Goal: Information Seeking & Learning: Learn about a topic

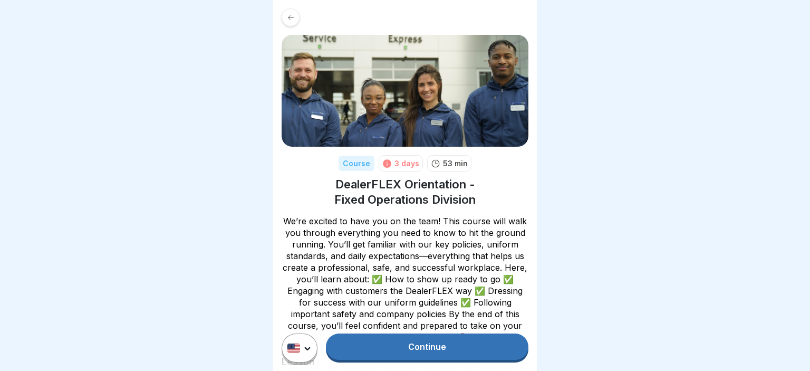
click at [444, 347] on link "Continue" at bounding box center [427, 346] width 202 height 26
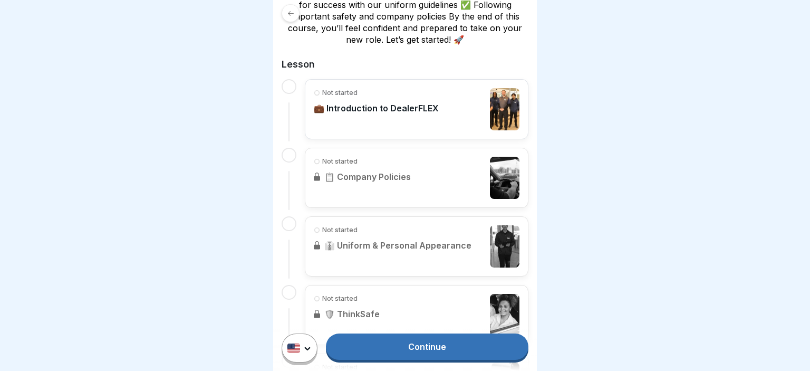
scroll to position [300, 0]
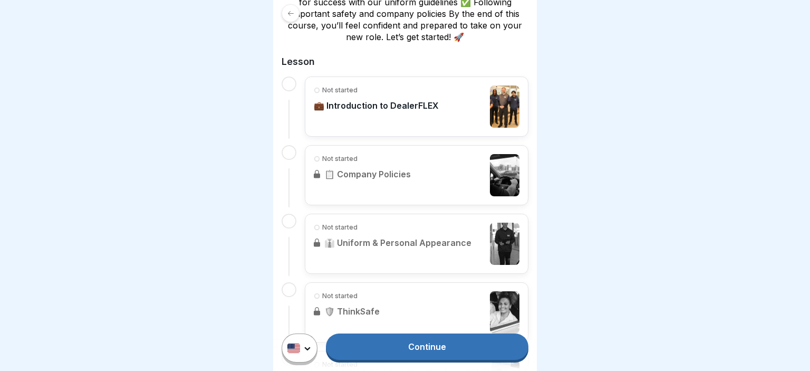
click at [404, 347] on link "Continue" at bounding box center [427, 346] width 202 height 26
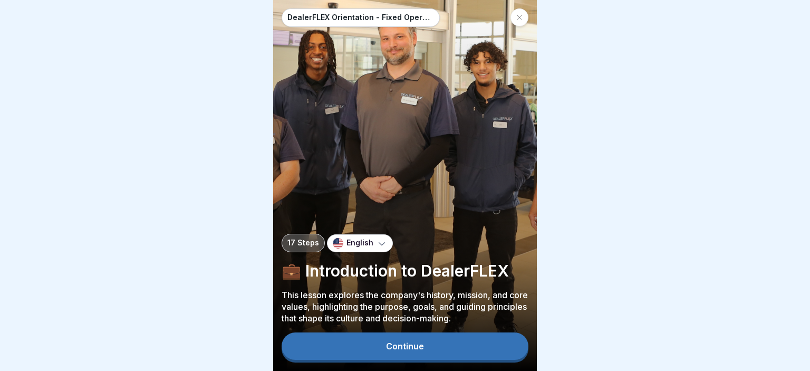
click at [399, 341] on div "Continue" at bounding box center [405, 345] width 38 height 9
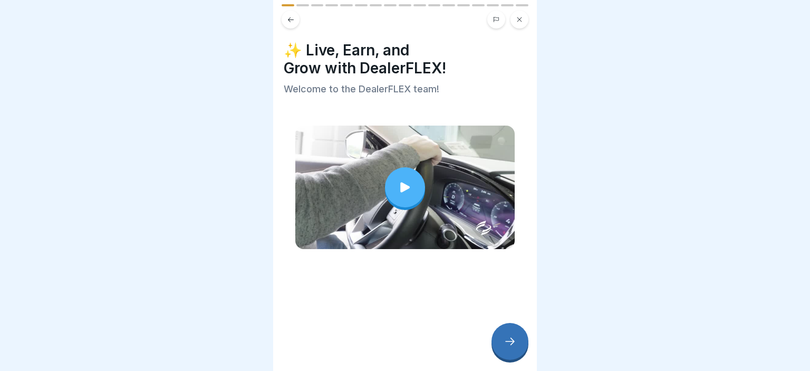
click at [506, 344] on icon at bounding box center [509, 341] width 13 height 13
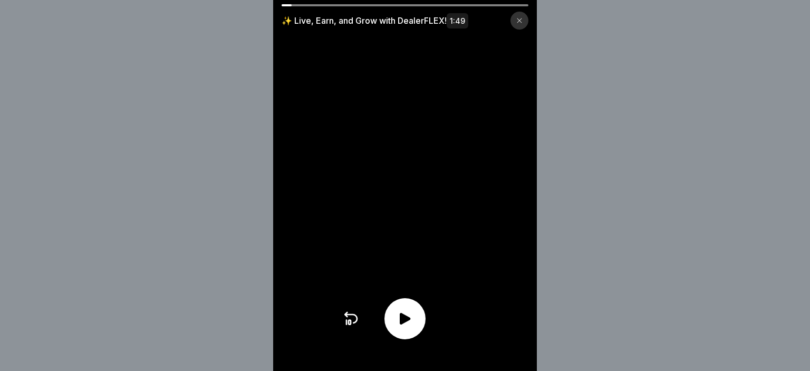
click at [395, 307] on div at bounding box center [404, 318] width 41 height 41
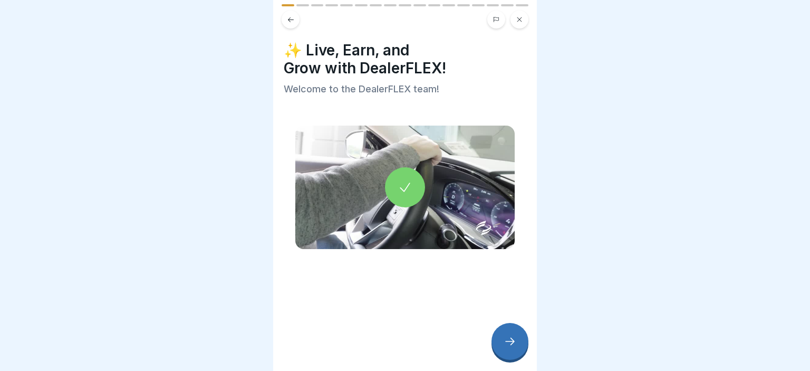
click at [509, 334] on div at bounding box center [509, 341] width 37 height 37
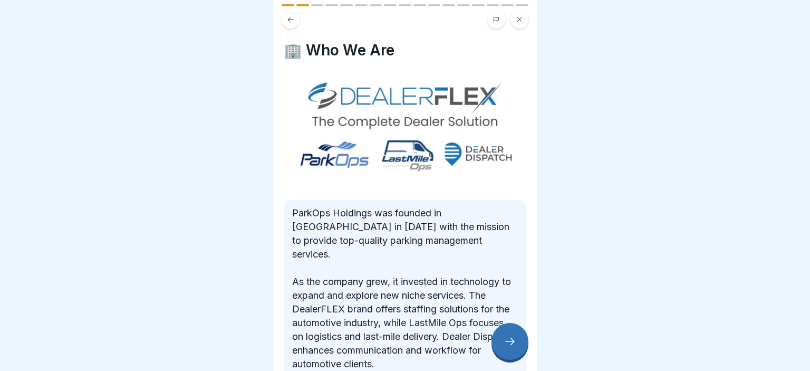
click at [545, 161] on body "DealerFLEX Orientation - Fixed Operations Division 17 Steps English 💼 Introduct…" at bounding box center [405, 185] width 810 height 371
click at [809, 200] on div at bounding box center [405, 185] width 810 height 371
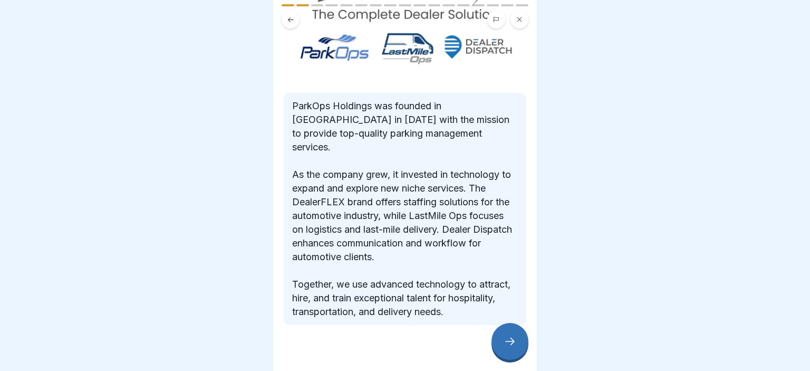
scroll to position [110, 0]
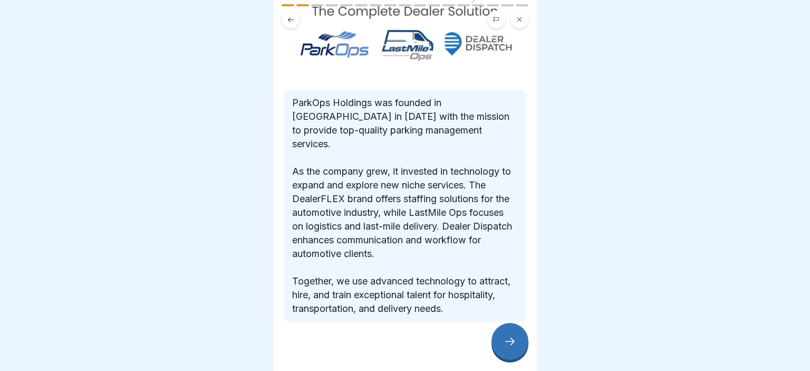
click at [504, 339] on icon at bounding box center [509, 341] width 13 height 13
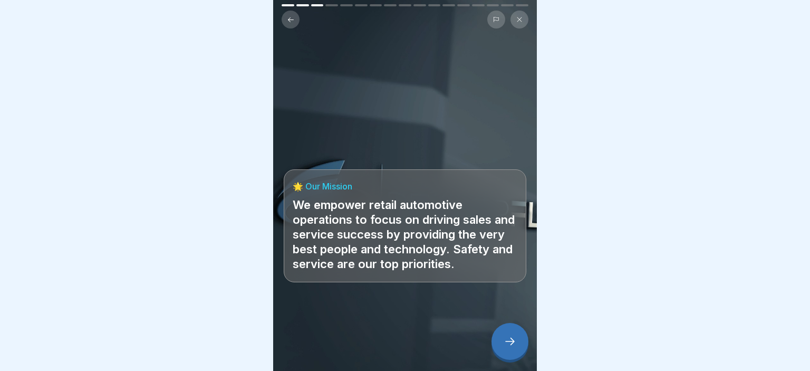
click at [503, 339] on icon at bounding box center [509, 341] width 13 height 13
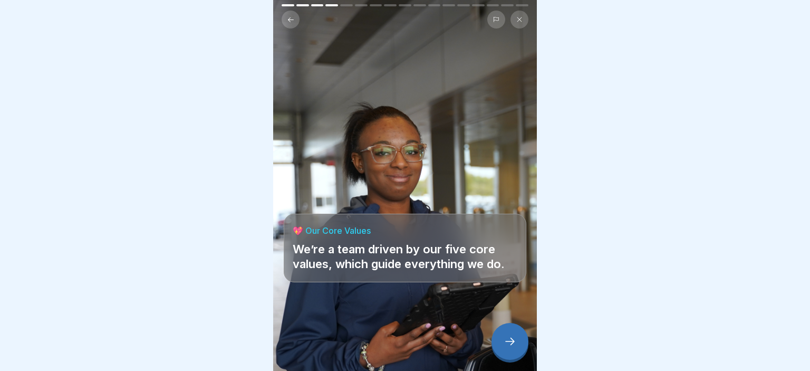
click at [503, 339] on icon at bounding box center [509, 341] width 13 height 13
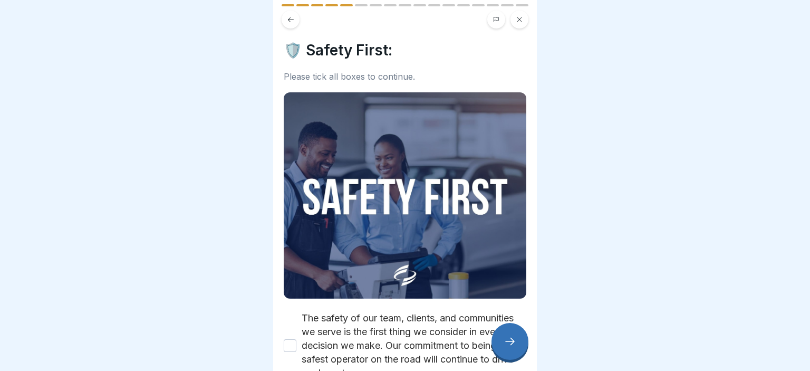
scroll to position [72, 0]
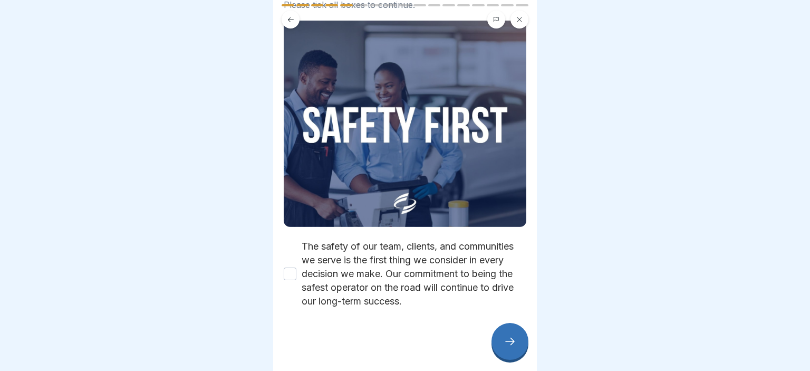
click at [529, 325] on div "🛡️ Safety First: Please tick all boxes to continue. The safety of our team, cli…" at bounding box center [405, 185] width 264 height 371
click at [288, 274] on button "The safety of our team, clients, and communities we serve is the first thing we…" at bounding box center [290, 273] width 13 height 13
click at [494, 336] on div at bounding box center [509, 341] width 37 height 37
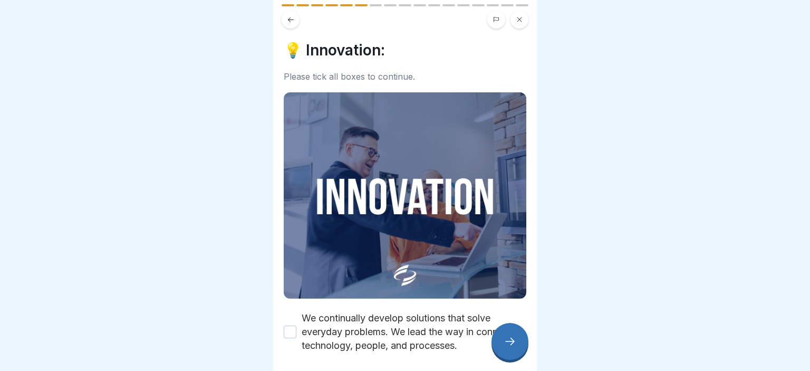
scroll to position [44, 0]
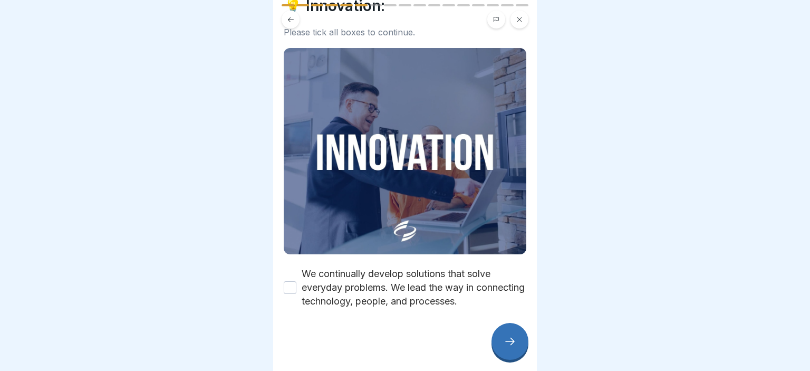
click at [520, 276] on div "💡 Innovation: Please tick all boxes to continue. We continually develop solutio…" at bounding box center [405, 185] width 264 height 371
click at [294, 288] on button "We continually develop solutions that solve everyday problems. We lead the way …" at bounding box center [290, 287] width 13 height 13
click at [502, 336] on div at bounding box center [509, 341] width 37 height 37
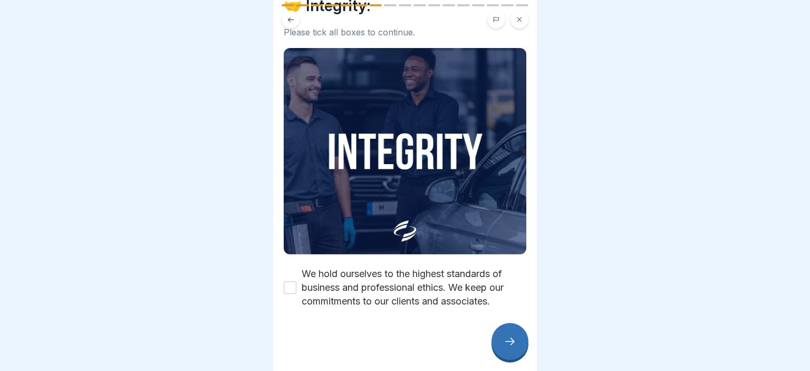
click at [293, 284] on button "We hold ourselves to the highest standards of business and professional ethics.…" at bounding box center [290, 287] width 13 height 13
click at [496, 343] on div at bounding box center [509, 341] width 37 height 37
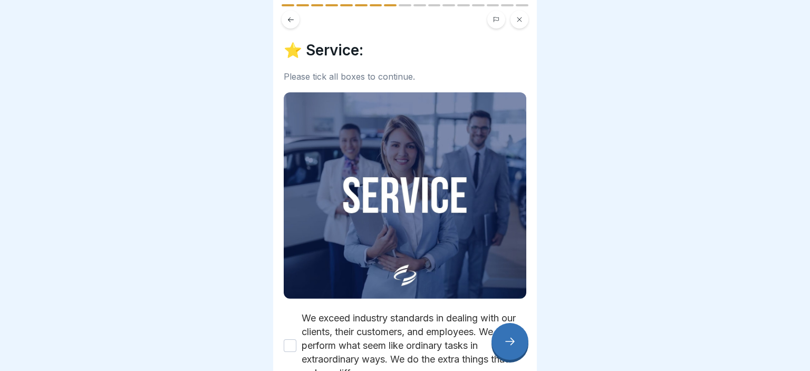
scroll to position [72, 0]
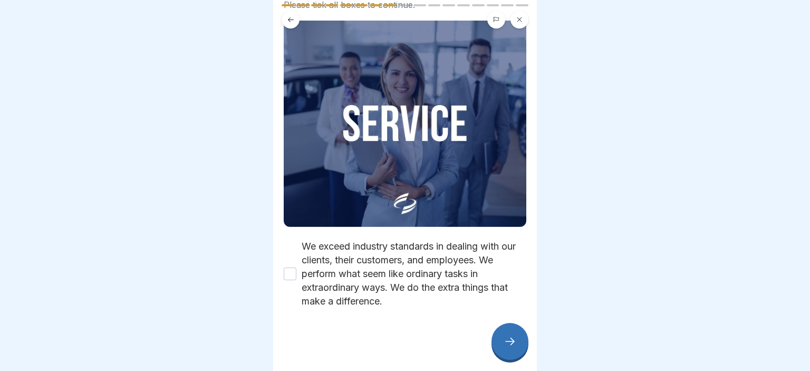
click at [529, 304] on div "⭐ Service: Please tick all boxes to continue. We exceed industry standards in d…" at bounding box center [405, 185] width 264 height 371
click at [287, 275] on button "We exceed industry standards in dealing with our clients, their customers, and …" at bounding box center [290, 273] width 13 height 13
click at [504, 346] on icon at bounding box center [509, 341] width 13 height 13
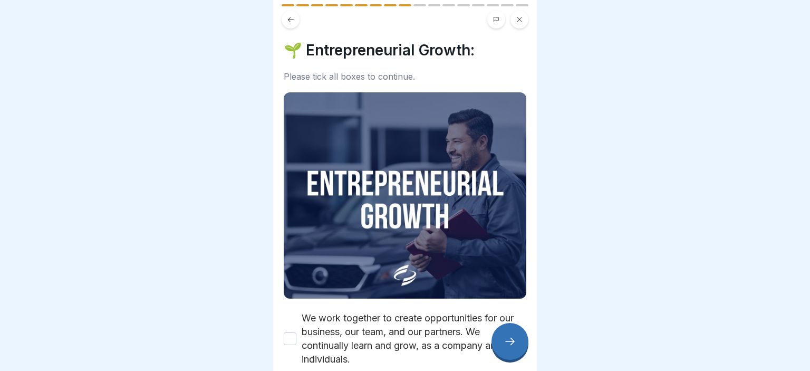
click at [530, 262] on div "🌱 Entrepreneurial Growth: Please tick all boxes to continue. We work together t…" at bounding box center [405, 185] width 264 height 371
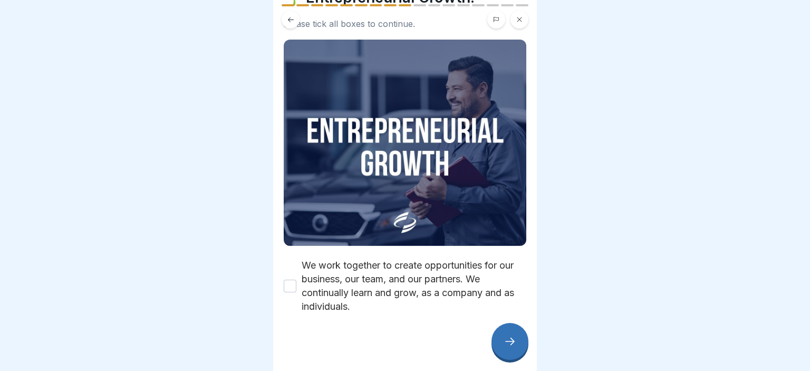
scroll to position [54, 0]
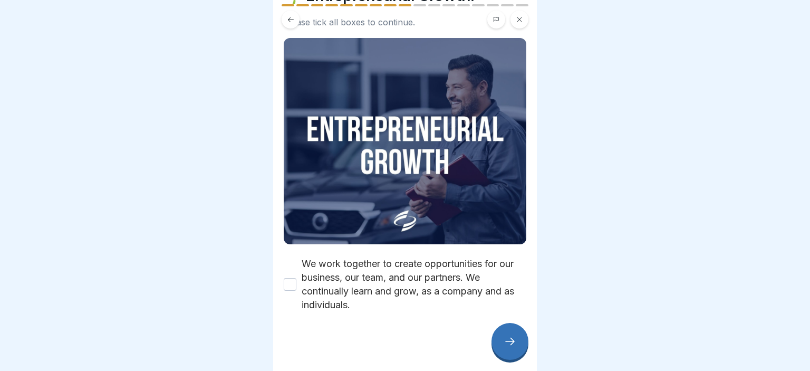
click at [288, 281] on button "We work together to create opportunities for our business, our team, and our pa…" at bounding box center [290, 284] width 13 height 13
click at [498, 345] on div at bounding box center [509, 341] width 37 height 37
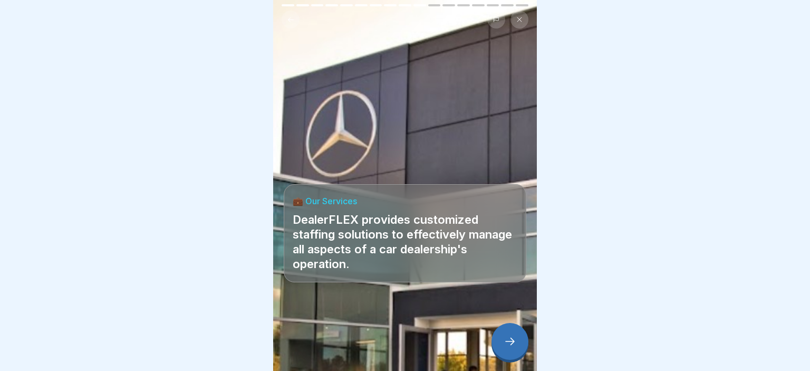
click at [504, 342] on icon at bounding box center [509, 341] width 13 height 13
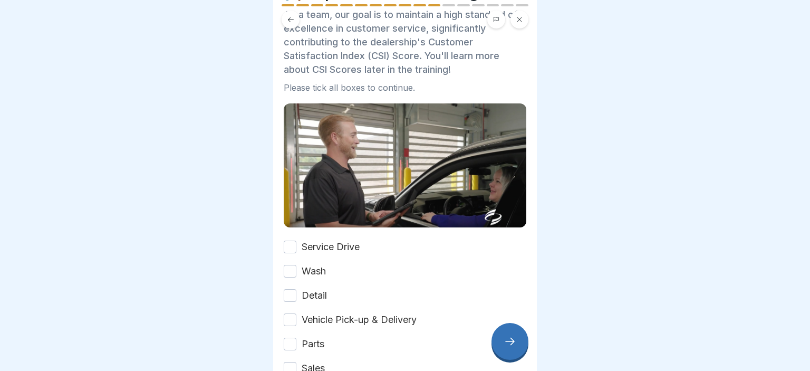
scroll to position [59, 0]
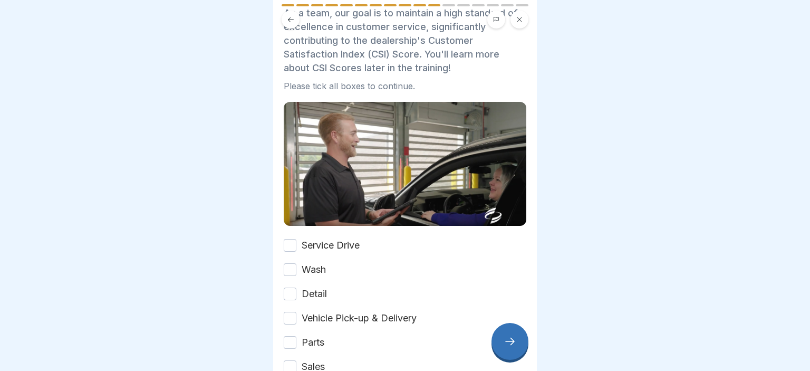
click at [537, 213] on body "DealerFLEX Orientation - Fixed Operations Division 17 Steps English 💼 Introduct…" at bounding box center [405, 185] width 810 height 371
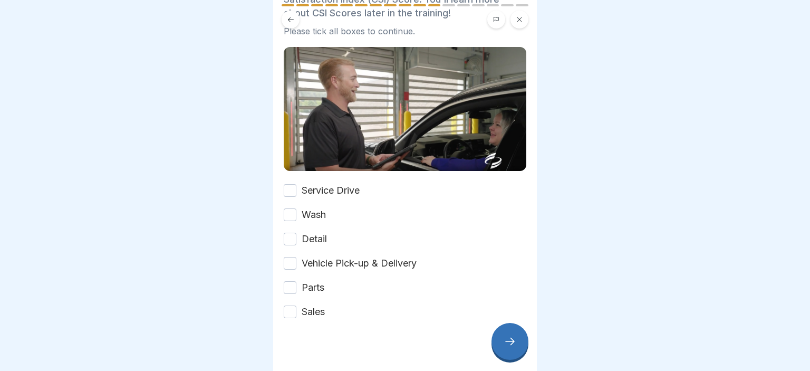
scroll to position [124, 0]
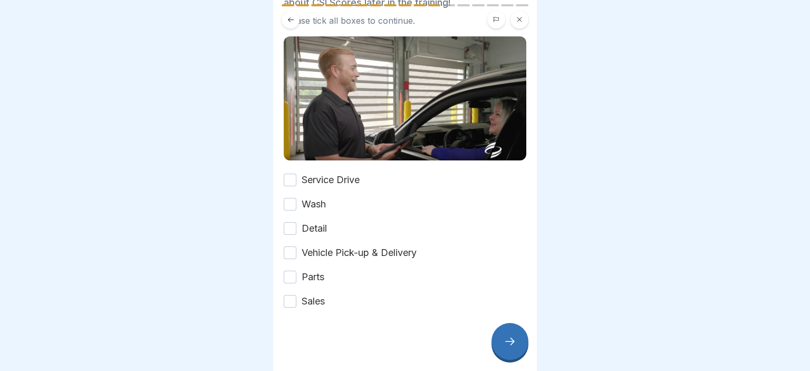
click at [288, 181] on button "Service Drive" at bounding box center [290, 179] width 13 height 13
click at [296, 208] on button "Wash" at bounding box center [290, 204] width 13 height 13
click at [294, 229] on button "Detail" at bounding box center [290, 228] width 13 height 13
click at [290, 259] on div "Service Drive Wash Detail Vehicle Pick-up & Delivery Parts Sales" at bounding box center [405, 240] width 242 height 135
click at [289, 242] on div "Service Drive Wash Detail Vehicle Pick-up & Delivery Parts Sales" at bounding box center [405, 240] width 242 height 135
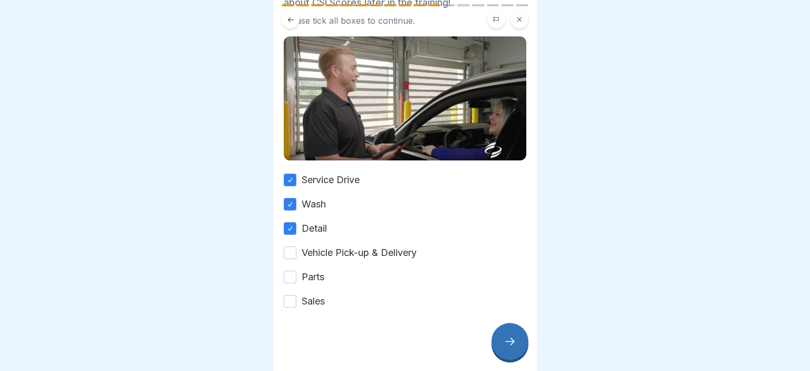
click at [289, 265] on div "Service Drive Wash Detail Vehicle Pick-up & Delivery Parts Sales" at bounding box center [405, 240] width 242 height 135
click at [289, 251] on button "Vehicle Pick-up & Delivery" at bounding box center [290, 252] width 13 height 13
click at [291, 279] on button "Parts" at bounding box center [290, 276] width 13 height 13
click at [290, 304] on button "Sales" at bounding box center [290, 301] width 13 height 13
click at [522, 336] on div at bounding box center [509, 341] width 37 height 37
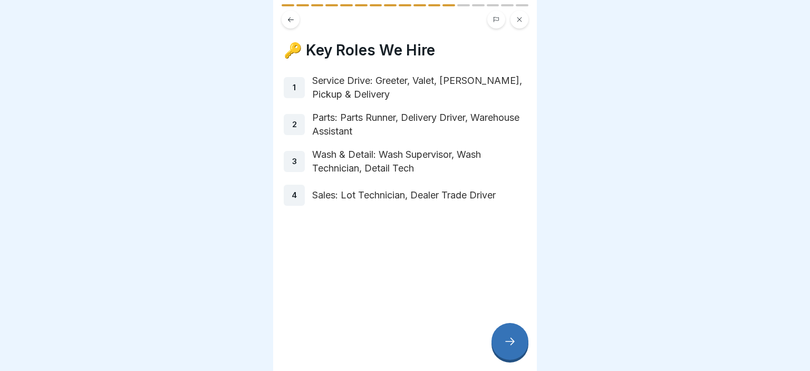
click at [509, 338] on icon at bounding box center [509, 341] width 13 height 13
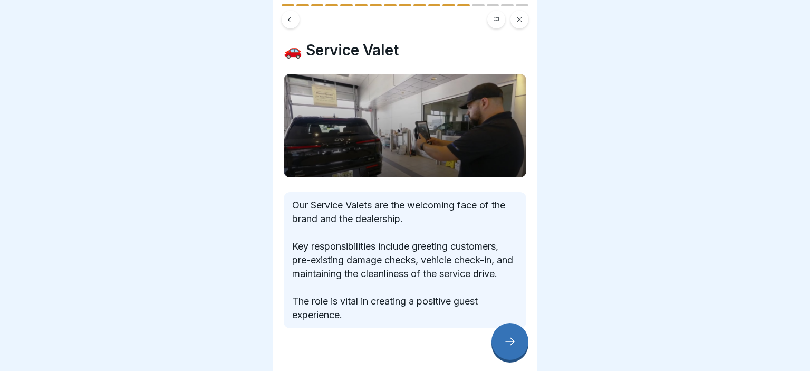
scroll to position [34, 0]
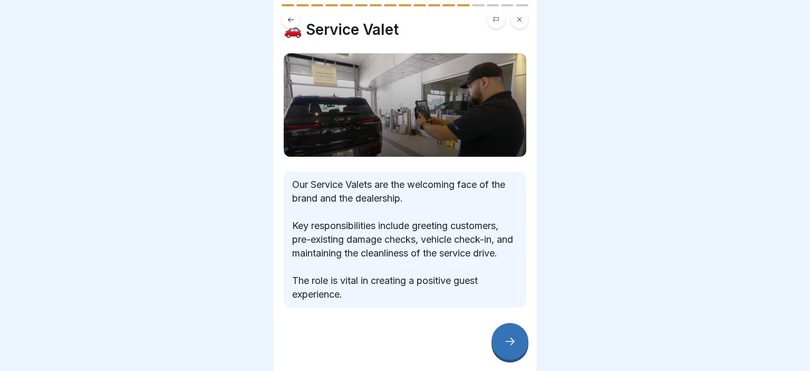
click at [528, 264] on div "🚗 Service Valet Our Service Valets are the welcoming face of the brand and the …" at bounding box center [405, 185] width 264 height 371
click at [493, 333] on div "DealerFLEX Orientation - Fixed Operations Division 17 Steps English 💼 Introduct…" at bounding box center [405, 185] width 264 height 371
click at [505, 334] on div at bounding box center [509, 341] width 37 height 37
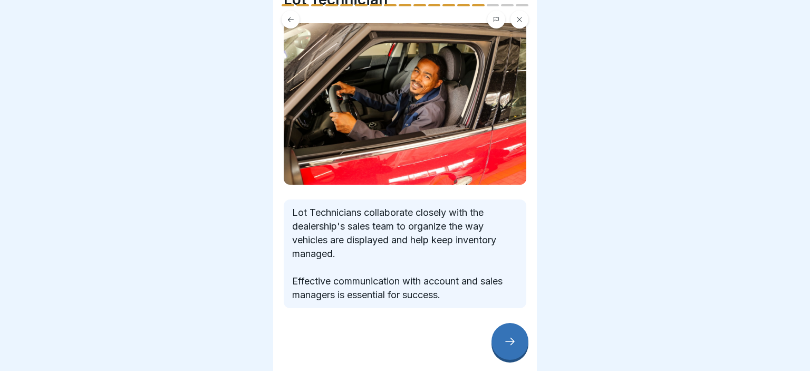
scroll to position [51, 0]
click at [506, 333] on div at bounding box center [509, 341] width 37 height 37
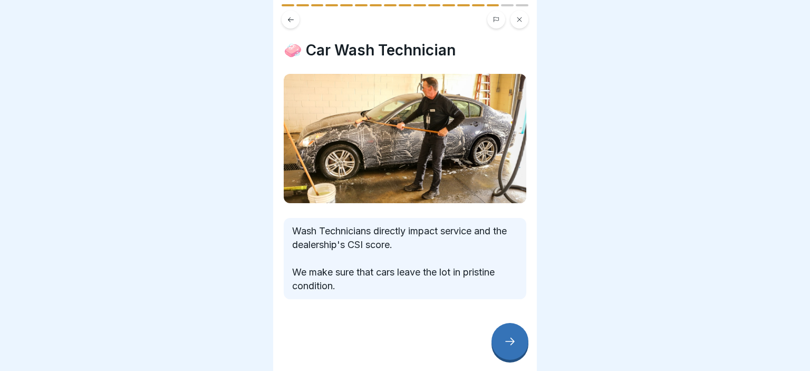
click at [513, 348] on div at bounding box center [509, 341] width 37 height 37
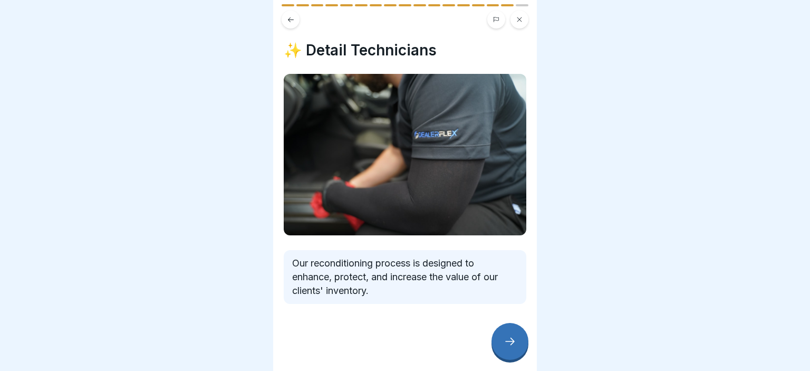
click at [509, 337] on icon at bounding box center [509, 341] width 13 height 13
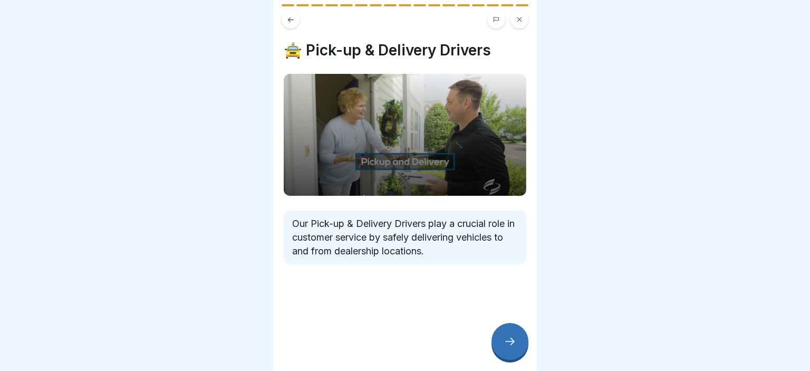
click at [508, 338] on icon at bounding box center [509, 341] width 13 height 13
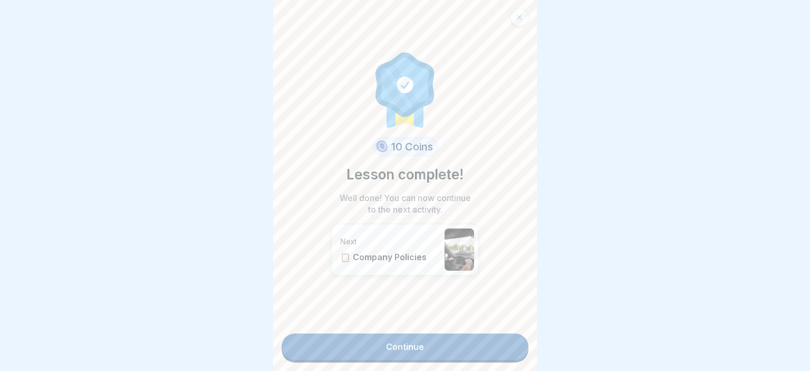
click at [410, 353] on link "Continue" at bounding box center [404, 346] width 247 height 26
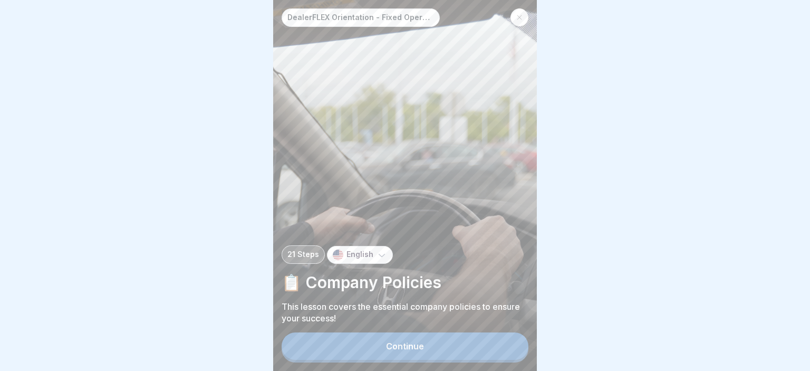
click at [381, 342] on button "Continue" at bounding box center [404, 345] width 247 height 27
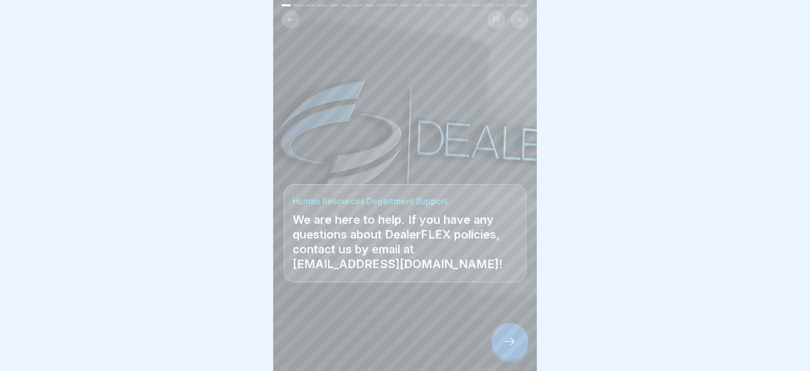
click at [511, 343] on icon at bounding box center [509, 341] width 13 height 13
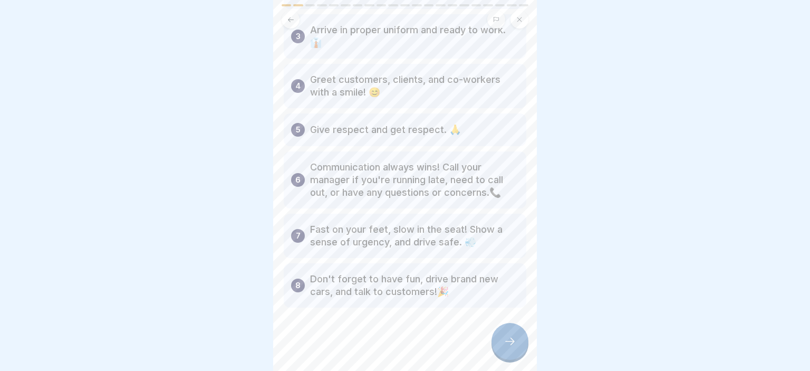
scroll to position [153, 0]
click at [504, 329] on div at bounding box center [509, 341] width 37 height 37
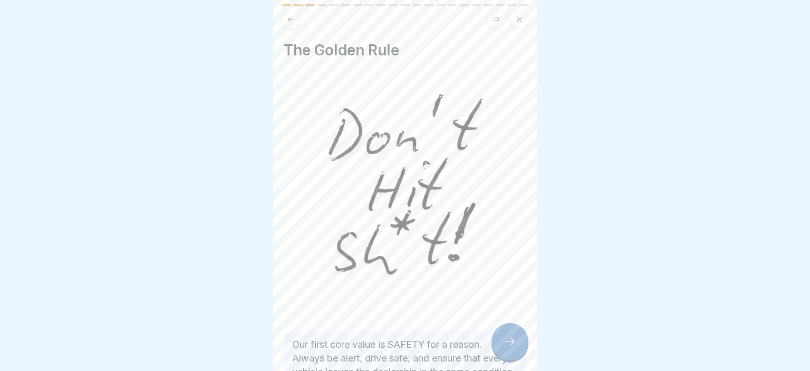
scroll to position [91, 0]
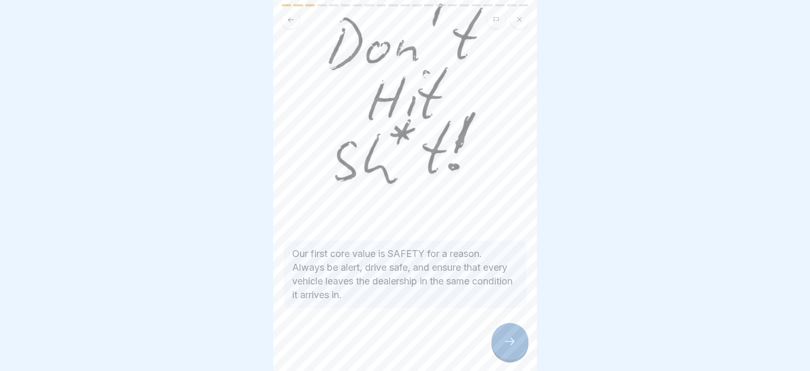
click at [503, 344] on div at bounding box center [509, 341] width 37 height 37
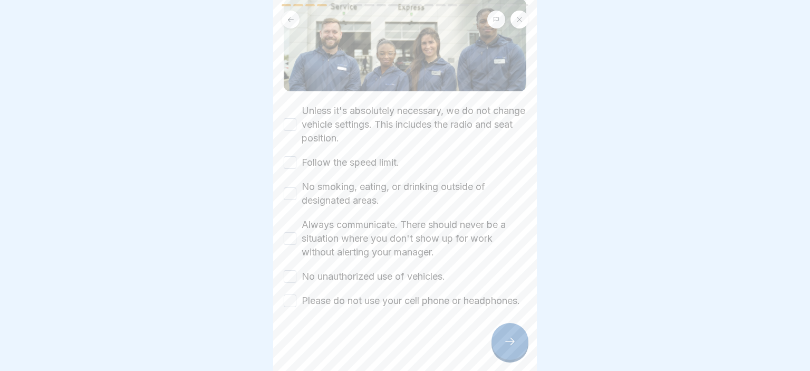
scroll to position [107, 0]
click at [545, 274] on body "DealerFLEX Orientation - Fixed Operations Division 21 Steps English 📋 Company P…" at bounding box center [405, 185] width 810 height 371
click at [288, 118] on button "Unless it's absolutely necessary, we do not change vehicle settings. This inclu…" at bounding box center [290, 124] width 13 height 13
click at [294, 156] on button "Follow the speed limit." at bounding box center [290, 162] width 13 height 13
click at [286, 187] on button "No smoking, eating, or drinking outside of designated areas." at bounding box center [290, 193] width 13 height 13
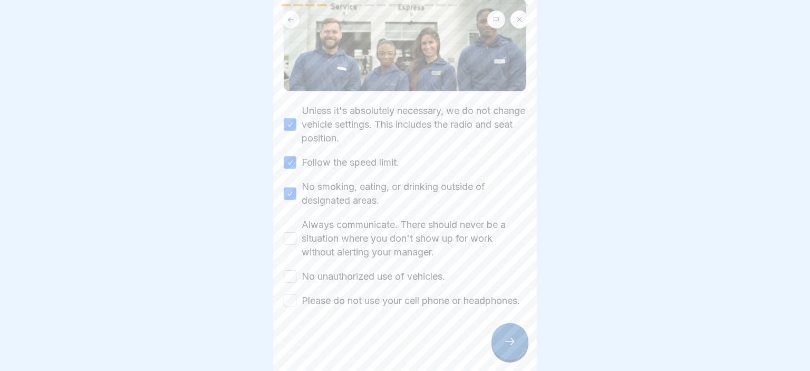
click at [284, 231] on div "✅ Rules of the Road Please tick all boxes to continue. Unless it's absolutely n…" at bounding box center [405, 185] width 264 height 371
click at [289, 232] on button "Always communicate. There should never be a situation where you don't show up f…" at bounding box center [290, 238] width 13 height 13
click at [291, 270] on button "No unauthorized use of vehicles." at bounding box center [290, 276] width 13 height 13
click at [296, 297] on button "Please do not use your cell phone or headphones." at bounding box center [290, 300] width 13 height 13
click at [505, 344] on icon at bounding box center [509, 341] width 13 height 13
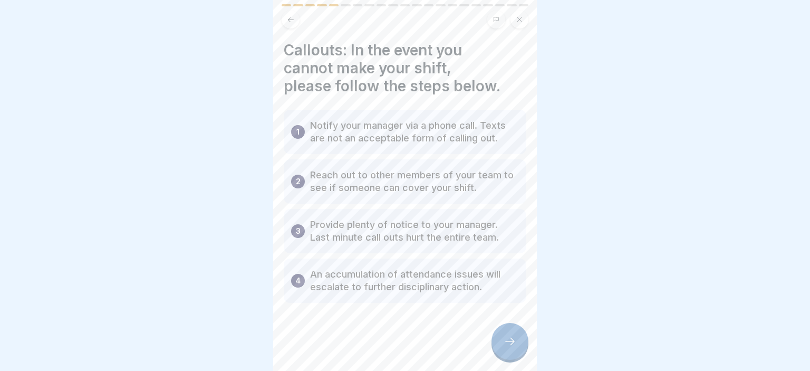
click at [500, 337] on div at bounding box center [509, 341] width 37 height 37
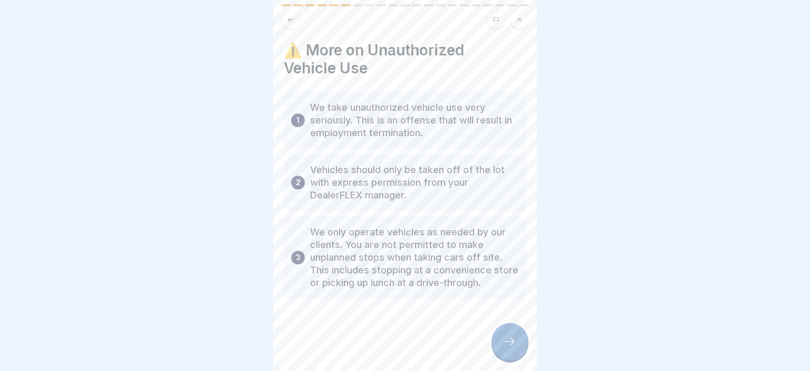
click at [509, 333] on div at bounding box center [509, 341] width 37 height 37
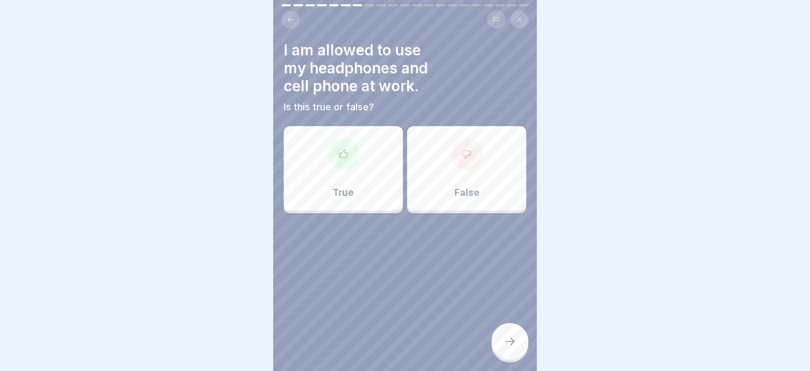
click at [447, 189] on div "False" at bounding box center [466, 168] width 119 height 84
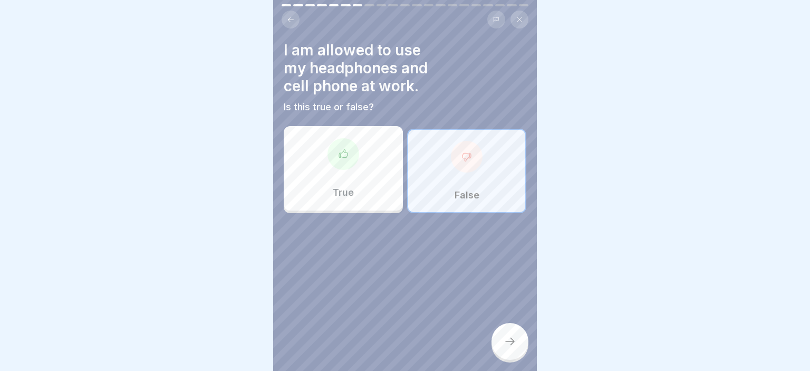
click at [518, 342] on div at bounding box center [509, 341] width 37 height 37
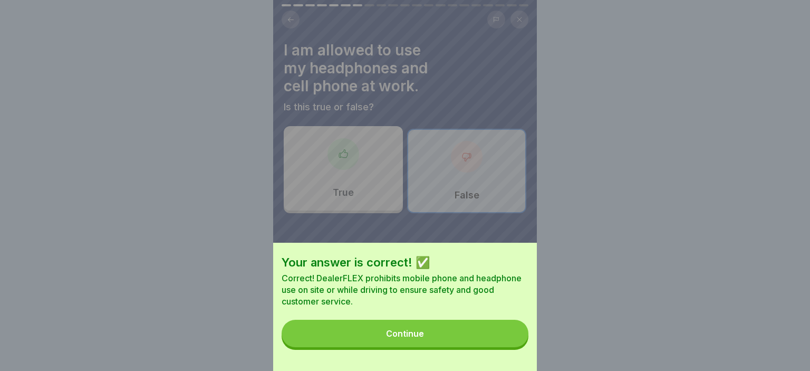
click at [441, 334] on button "Continue" at bounding box center [404, 332] width 247 height 27
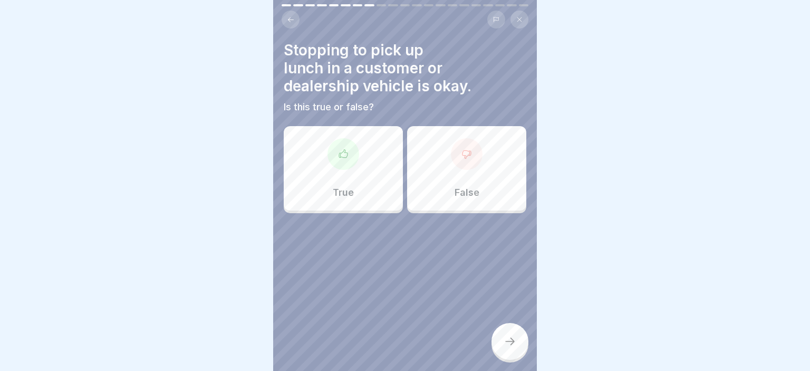
click at [446, 191] on div "False" at bounding box center [466, 168] width 119 height 84
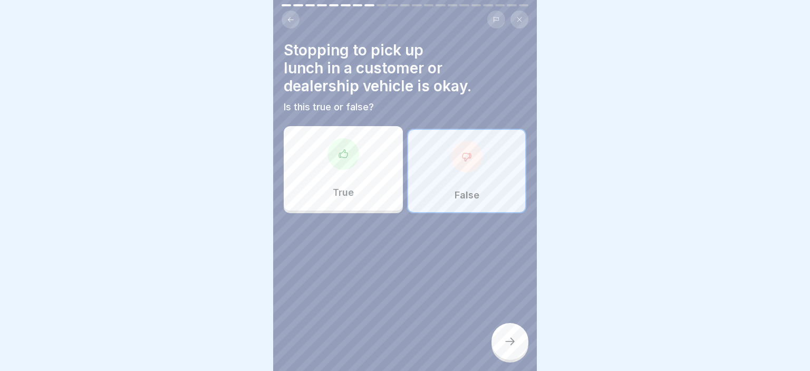
click at [509, 333] on div at bounding box center [509, 341] width 37 height 37
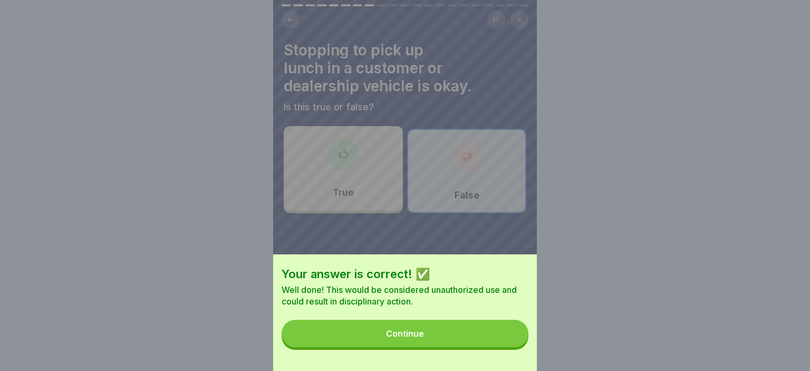
click at [458, 334] on button "Continue" at bounding box center [404, 332] width 247 height 27
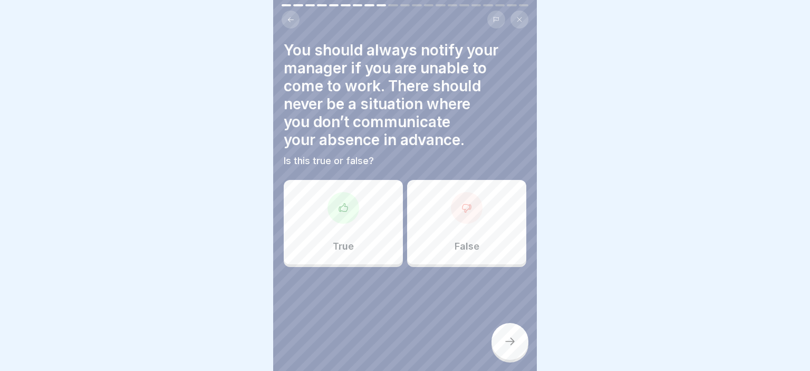
click at [377, 245] on div "True" at bounding box center [343, 222] width 119 height 84
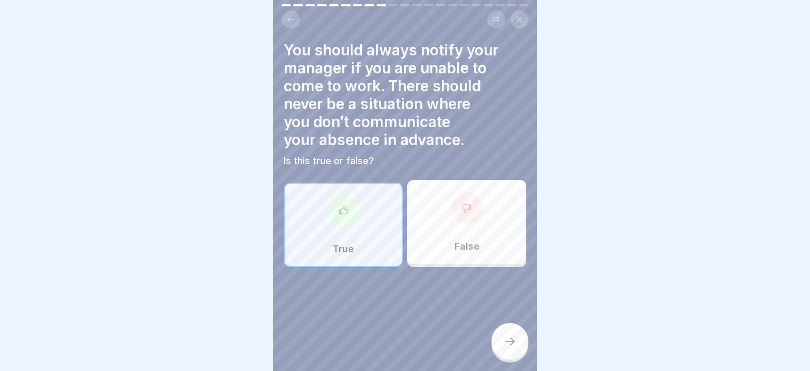
click at [511, 342] on icon at bounding box center [509, 341] width 13 height 13
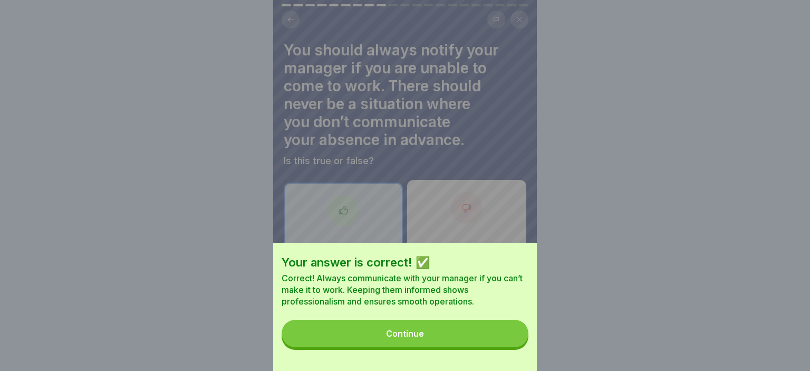
click at [450, 327] on button "Continue" at bounding box center [404, 332] width 247 height 27
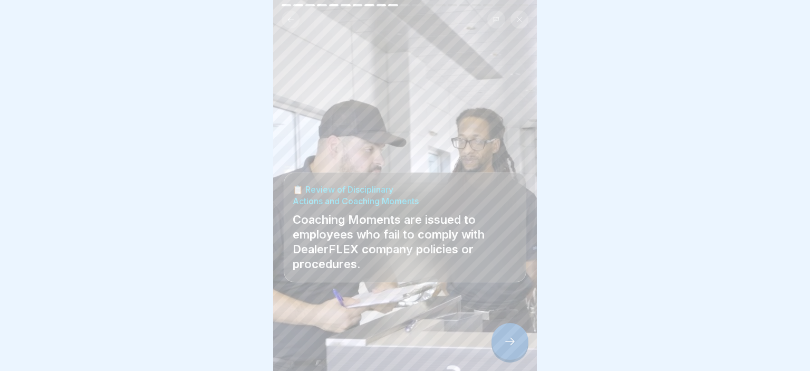
click at [512, 346] on icon at bounding box center [509, 341] width 13 height 13
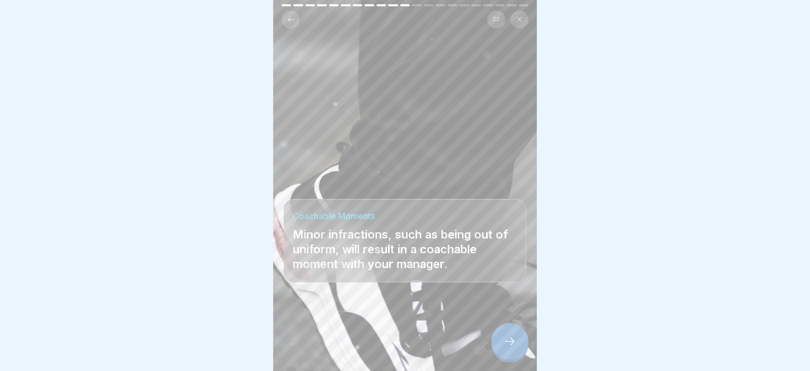
click at [512, 346] on icon at bounding box center [509, 341] width 13 height 13
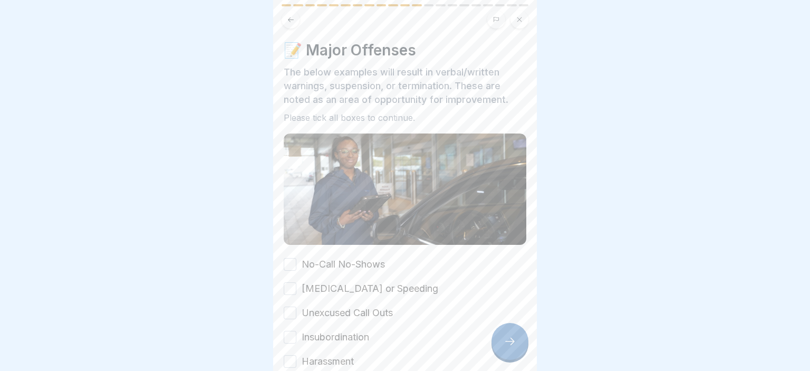
click at [360, 266] on label "No-Call No-Shows" at bounding box center [342, 264] width 83 height 14
click at [296, 266] on button "No-Call No-Shows" at bounding box center [290, 264] width 13 height 13
click at [334, 288] on label "[MEDICAL_DATA] or Speeding" at bounding box center [369, 288] width 137 height 14
click at [296, 288] on button "[MEDICAL_DATA] or Speeding" at bounding box center [290, 288] width 13 height 13
click at [307, 314] on label "Unexcused Call Outs" at bounding box center [346, 313] width 91 height 14
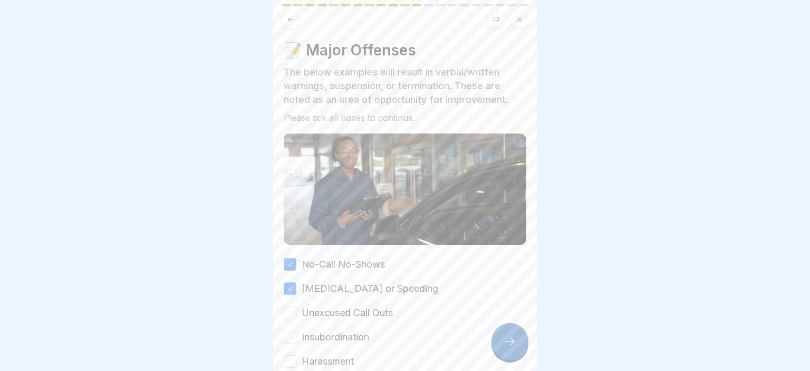
click at [296, 314] on button "Unexcused Call Outs" at bounding box center [290, 312] width 13 height 13
click at [306, 334] on label "Insubordination" at bounding box center [334, 337] width 67 height 14
click at [296, 334] on button "Insubordination" at bounding box center [290, 336] width 13 height 13
click at [311, 357] on label "Harassment" at bounding box center [327, 361] width 52 height 14
click at [296, 357] on button "Harassment" at bounding box center [290, 361] width 13 height 13
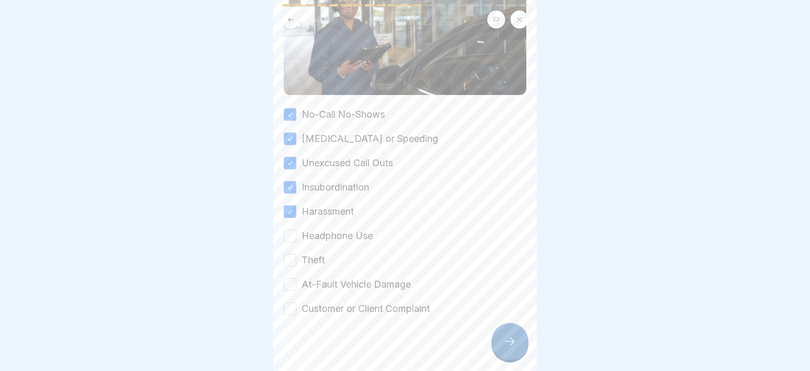
scroll to position [158, 0]
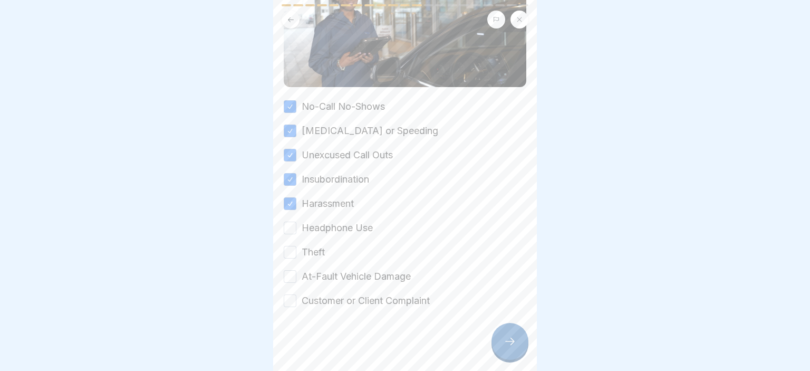
click at [336, 236] on div "No-Call No-Shows [MEDICAL_DATA] or Speeding Unexcused Call Outs Insubordination…" at bounding box center [405, 204] width 242 height 208
click at [319, 251] on label "Theft" at bounding box center [312, 252] width 23 height 14
click at [296, 251] on button "Theft" at bounding box center [290, 252] width 13 height 13
click at [332, 237] on div "No-Call No-Shows [MEDICAL_DATA] or Speeding Unexcused Call Outs Insubordination…" at bounding box center [405, 204] width 242 height 208
click at [317, 226] on label "Headphone Use" at bounding box center [336, 228] width 71 height 14
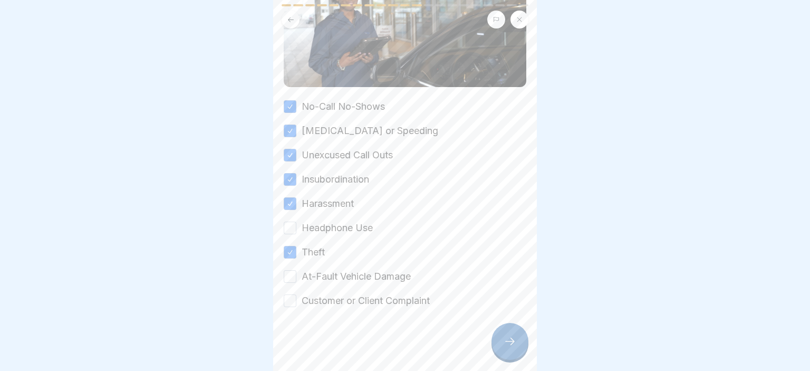
click at [296, 226] on button "Headphone Use" at bounding box center [290, 227] width 13 height 13
click at [306, 273] on label "At-Fault Vehicle Damage" at bounding box center [355, 276] width 109 height 14
click at [296, 273] on button "At-Fault Vehicle Damage" at bounding box center [290, 276] width 13 height 13
click at [309, 296] on label "Customer or Client Complaint" at bounding box center [365, 301] width 128 height 14
click at [296, 296] on button "Customer or Client Complaint" at bounding box center [290, 300] width 13 height 13
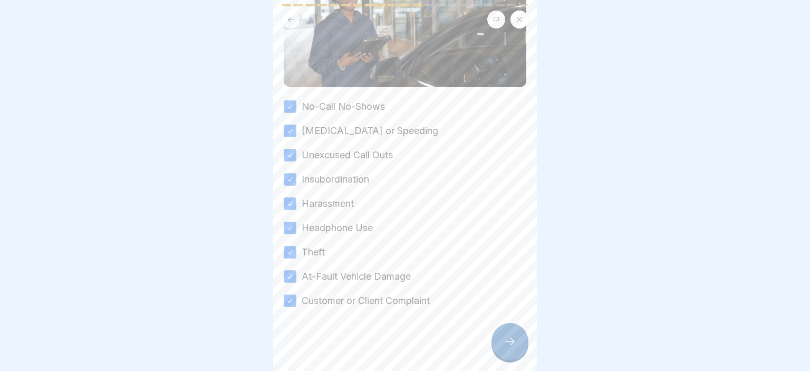
click at [494, 340] on div at bounding box center [509, 341] width 37 height 37
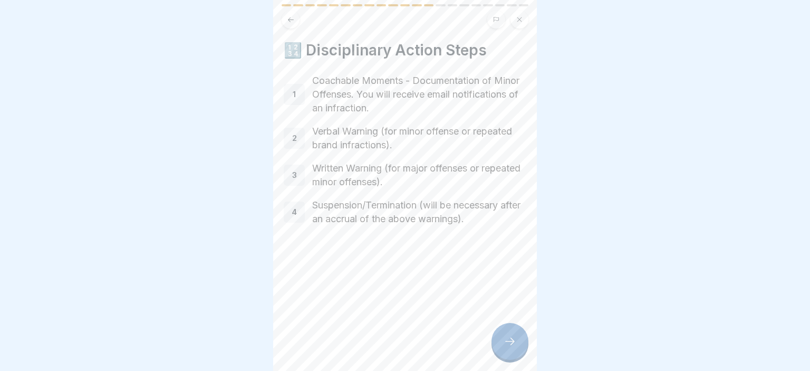
click at [513, 344] on icon at bounding box center [509, 341] width 13 height 13
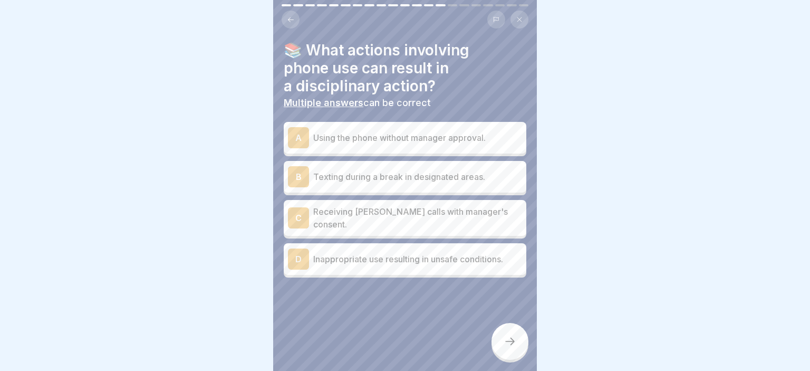
click at [469, 139] on p "Using the phone without manager approval." at bounding box center [417, 137] width 209 height 13
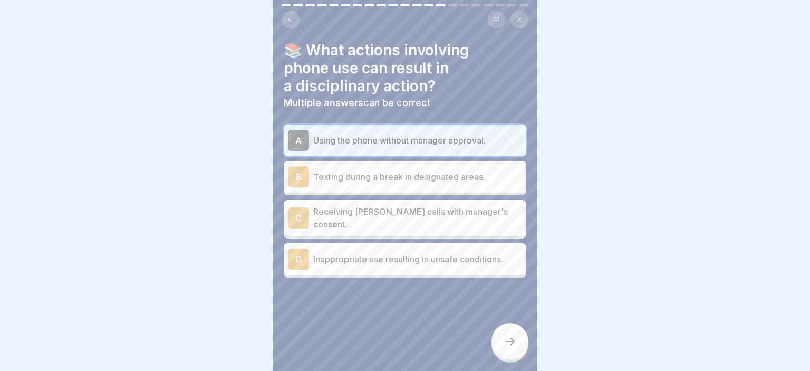
click at [440, 268] on div "D Inappropriate use resulting in unsafe conditions." at bounding box center [405, 259] width 242 height 32
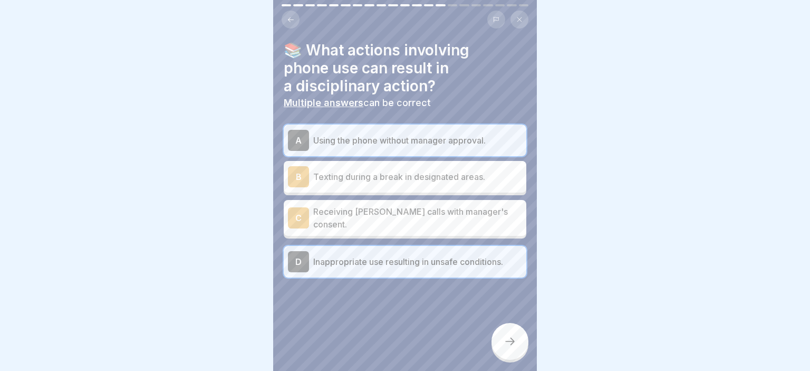
click at [505, 336] on div at bounding box center [509, 341] width 37 height 37
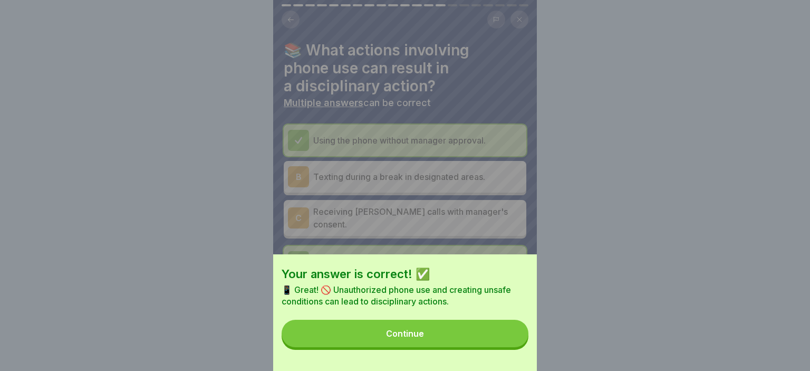
click at [467, 339] on button "Continue" at bounding box center [404, 332] width 247 height 27
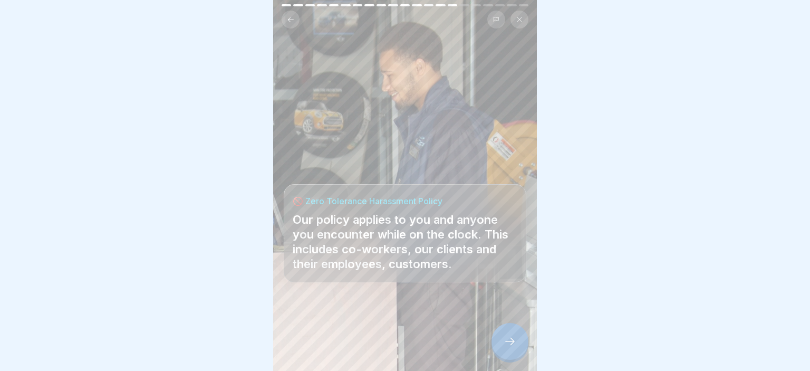
click at [513, 341] on icon at bounding box center [509, 341] width 13 height 13
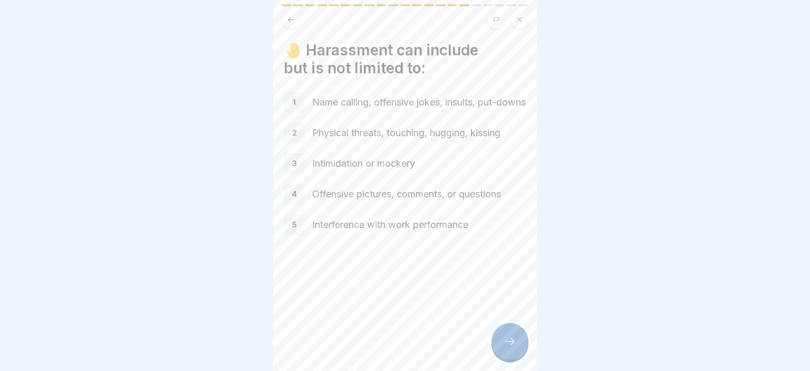
click at [510, 330] on div at bounding box center [509, 341] width 37 height 37
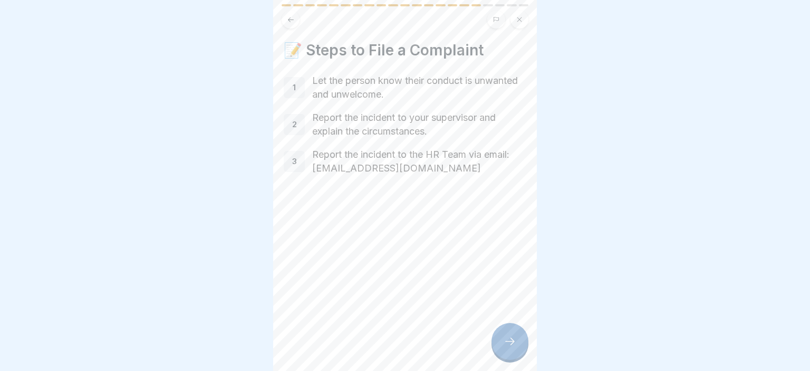
click at [510, 330] on div at bounding box center [509, 341] width 37 height 37
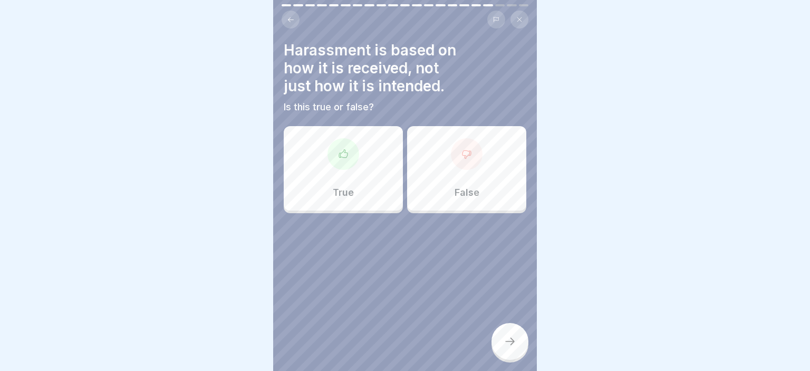
click at [345, 200] on div "True" at bounding box center [343, 168] width 119 height 84
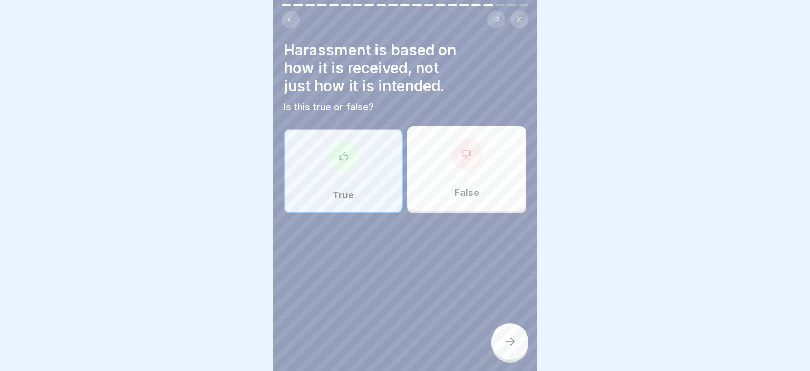
click at [508, 334] on div at bounding box center [509, 341] width 37 height 37
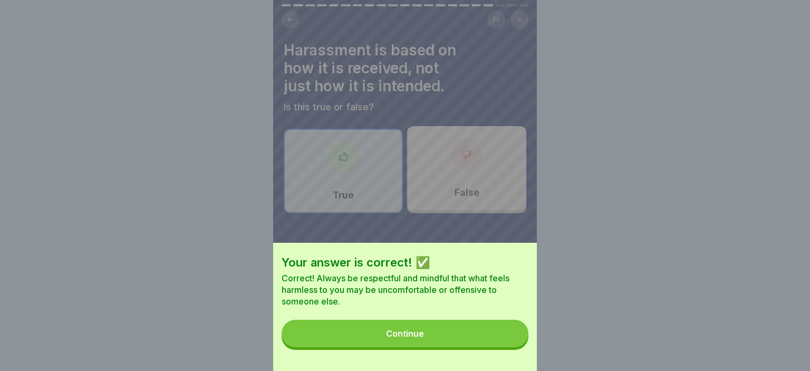
click at [393, 328] on button "Continue" at bounding box center [404, 332] width 247 height 27
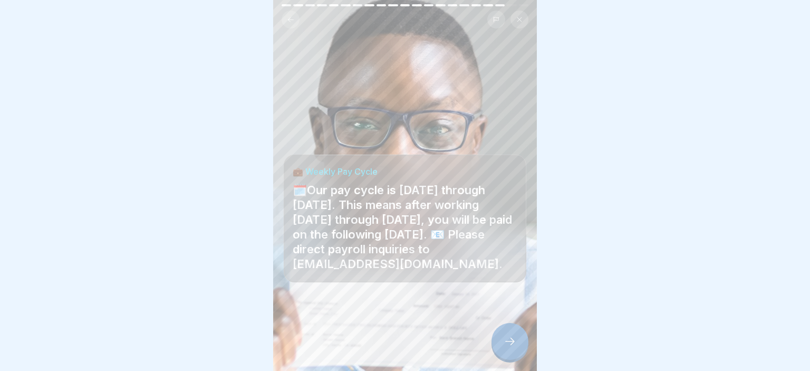
click at [502, 329] on div at bounding box center [509, 341] width 37 height 37
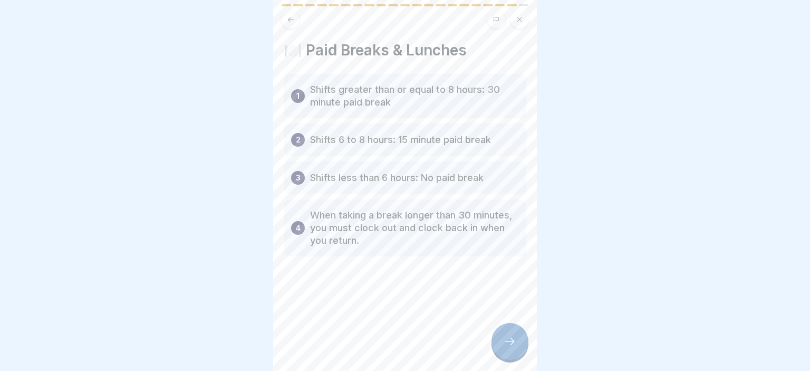
click at [510, 347] on icon at bounding box center [509, 341] width 13 height 13
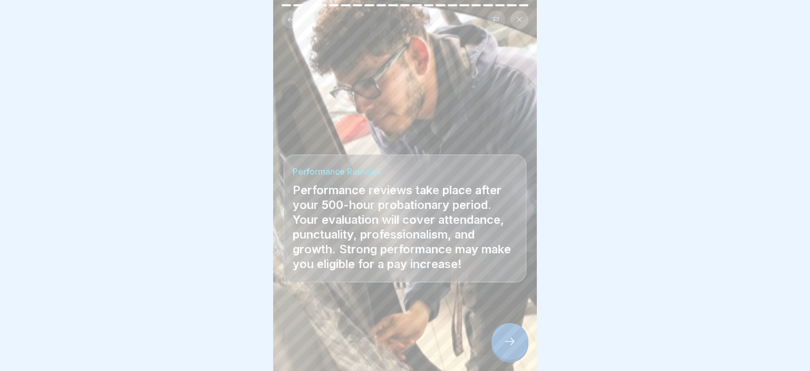
click at [510, 347] on icon at bounding box center [509, 341] width 13 height 13
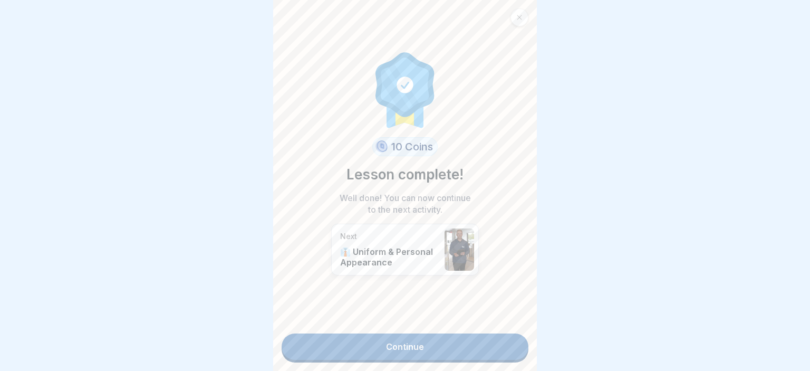
click at [472, 348] on link "Continue" at bounding box center [404, 346] width 247 height 26
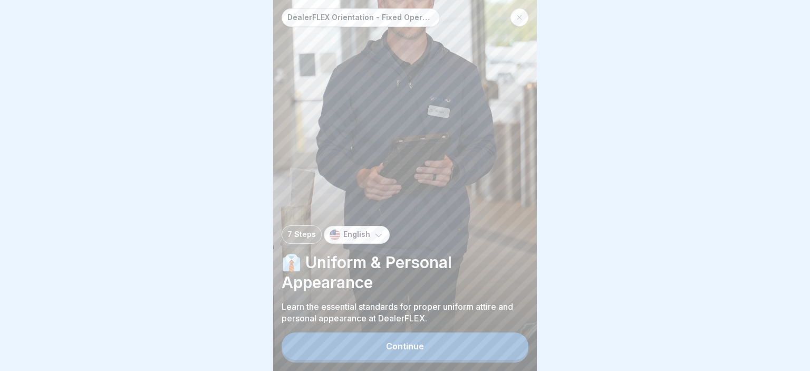
click at [464, 345] on button "Continue" at bounding box center [404, 345] width 247 height 27
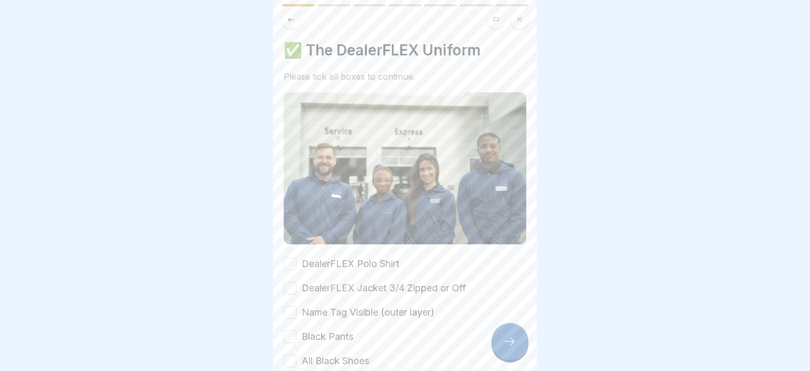
click at [340, 261] on label "DealerFLEX Polo Shirt" at bounding box center [350, 264] width 98 height 14
click at [296, 261] on button "DealerFLEX Polo Shirt" at bounding box center [290, 263] width 13 height 13
click at [303, 293] on label "DealerFLEX Jacket 3/4 Zipped or Off" at bounding box center [383, 288] width 164 height 14
click at [296, 293] on button "DealerFLEX Jacket 3/4 Zipped or Off" at bounding box center [290, 287] width 13 height 13
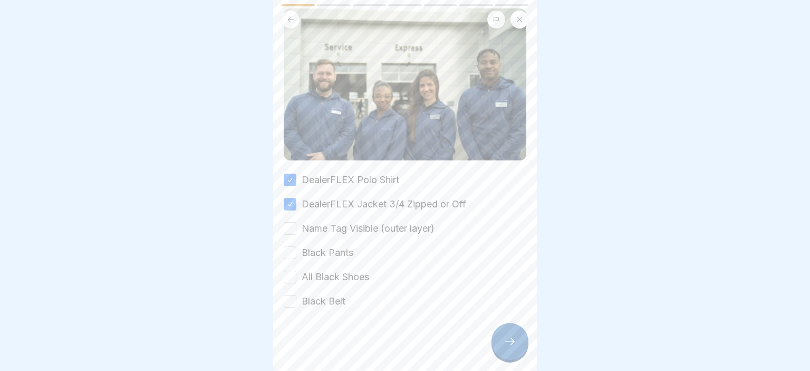
click at [310, 233] on label "Name Tag Visible (outer layer)" at bounding box center [367, 228] width 133 height 14
click at [296, 233] on button "Name Tag Visible (outer layer)" at bounding box center [290, 228] width 13 height 13
click at [315, 255] on label "Black Pants" at bounding box center [327, 253] width 52 height 14
click at [296, 255] on button "Black Pants" at bounding box center [290, 252] width 13 height 13
click at [315, 276] on label "All Black Shoes" at bounding box center [334, 277] width 67 height 14
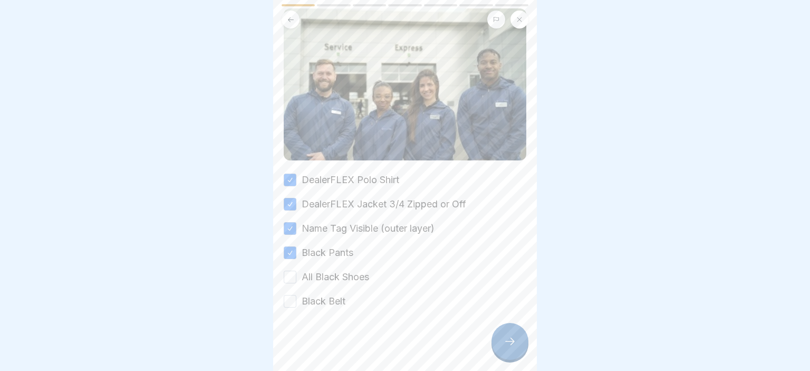
click at [296, 276] on button "All Black Shoes" at bounding box center [290, 276] width 13 height 13
click at [317, 294] on div "DealerFLEX Polo Shirt DealerFLEX Jacket 3/4 Zipped or Off Name Tag Visible (out…" at bounding box center [405, 240] width 242 height 135
click at [321, 303] on label "Black Belt" at bounding box center [323, 301] width 44 height 14
click at [296, 303] on button "Black Belt" at bounding box center [290, 301] width 13 height 13
click at [503, 343] on div at bounding box center [509, 341] width 37 height 37
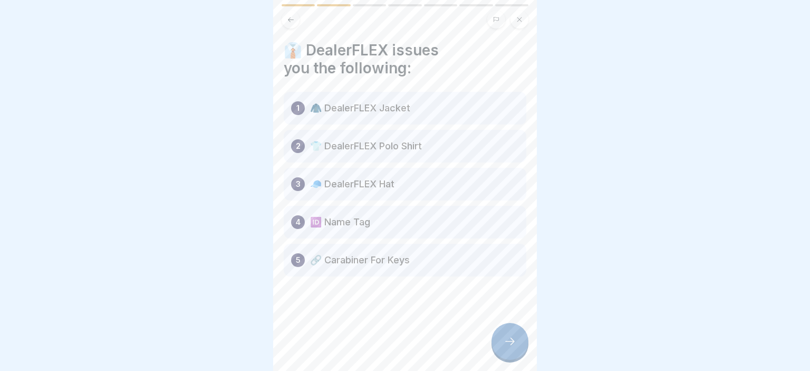
click at [422, 146] on p "👕 DealerFLEX Polo Shirt" at bounding box center [366, 146] width 112 height 13
click at [298, 151] on p "2" at bounding box center [298, 146] width 5 height 13
click at [509, 338] on icon at bounding box center [509, 341] width 13 height 13
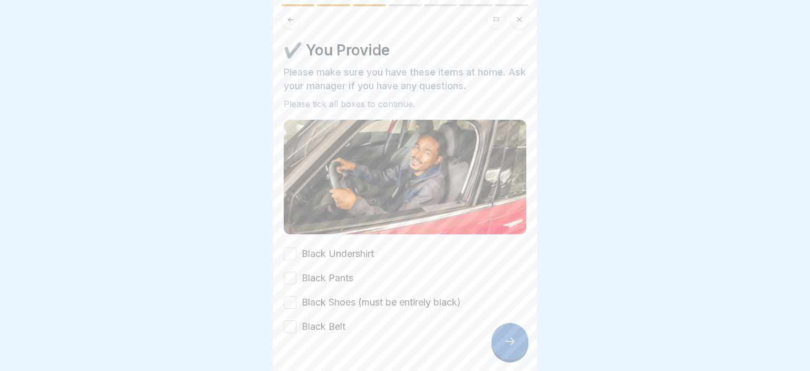
click at [326, 260] on label "Black Undershirt" at bounding box center [337, 254] width 72 height 14
click at [296, 260] on button "Black Undershirt" at bounding box center [290, 253] width 13 height 13
click at [303, 278] on label "Black Pants" at bounding box center [327, 278] width 52 height 14
click at [296, 278] on button "Black Pants" at bounding box center [290, 277] width 13 height 13
click at [307, 303] on label "Black Shoes (must be entirely black)" at bounding box center [380, 302] width 159 height 14
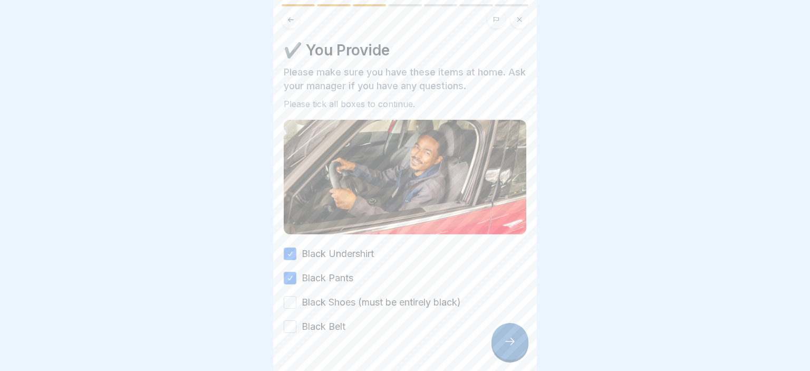
click at [296, 303] on button "Black Shoes (must be entirely black)" at bounding box center [290, 302] width 13 height 13
click at [313, 330] on label "Black Belt" at bounding box center [323, 326] width 44 height 14
click at [296, 330] on button "Black Belt" at bounding box center [290, 326] width 13 height 13
click at [497, 350] on div at bounding box center [509, 341] width 37 height 37
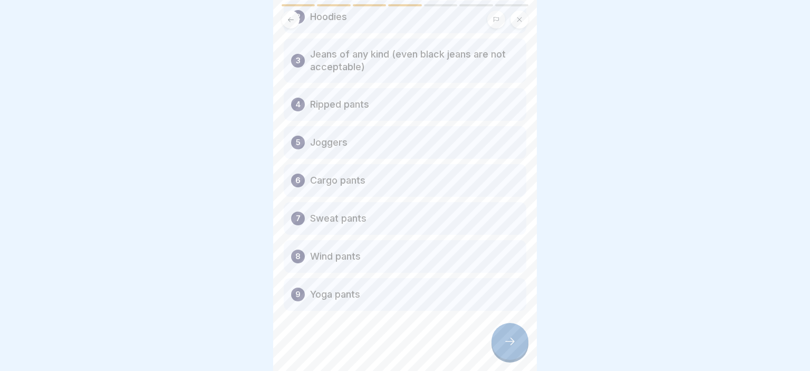
scroll to position [132, 0]
click at [543, 250] on body "DealerFLEX Orientation - Fixed Operations Division 7 Steps English 👔 Uniform & …" at bounding box center [405, 185] width 810 height 371
click at [505, 340] on icon at bounding box center [509, 341] width 13 height 13
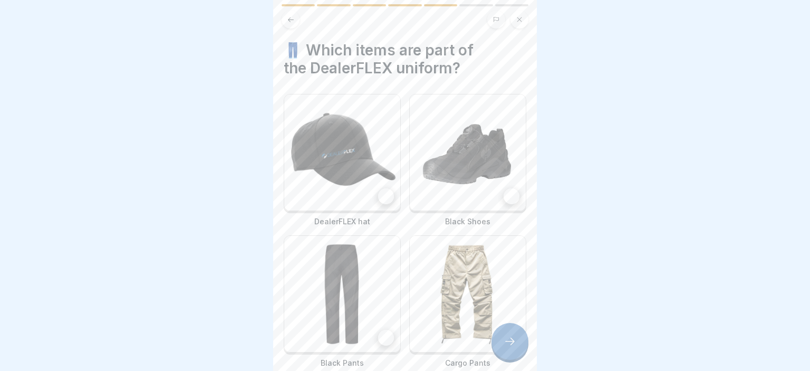
scroll to position [81, 0]
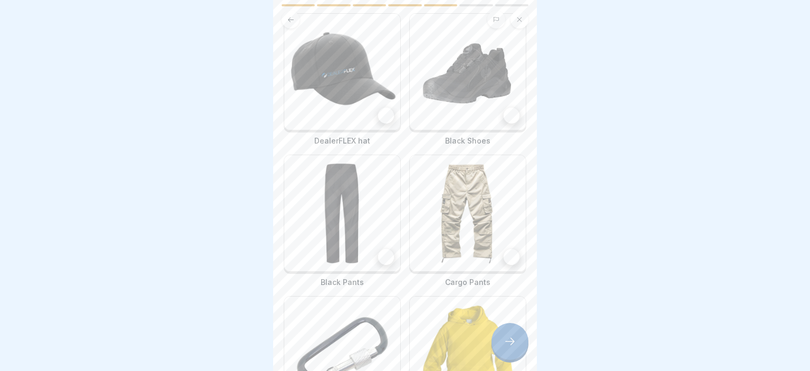
click at [528, 196] on div "👖 Which items are part of the DealerFLEX uniform? DealerFLEX hat Black Shoes Bl…" at bounding box center [405, 185] width 264 height 371
click at [385, 118] on div at bounding box center [386, 116] width 16 height 16
click at [503, 128] on img at bounding box center [468, 72] width 116 height 116
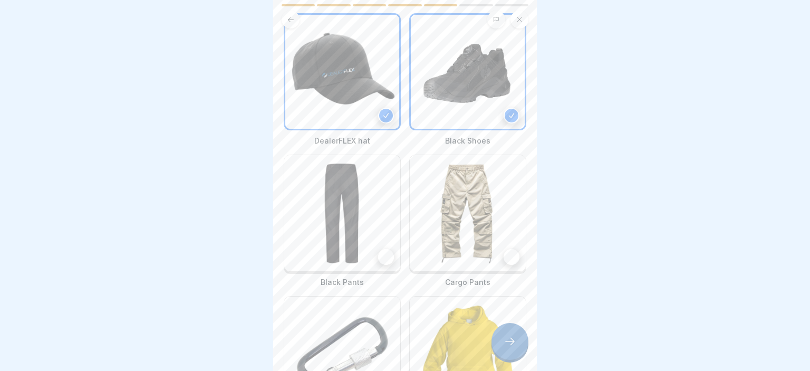
click at [366, 251] on img at bounding box center [342, 213] width 116 height 116
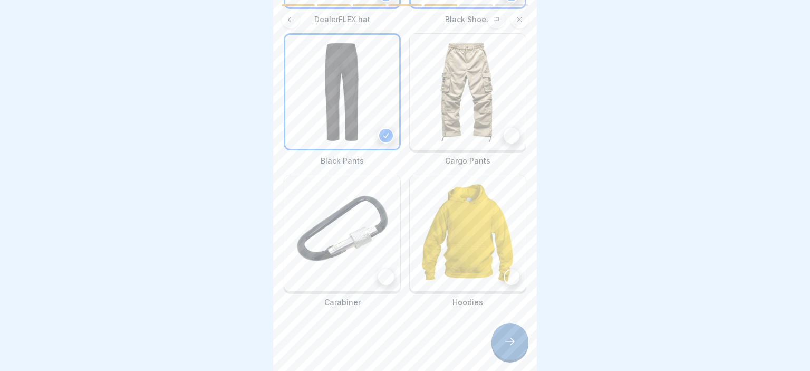
click at [384, 278] on div at bounding box center [386, 277] width 16 height 16
click at [521, 351] on div at bounding box center [509, 341] width 37 height 37
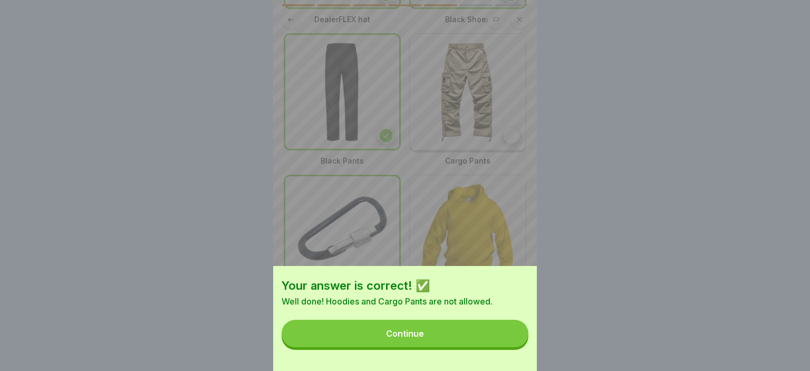
click at [433, 335] on button "Continue" at bounding box center [404, 332] width 247 height 27
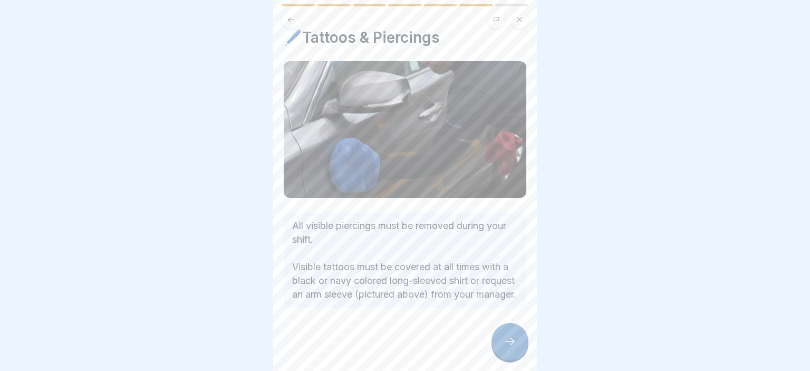
scroll to position [26, 0]
click at [509, 329] on div at bounding box center [509, 341] width 37 height 37
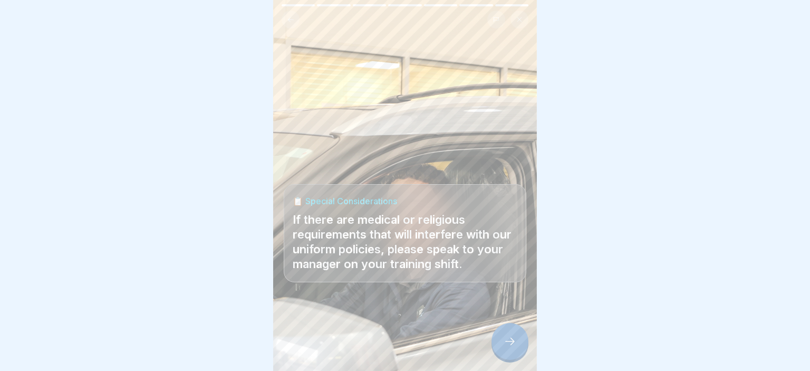
click at [516, 338] on div at bounding box center [509, 341] width 37 height 37
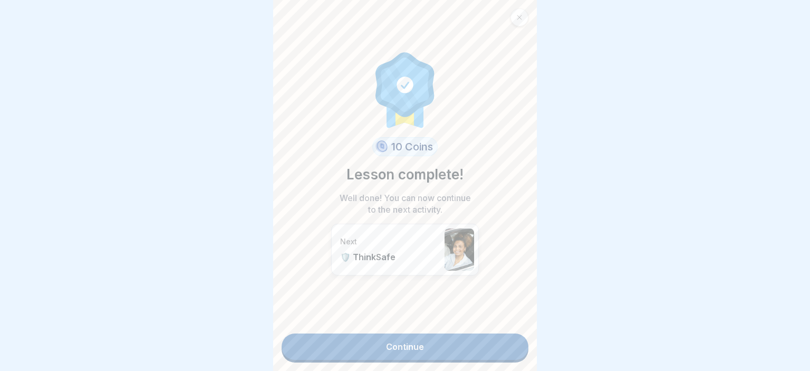
click at [460, 340] on link "Continue" at bounding box center [404, 346] width 247 height 26
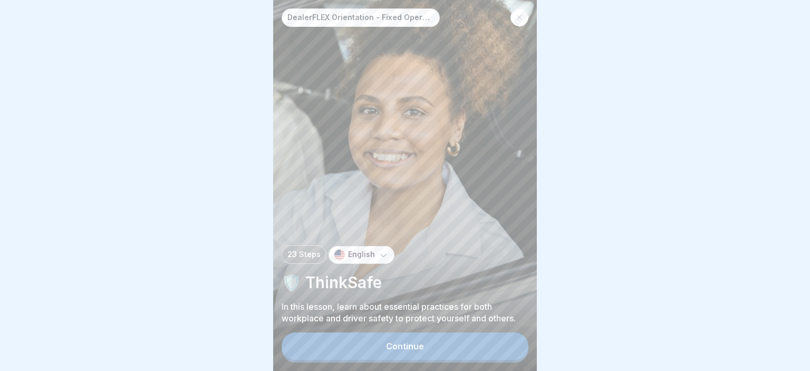
click at [413, 333] on div "Continue" at bounding box center [404, 347] width 247 height 30
click at [436, 354] on button "Continue" at bounding box center [404, 345] width 247 height 27
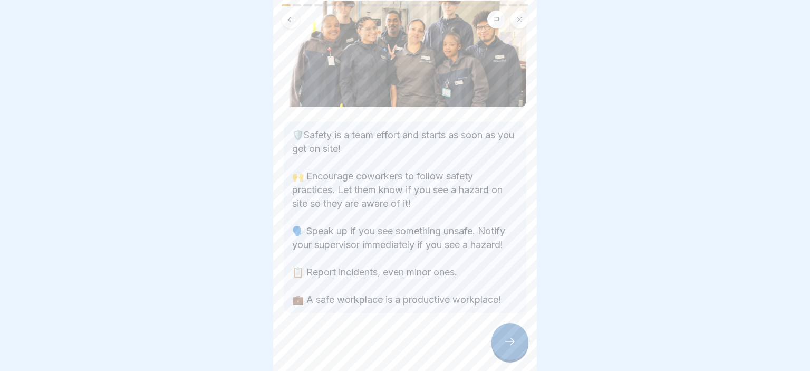
scroll to position [78, 0]
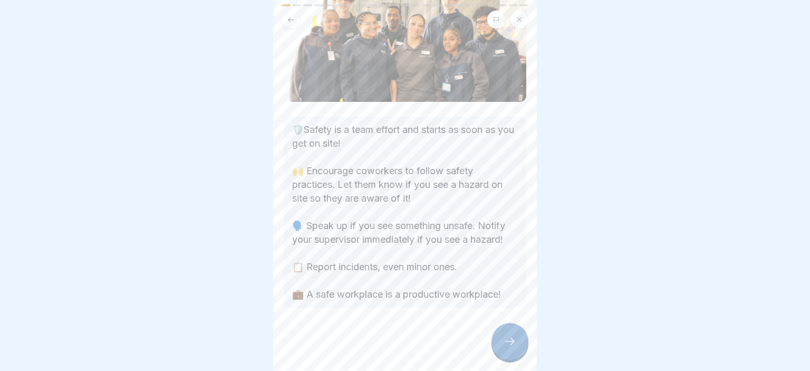
click at [505, 336] on icon at bounding box center [509, 341] width 13 height 13
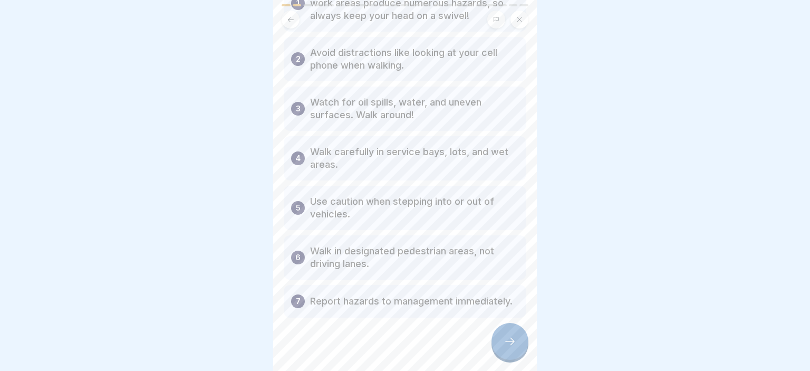
scroll to position [100, 0]
click at [539, 264] on body "DealerFLEX Orientation - Fixed Operations Division 23 Steps English 🛡️ ThinkSaf…" at bounding box center [405, 185] width 810 height 371
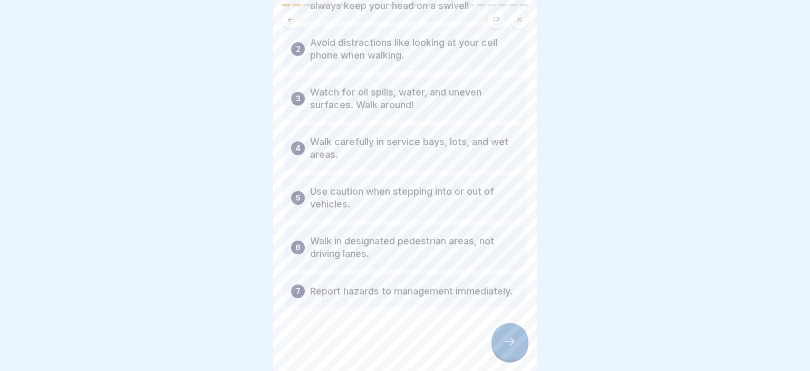
click at [421, 145] on p "Walk carefully in service bays, lots, and wet areas." at bounding box center [414, 147] width 209 height 25
click at [503, 336] on icon at bounding box center [509, 341] width 13 height 13
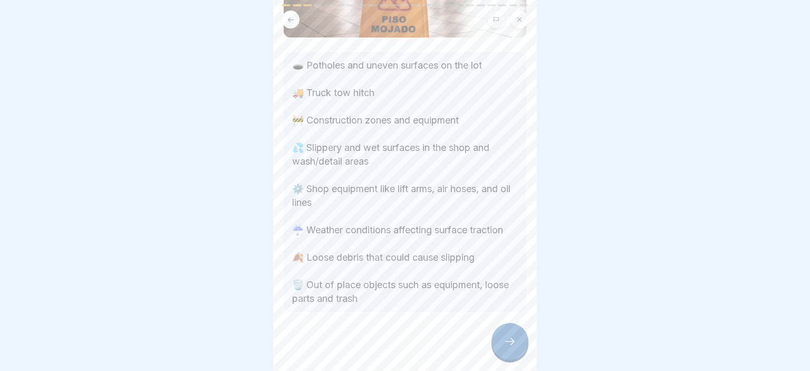
scroll to position [122, 0]
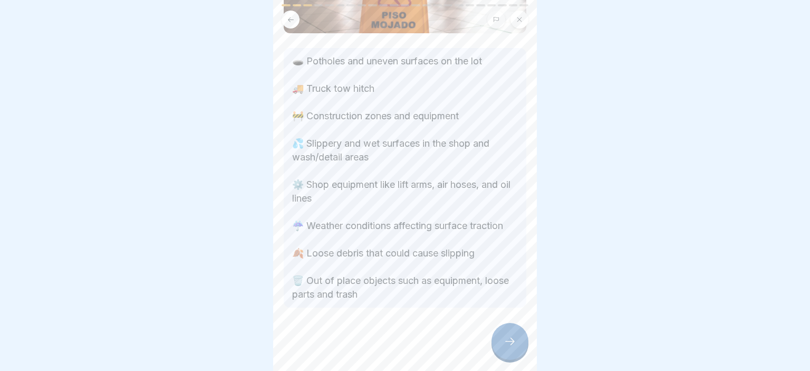
click at [507, 339] on icon at bounding box center [509, 341] width 13 height 13
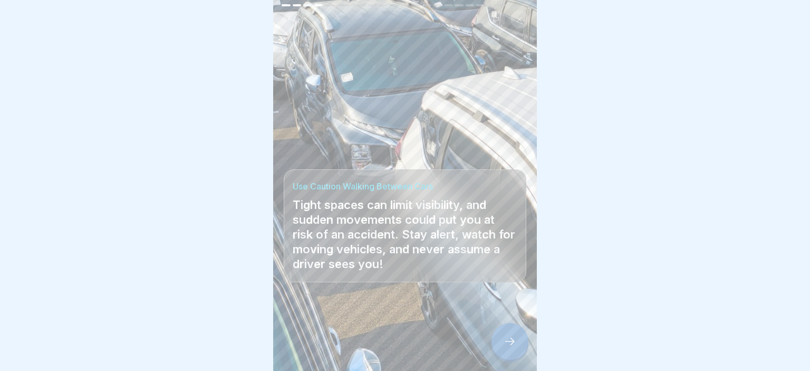
click at [514, 343] on icon at bounding box center [509, 341] width 13 height 13
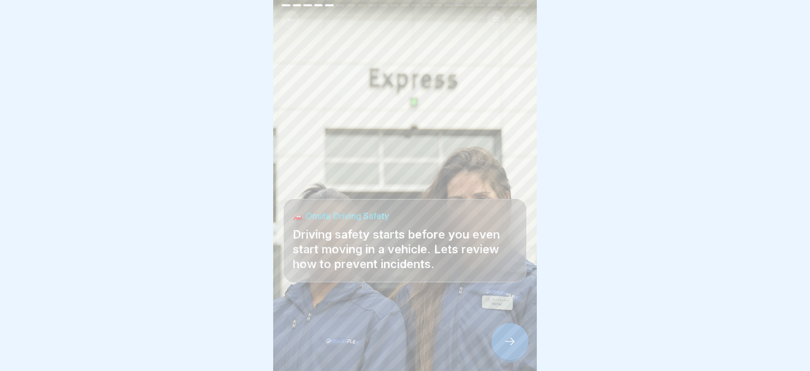
click at [512, 335] on div at bounding box center [509, 341] width 37 height 37
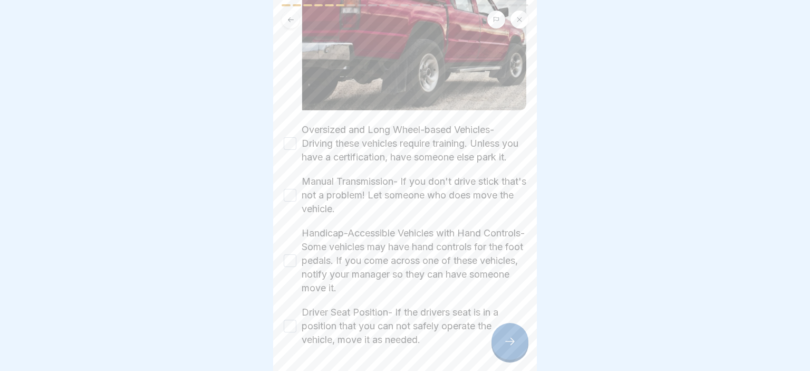
click at [527, 303] on div "Ask yourself: Am I comfortable driving this vehicle? Before moving a vehicle, c…" at bounding box center [405, 185] width 264 height 371
click at [286, 142] on button "Oversized and Long Wheel-based Vehicles- Driving these vehicles require trainin…" at bounding box center [290, 143] width 13 height 13
click at [289, 194] on button "Manual Transmission- If you don't drive stick that's not a problem! Let someone…" at bounding box center [290, 194] width 13 height 13
click at [286, 262] on button "Handicap-Accessible Vehicles with Hand Controls- Some vehicles may have hand co…" at bounding box center [290, 260] width 13 height 13
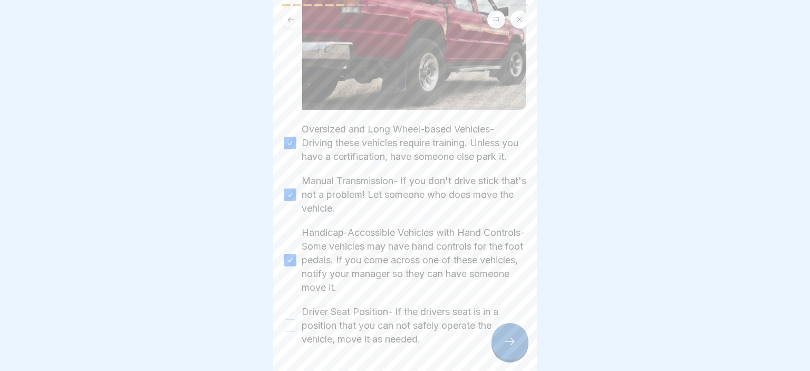
click at [288, 328] on button "Driver Seat Position- If the drivers seat is in a position that you can not saf…" at bounding box center [290, 325] width 13 height 13
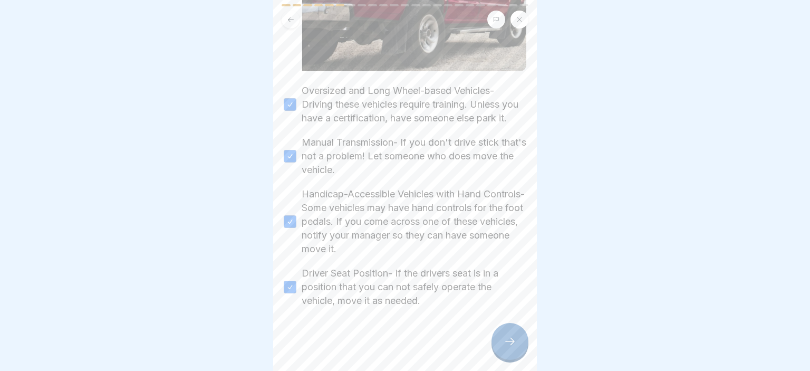
click at [512, 344] on icon at bounding box center [509, 341] width 13 height 13
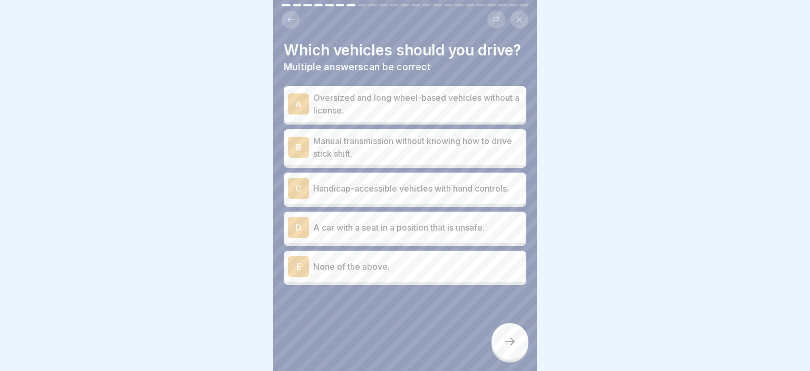
click at [397, 262] on p "None of the above." at bounding box center [417, 266] width 209 height 13
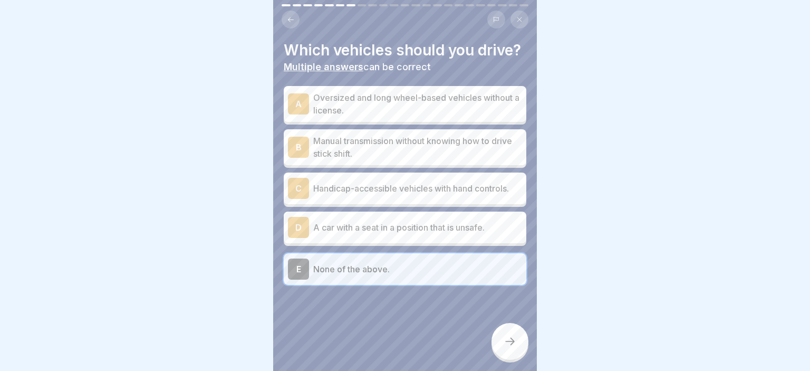
click at [509, 345] on icon at bounding box center [509, 341] width 13 height 13
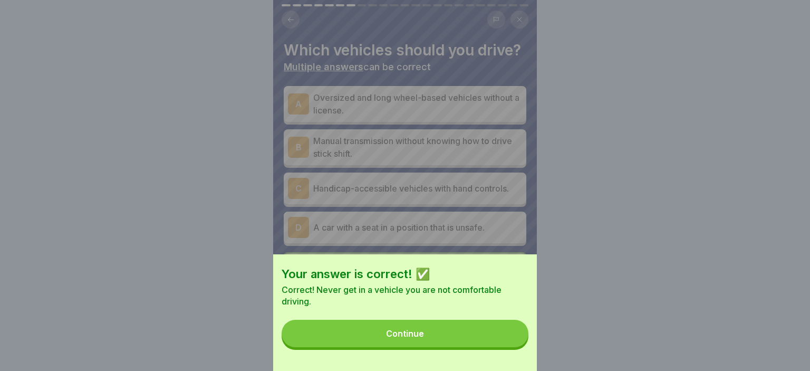
click at [421, 338] on div "Continue" at bounding box center [405, 332] width 38 height 9
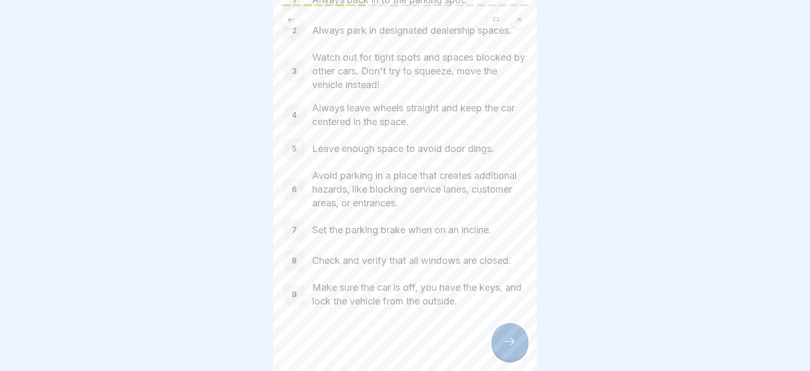
scroll to position [84, 0]
click at [530, 188] on div "🅿️ Park Like a Pro 1 Always back in to the parking spot. 2 Always park in desig…" at bounding box center [405, 185] width 264 height 371
click at [500, 343] on div at bounding box center [509, 341] width 37 height 37
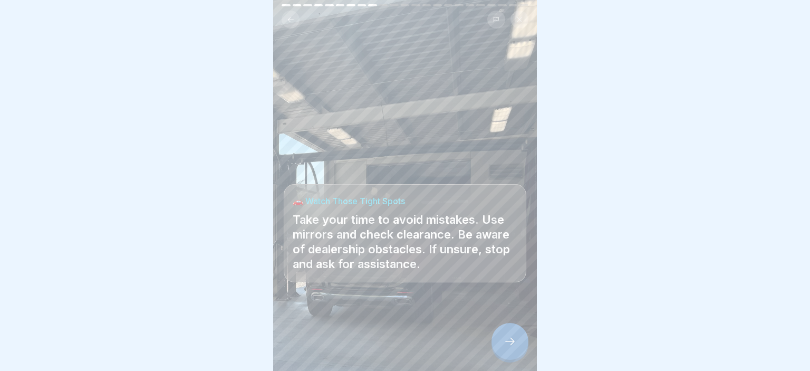
click at [504, 337] on icon at bounding box center [509, 341] width 13 height 13
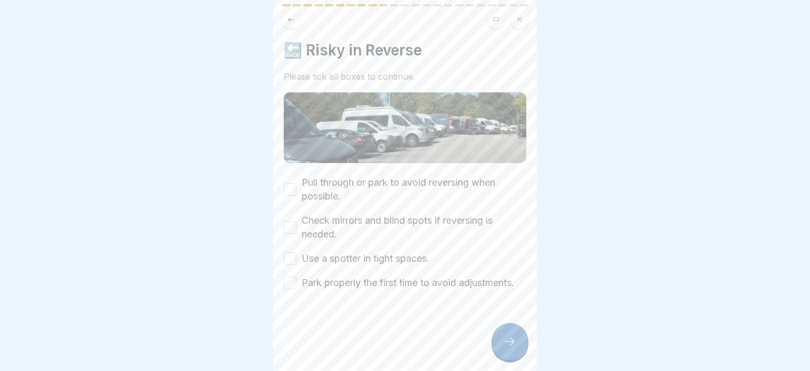
click at [284, 191] on button "Pull through or park to avoid reversing when possible." at bounding box center [290, 189] width 13 height 13
click at [288, 230] on button "Check mirrors and blind spots if reversing is needed." at bounding box center [290, 227] width 13 height 13
click at [289, 260] on button "Use a spotter in tight spaces." at bounding box center [290, 258] width 13 height 13
click at [292, 281] on button "Park properly the first time to avoid adjustments." at bounding box center [290, 282] width 13 height 13
click at [498, 332] on div at bounding box center [509, 341] width 37 height 37
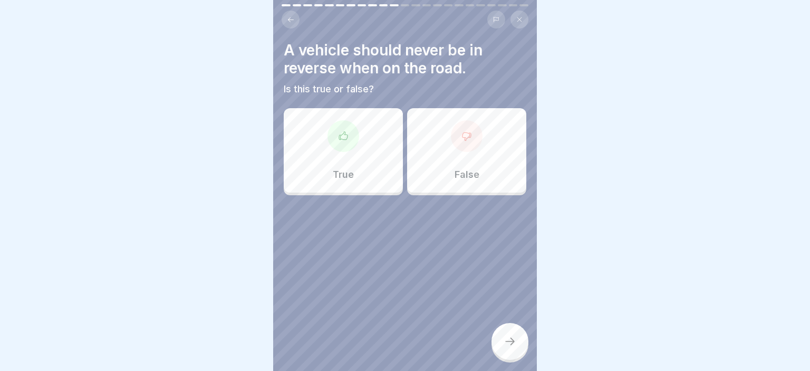
click at [365, 184] on div "True" at bounding box center [343, 150] width 119 height 84
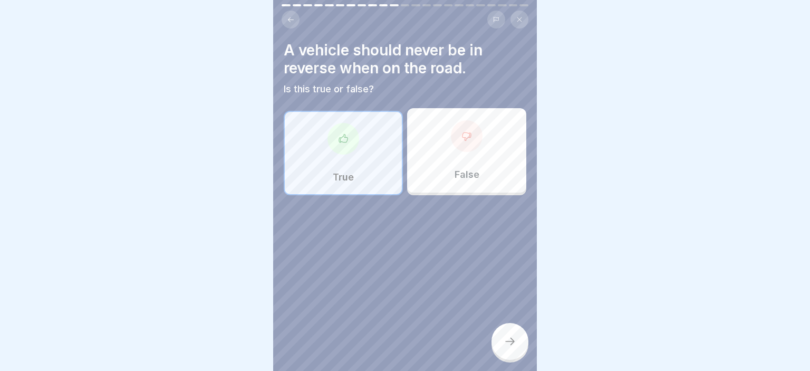
click at [512, 340] on icon at bounding box center [509, 341] width 13 height 13
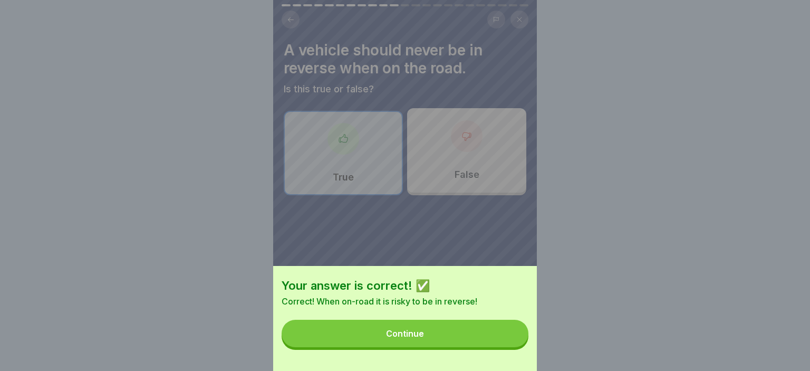
click at [473, 333] on button "Continue" at bounding box center [404, 332] width 247 height 27
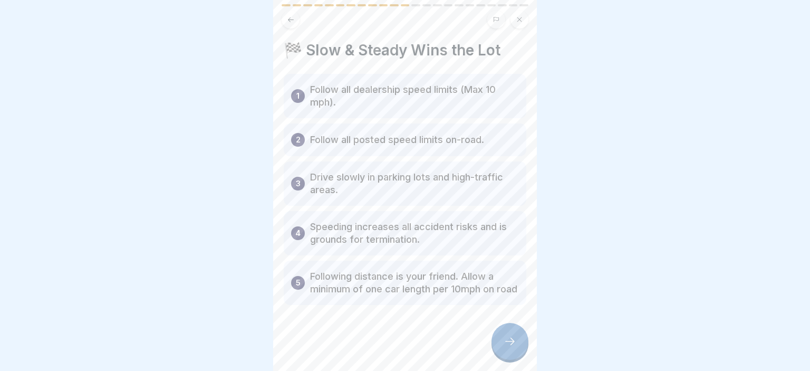
click at [502, 336] on div at bounding box center [509, 341] width 37 height 37
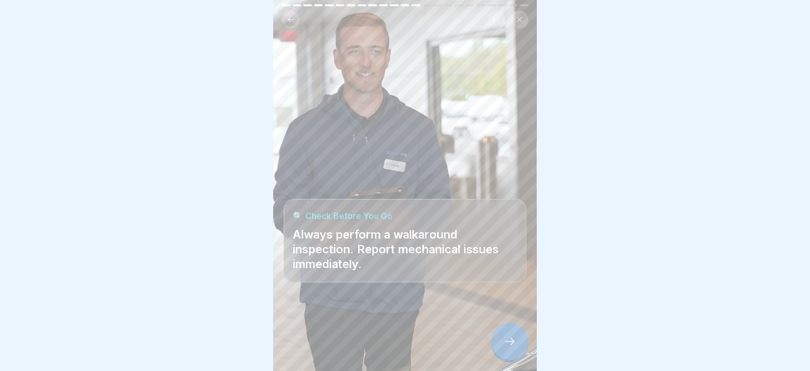
click at [502, 336] on div at bounding box center [509, 341] width 37 height 37
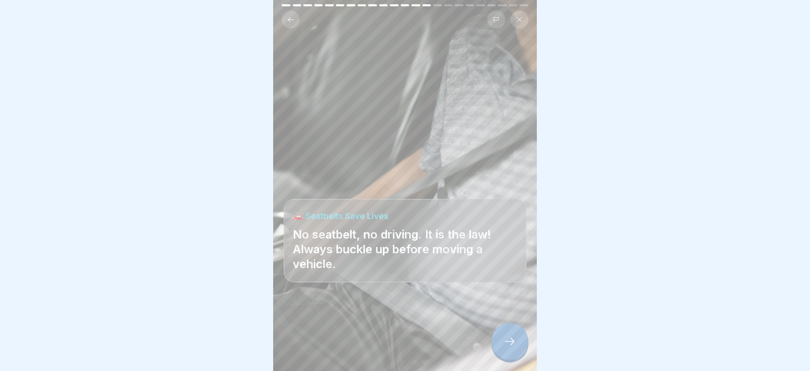
click at [502, 336] on div at bounding box center [509, 341] width 37 height 37
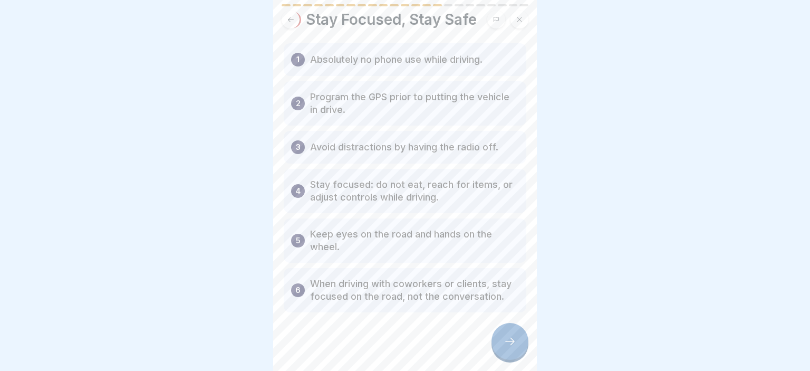
scroll to position [35, 0]
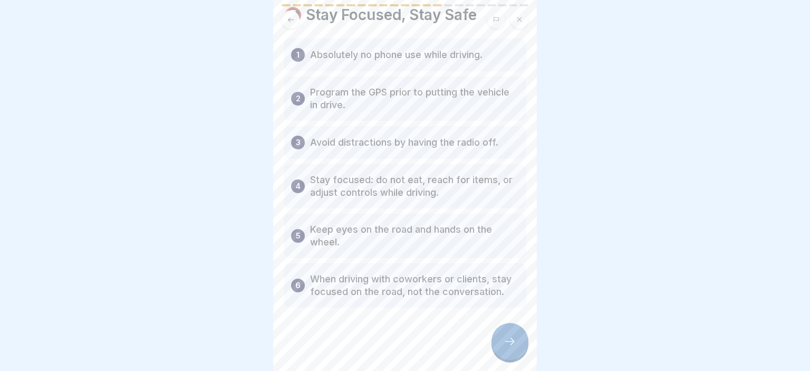
click at [537, 256] on body "DealerFLEX Orientation - Fixed Operations Division 23 Steps English 🛡️ ThinkSaf…" at bounding box center [405, 185] width 810 height 371
click at [509, 336] on div at bounding box center [509, 341] width 37 height 37
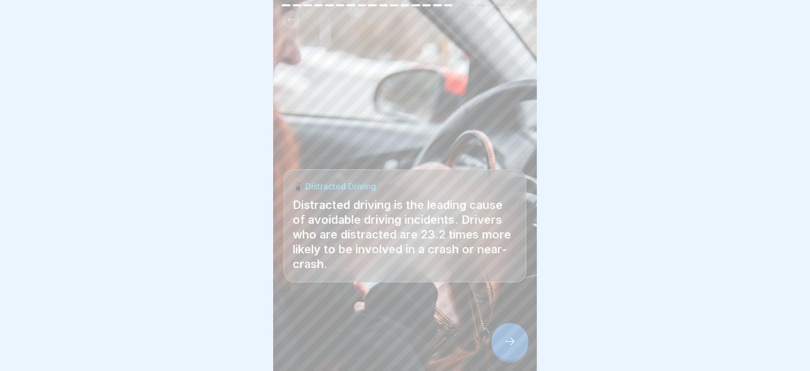
click at [509, 336] on icon at bounding box center [509, 341] width 13 height 13
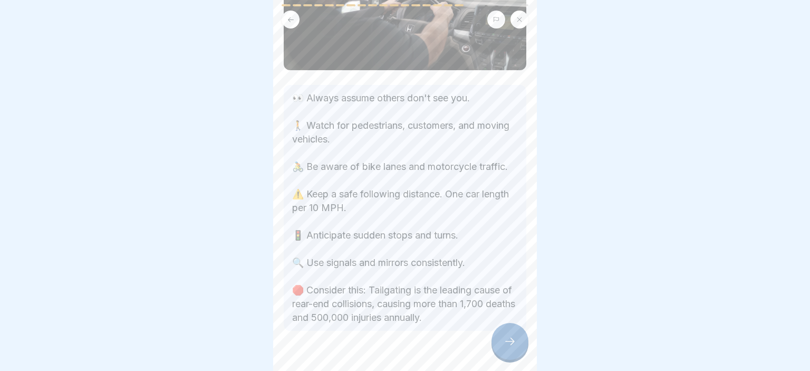
scroll to position [116, 0]
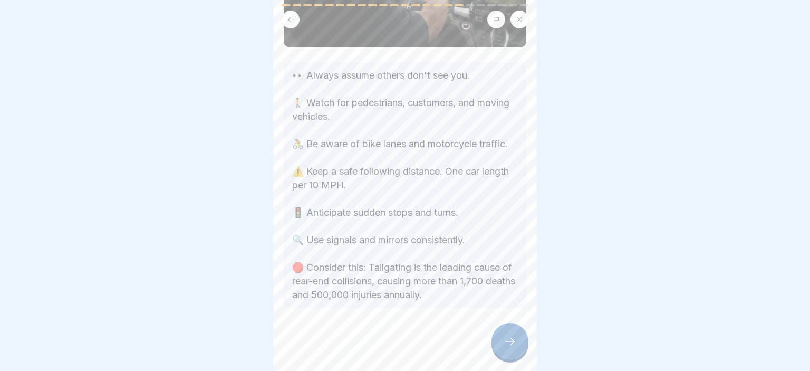
click at [550, 315] on body "DealerFLEX Orientation - Fixed Operations Division 23 Steps English 🛡️ ThinkSaf…" at bounding box center [405, 185] width 810 height 371
click at [505, 339] on icon at bounding box center [509, 341] width 13 height 13
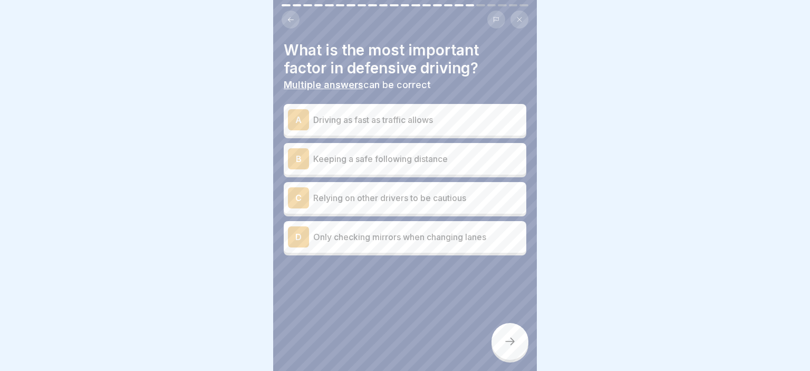
click at [395, 172] on div "B Keeping a safe following distance" at bounding box center [405, 159] width 242 height 32
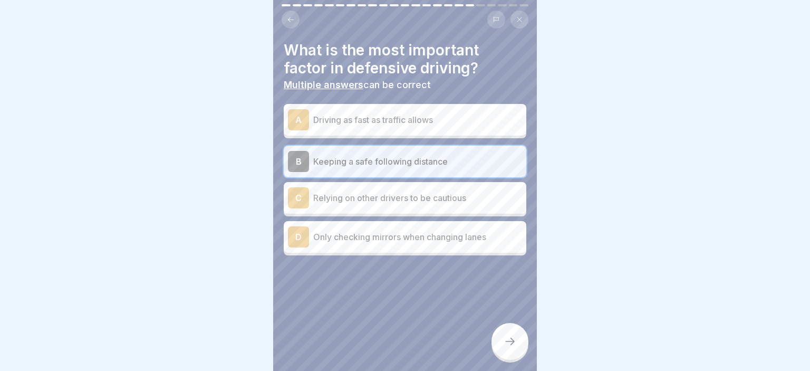
click at [382, 240] on p "Only checking mirrors when changing lanes" at bounding box center [417, 236] width 209 height 13
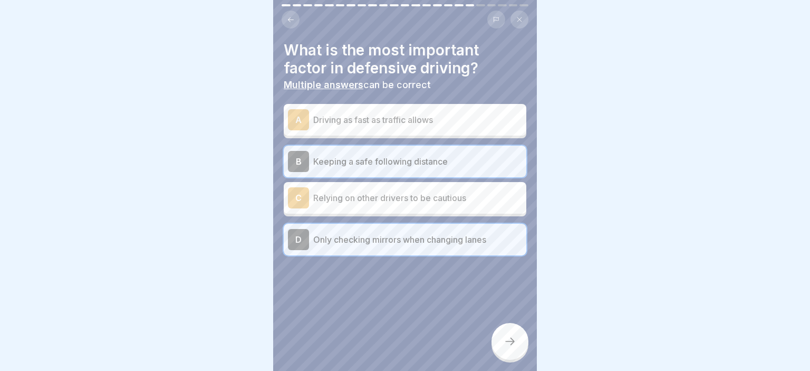
click at [393, 245] on p "Only checking mirrors when changing lanes" at bounding box center [417, 239] width 209 height 13
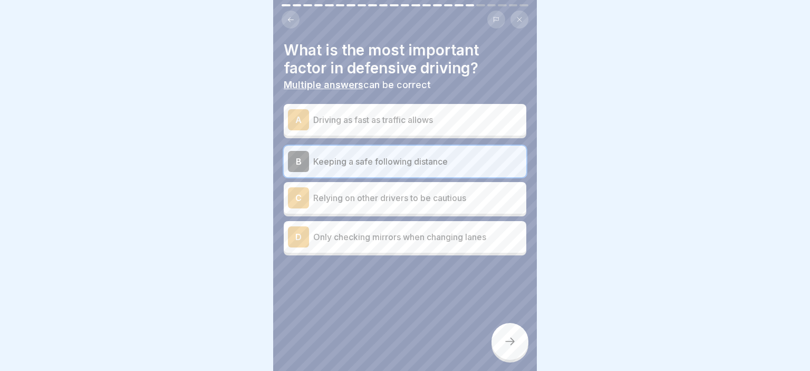
click at [498, 332] on div at bounding box center [509, 341] width 37 height 37
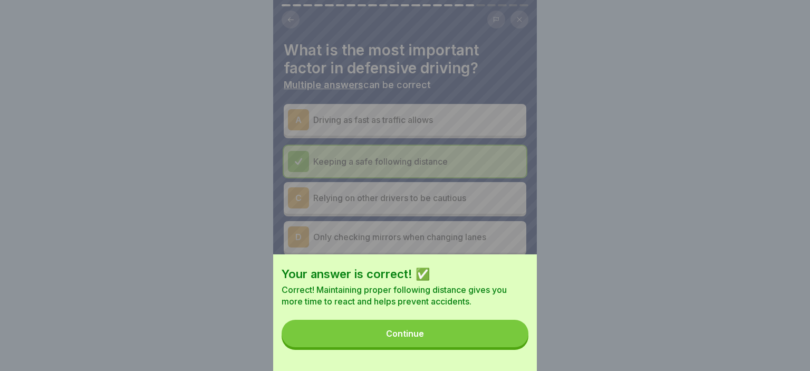
click at [388, 329] on button "Continue" at bounding box center [404, 332] width 247 height 27
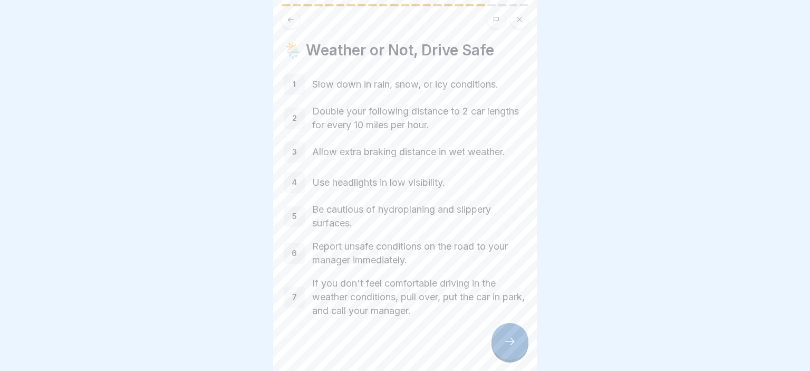
scroll to position [10, 0]
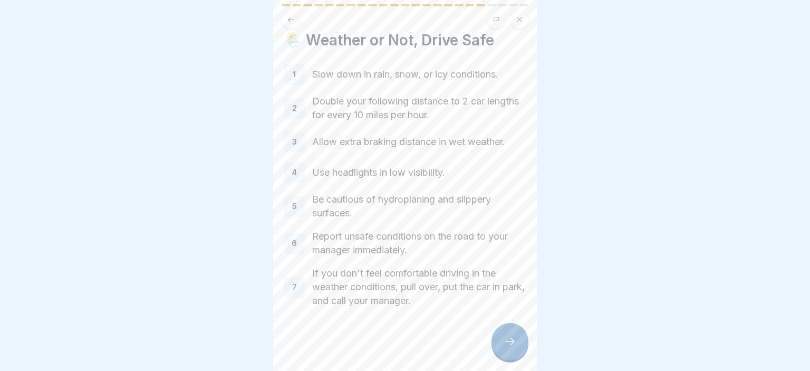
click at [514, 333] on div at bounding box center [509, 341] width 37 height 37
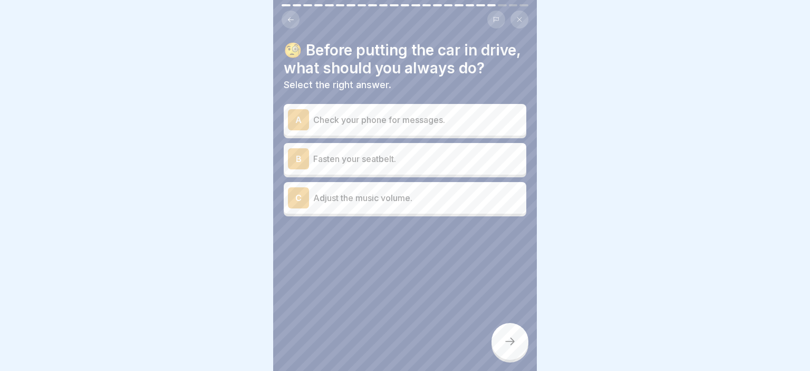
click at [424, 153] on p "Fasten your seatbelt." at bounding box center [417, 158] width 209 height 13
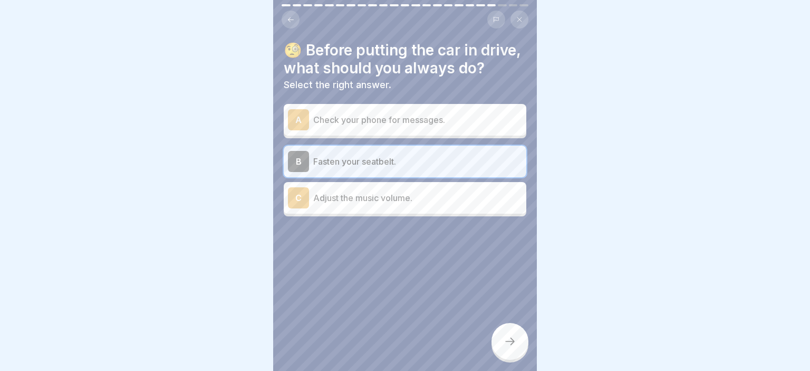
click at [503, 338] on div at bounding box center [509, 341] width 37 height 37
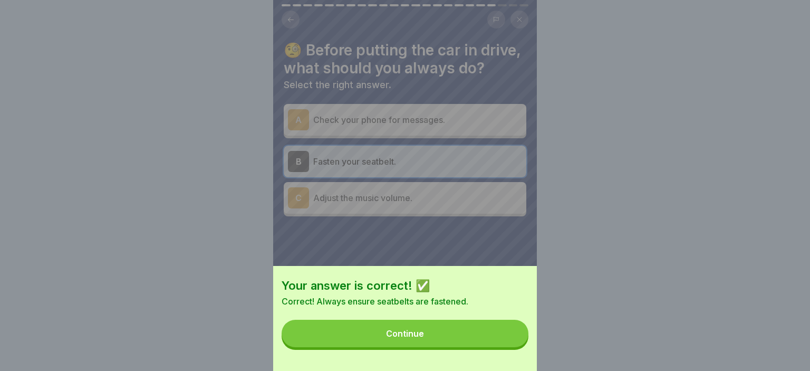
click at [449, 327] on button "Continue" at bounding box center [404, 332] width 247 height 27
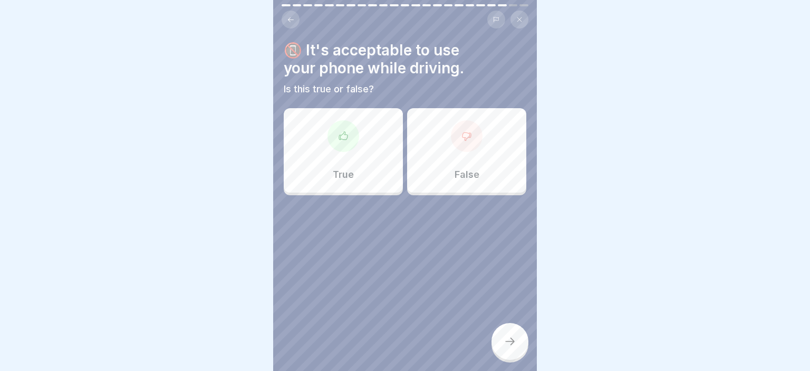
click at [450, 198] on div at bounding box center [405, 226] width 242 height 63
click at [446, 181] on div "False" at bounding box center [466, 150] width 119 height 84
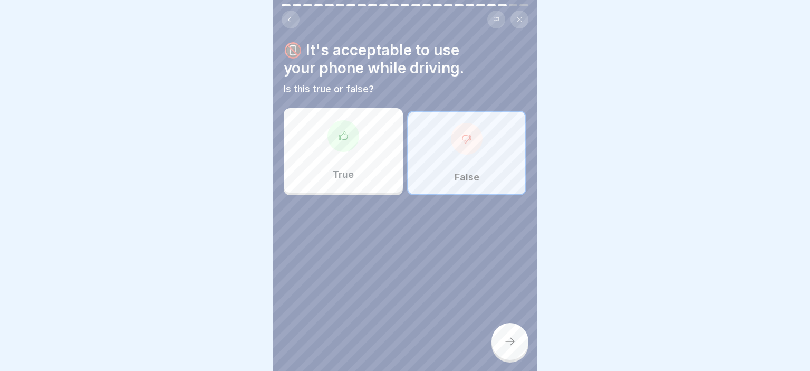
click at [500, 340] on div at bounding box center [509, 341] width 37 height 37
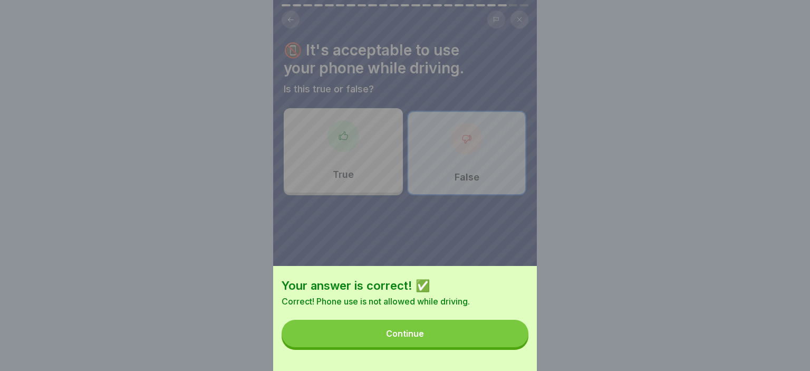
click at [396, 319] on div "Your answer is correct! ✅ Correct! Phone use is not allowed while driving. Cont…" at bounding box center [405, 318] width 264 height 105
click at [392, 330] on div "Continue" at bounding box center [405, 332] width 38 height 9
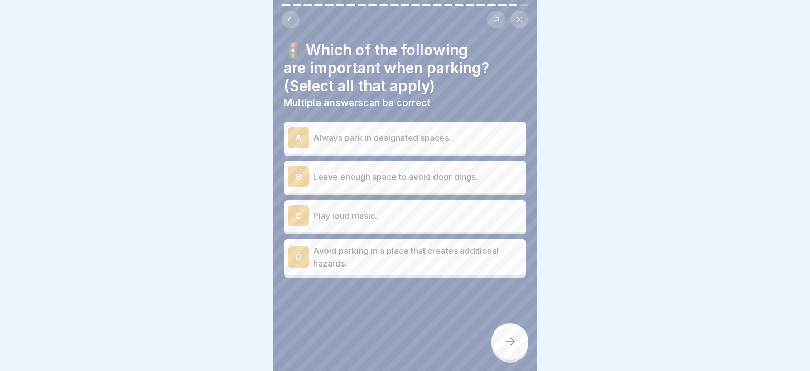
click at [416, 149] on div "A Always park in designated spaces." at bounding box center [405, 138] width 242 height 32
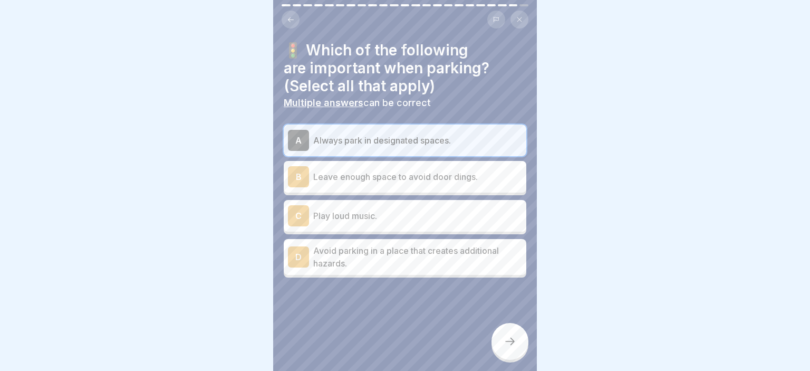
click at [420, 191] on div "B Leave enough space to avoid door dings." at bounding box center [405, 177] width 242 height 32
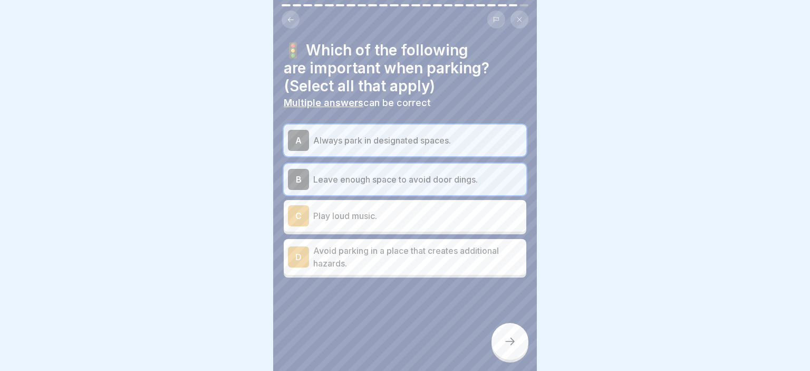
click at [424, 269] on p "Avoid parking in a place that creates additional hazards." at bounding box center [417, 256] width 209 height 25
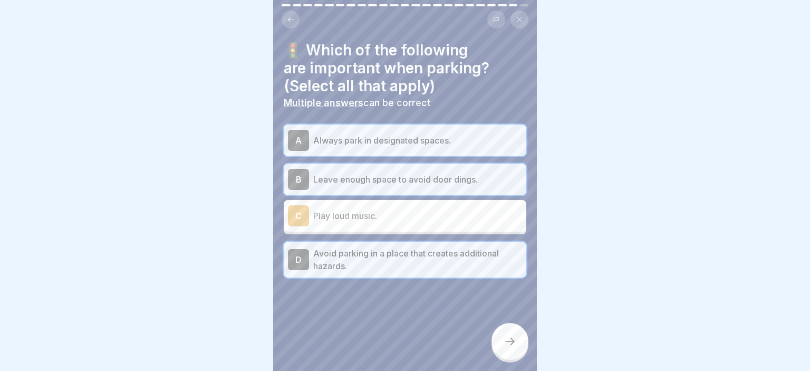
click at [494, 339] on div at bounding box center [509, 341] width 37 height 37
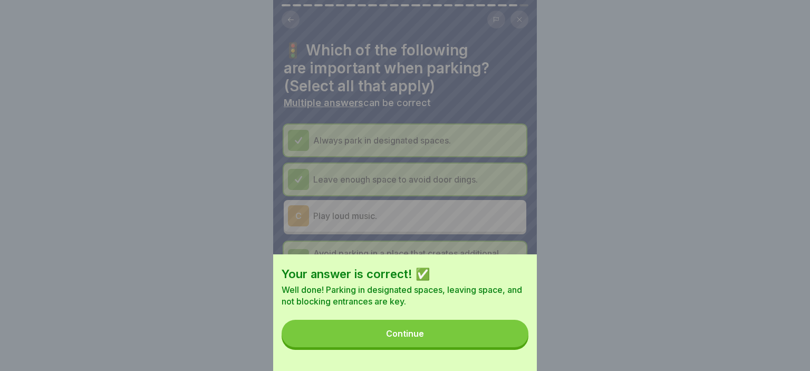
click at [395, 324] on button "Continue" at bounding box center [404, 332] width 247 height 27
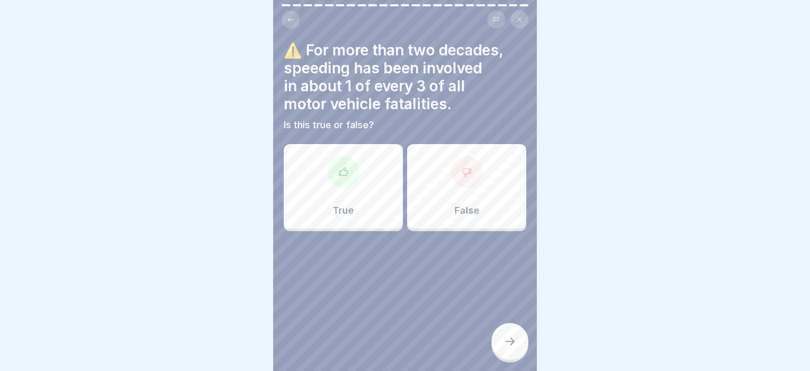
click at [368, 196] on div "True" at bounding box center [343, 186] width 119 height 84
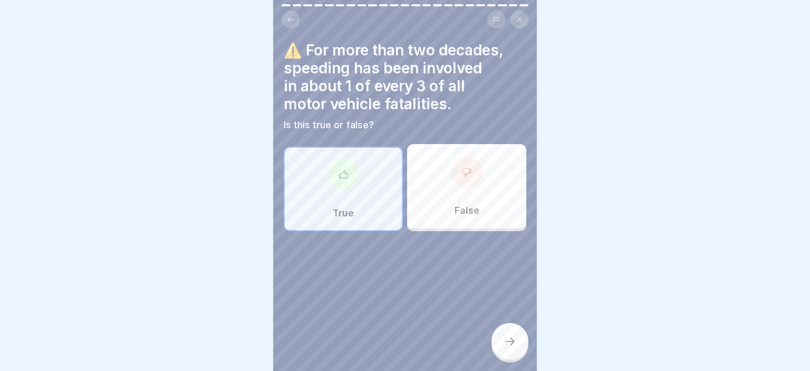
click at [513, 329] on div at bounding box center [509, 341] width 37 height 37
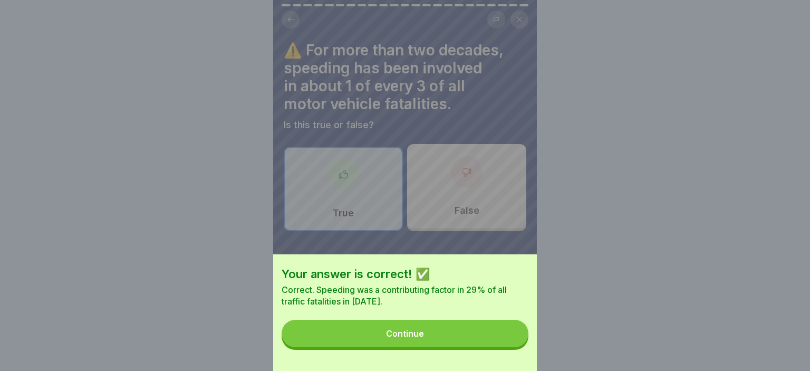
click at [392, 338] on button "Continue" at bounding box center [404, 332] width 247 height 27
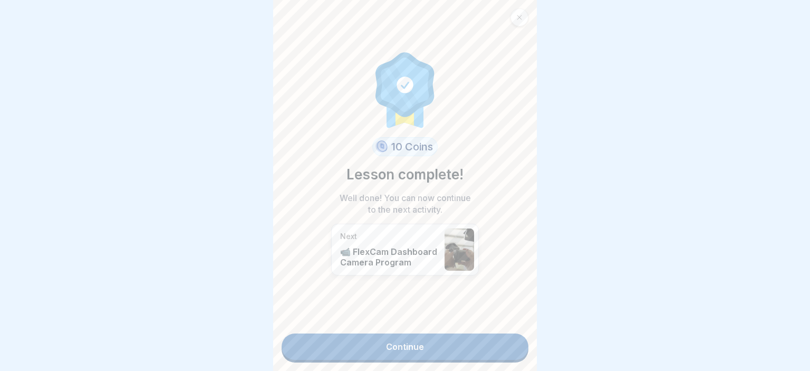
click at [391, 343] on link "Continue" at bounding box center [404, 346] width 247 height 26
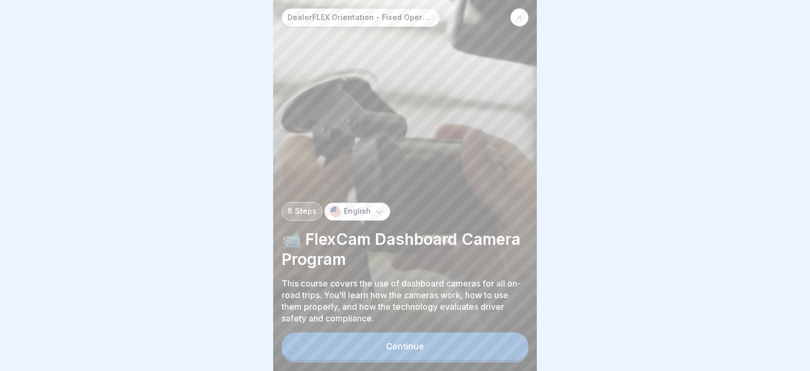
click at [410, 343] on div "Continue" at bounding box center [405, 345] width 38 height 9
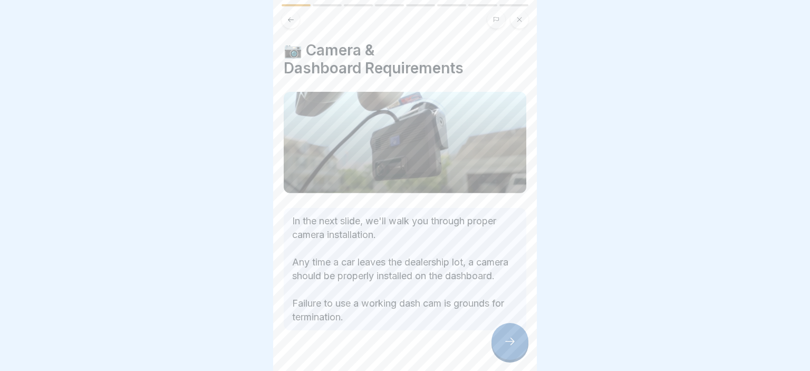
scroll to position [36, 0]
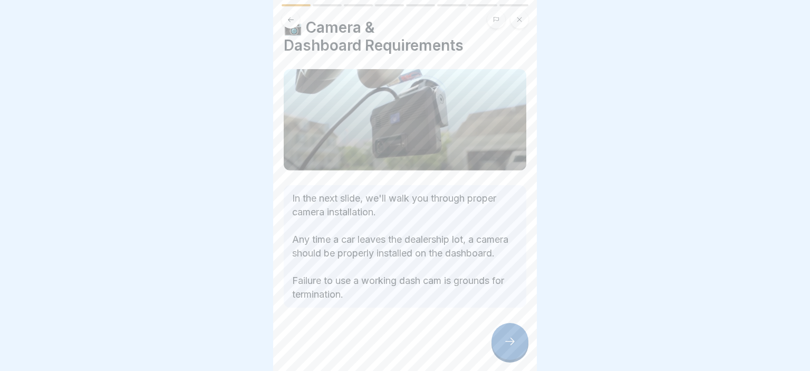
click at [537, 287] on body "DealerFLEX Orientation - Fixed Operations Division 8 Steps English 📹 FlexCam Da…" at bounding box center [405, 185] width 810 height 371
click at [508, 338] on icon at bounding box center [509, 341] width 13 height 13
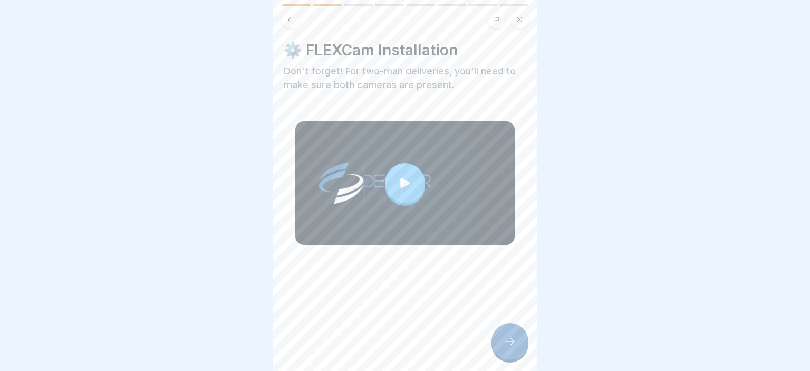
click at [395, 177] on div at bounding box center [405, 183] width 40 height 40
click at [505, 358] on div at bounding box center [509, 341] width 37 height 37
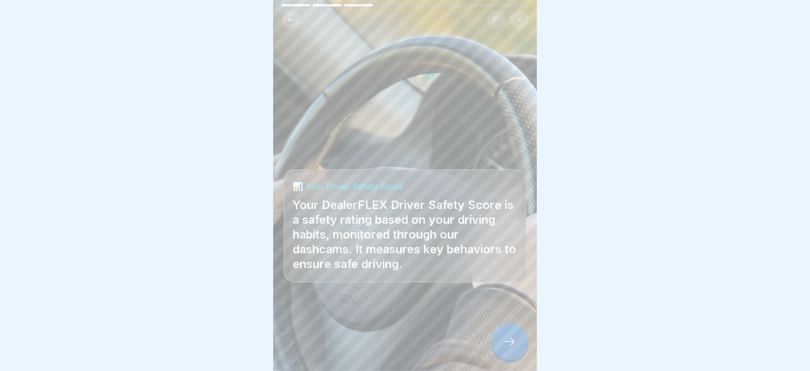
click at [513, 353] on div at bounding box center [509, 341] width 37 height 37
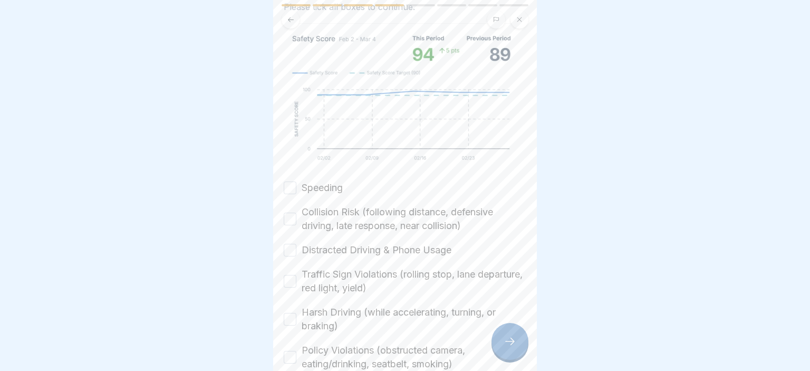
scroll to position [157, 0]
click at [286, 192] on button "Speeding" at bounding box center [290, 186] width 13 height 13
click at [286, 220] on button "Collision Risk (following distance, defensive driving, late response, near coll…" at bounding box center [290, 217] width 13 height 13
click at [286, 246] on button "Distracted Driving & Phone Usage" at bounding box center [290, 248] width 13 height 13
click at [288, 281] on button "Traffic Sign Violations (rolling stop, lane departure, red light, yield)" at bounding box center [290, 280] width 13 height 13
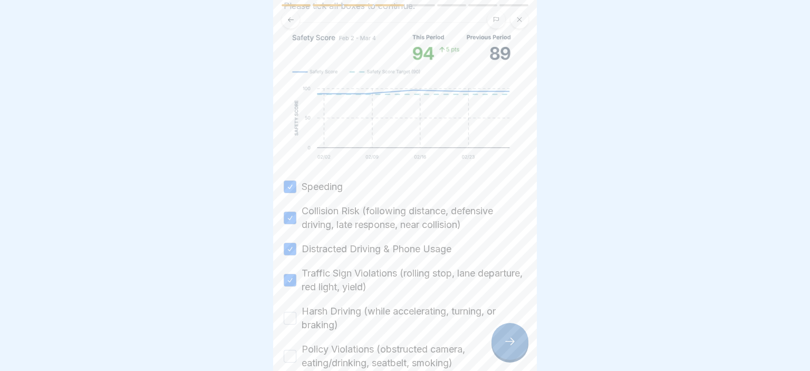
scroll to position [243, 0]
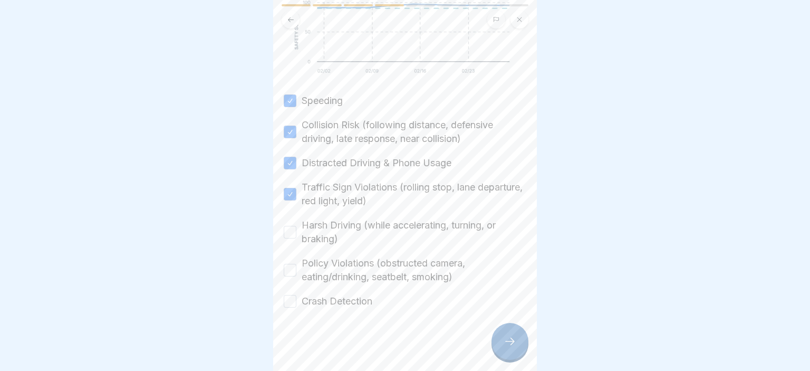
click at [288, 231] on button "Harsh Driving (while accelerating, turning, or braking)" at bounding box center [290, 232] width 13 height 13
click at [284, 270] on button "Policy Violations (obstructed camera, eating/drinking, seatbelt, smoking)" at bounding box center [290, 270] width 13 height 13
click at [285, 299] on button "Crash Detection" at bounding box center [290, 301] width 13 height 13
click at [538, 252] on body "DealerFLEX Orientation - Fixed Operations Division 8 Steps English 📹 FlexCam Da…" at bounding box center [405, 185] width 810 height 371
click at [509, 340] on icon at bounding box center [509, 341] width 13 height 13
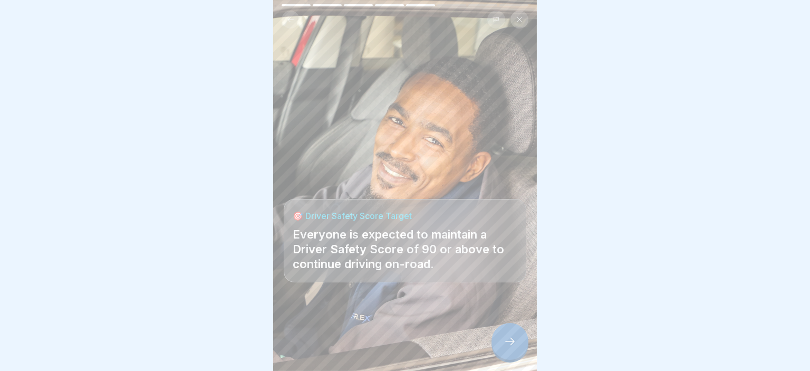
click at [511, 334] on div at bounding box center [509, 341] width 37 height 37
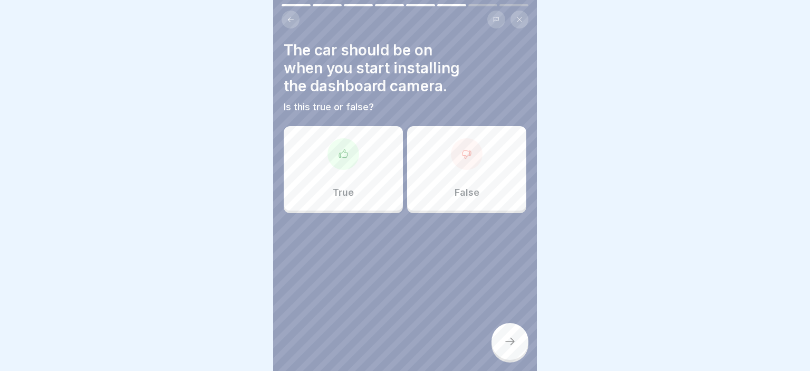
click at [463, 223] on div at bounding box center [405, 244] width 242 height 63
click at [452, 187] on div "False" at bounding box center [466, 168] width 119 height 84
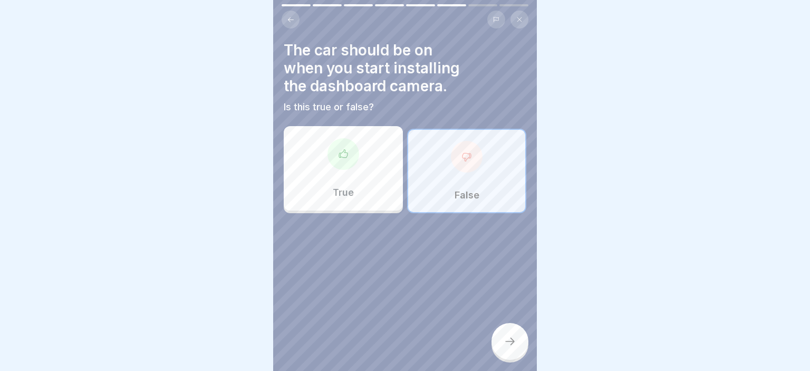
click at [503, 344] on div at bounding box center [509, 341] width 37 height 37
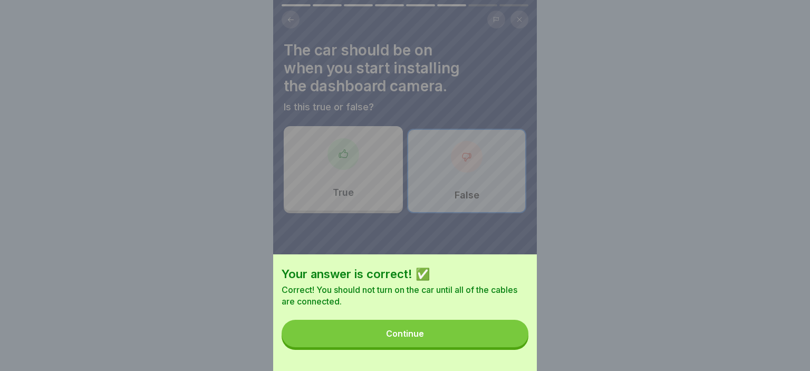
click at [421, 317] on div "Your answer is correct! ✅ Correct! You should not turn on the car until all of …" at bounding box center [405, 312] width 264 height 116
click at [411, 328] on button "Continue" at bounding box center [404, 332] width 247 height 27
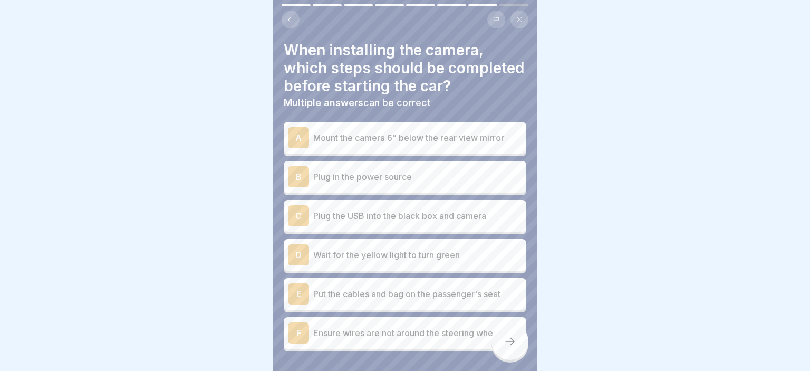
click at [464, 130] on div "A Mount the camera 6” below the rear view mirror" at bounding box center [405, 137] width 234 height 21
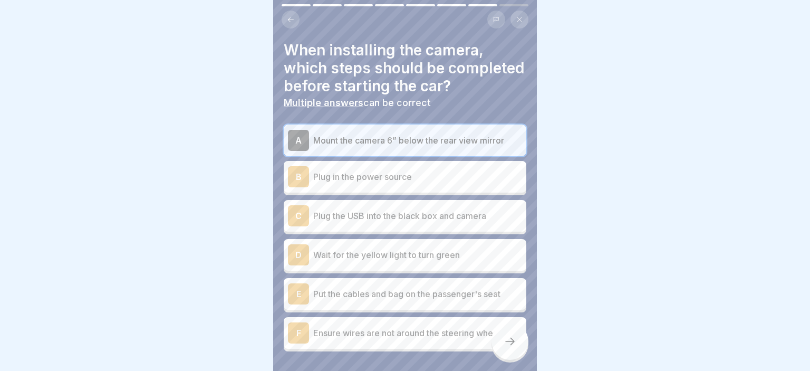
click at [446, 177] on p "Plug in the power source" at bounding box center [417, 176] width 209 height 13
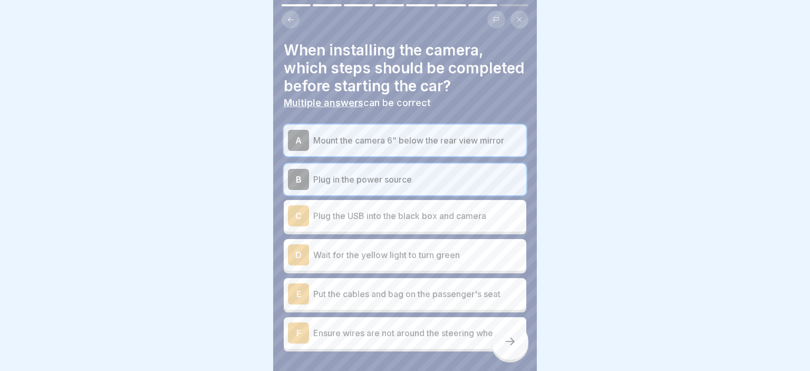
click at [435, 221] on p "Plug the USB into the black box and camera" at bounding box center [417, 215] width 209 height 13
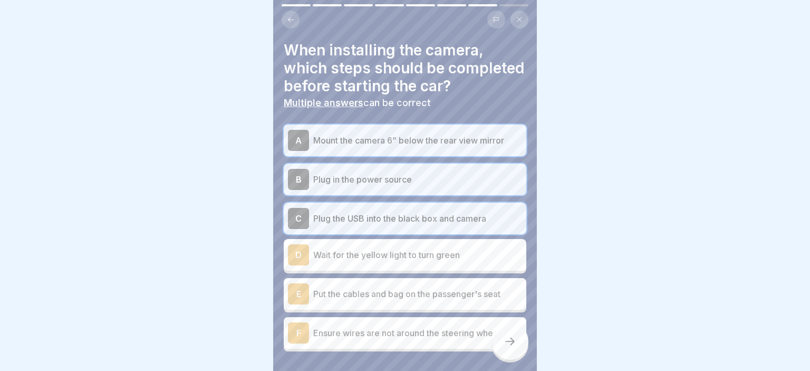
click at [427, 258] on p "Wait for the yellow light to turn green" at bounding box center [417, 254] width 209 height 13
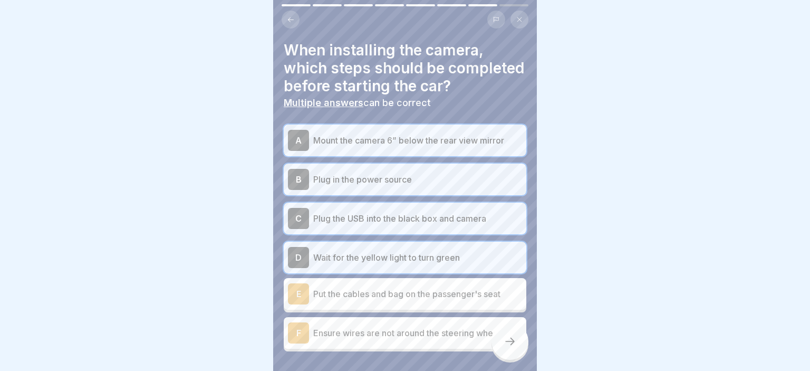
click at [423, 297] on p "Put the cables and bag on the passenger's seat" at bounding box center [417, 293] width 209 height 13
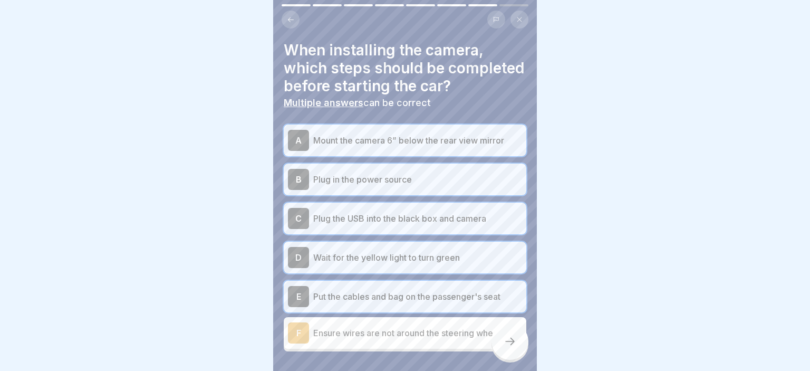
click at [439, 349] on div "A Mount the camera 6” below the rear view mirror B Plug in the power source C P…" at bounding box center [405, 237] width 242 height 227
click at [422, 335] on p "Ensure wires are not around the steering wheel" at bounding box center [417, 332] width 209 height 13
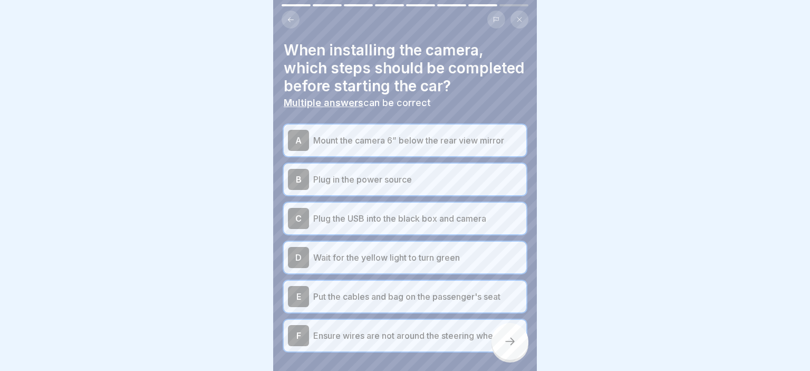
scroll to position [43, 0]
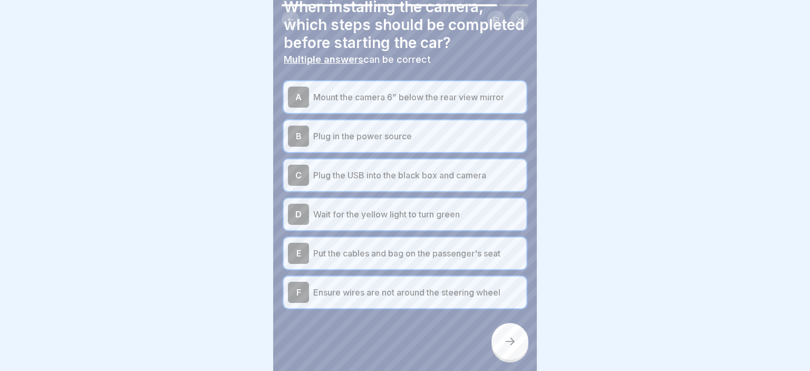
click at [513, 360] on div at bounding box center [405, 339] width 242 height 63
click at [502, 348] on div at bounding box center [509, 341] width 37 height 37
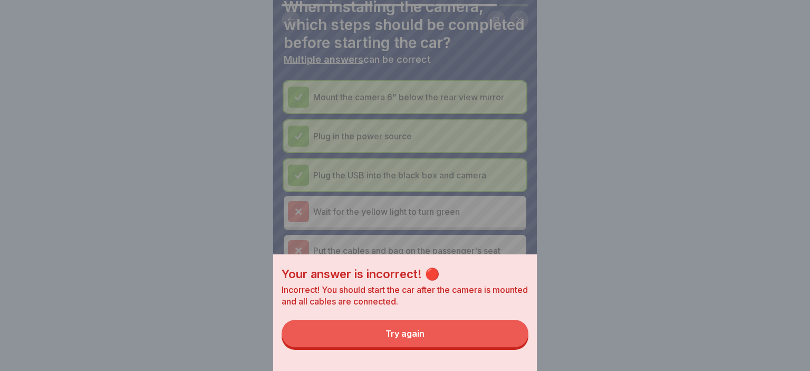
click at [418, 334] on div "Try again" at bounding box center [404, 332] width 39 height 9
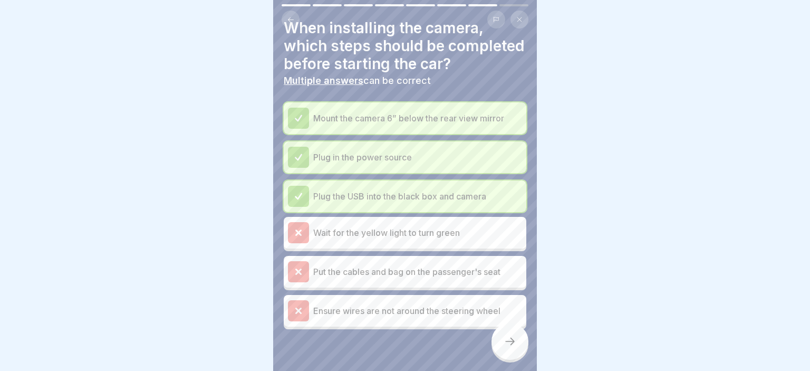
scroll to position [30, 0]
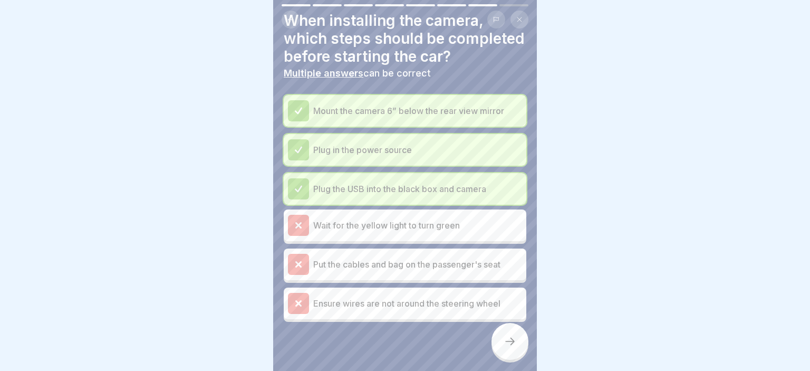
click at [412, 111] on p "Mount the camera 6” below the rear view mirror" at bounding box center [417, 110] width 209 height 13
click at [462, 313] on div "Ensure wires are not around the steering wheel" at bounding box center [405, 303] width 234 height 21
click at [507, 335] on div at bounding box center [509, 341] width 37 height 37
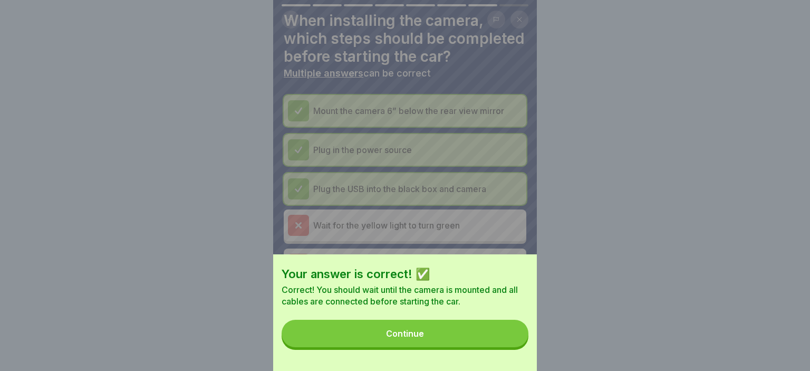
click at [469, 335] on button "Continue" at bounding box center [404, 332] width 247 height 27
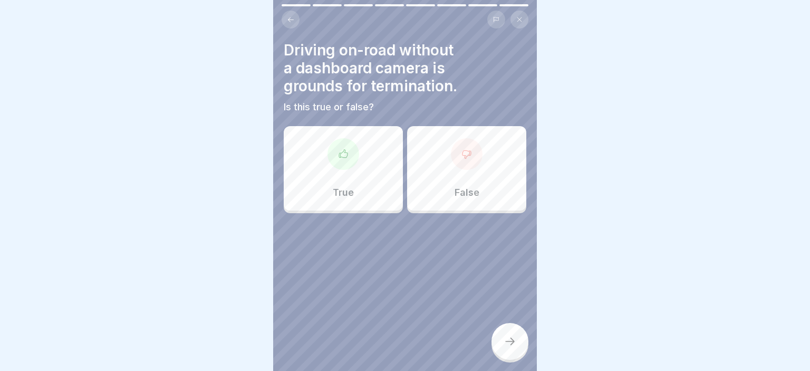
click at [387, 205] on div "True" at bounding box center [343, 168] width 119 height 84
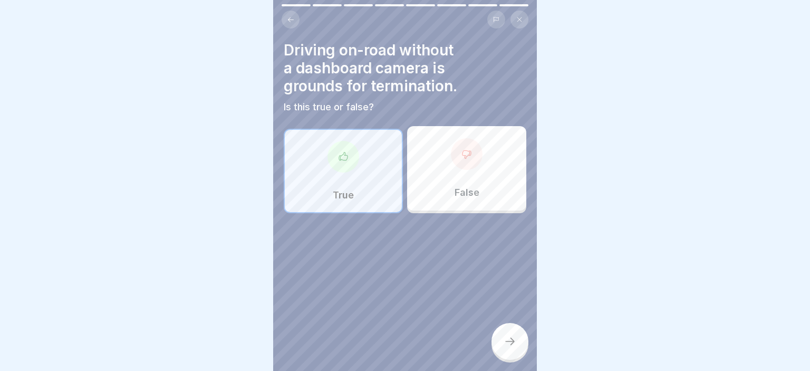
click at [514, 350] on div at bounding box center [509, 341] width 37 height 37
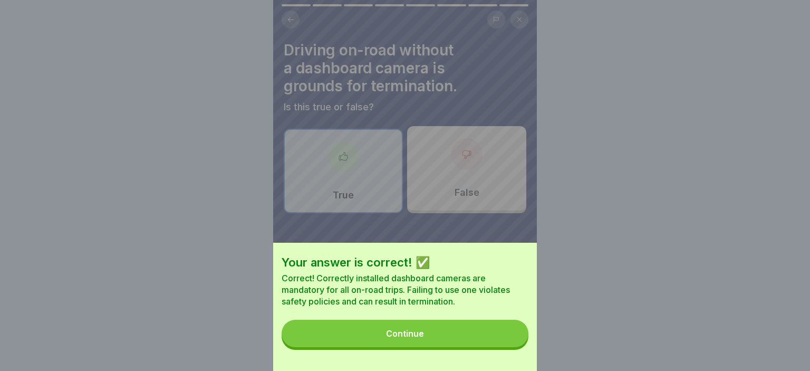
click at [405, 333] on div "Continue" at bounding box center [405, 332] width 38 height 9
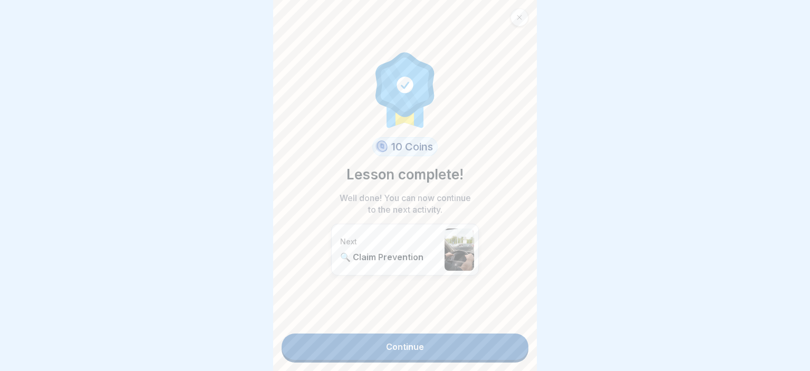
click at [449, 334] on link "Continue" at bounding box center [404, 346] width 247 height 26
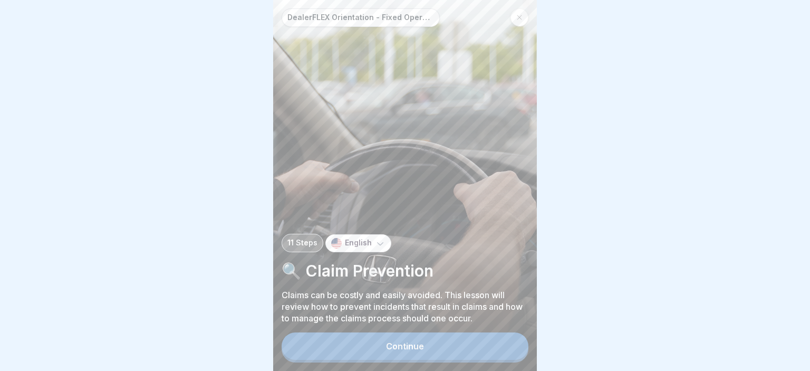
click at [418, 336] on button "Continue" at bounding box center [404, 345] width 247 height 27
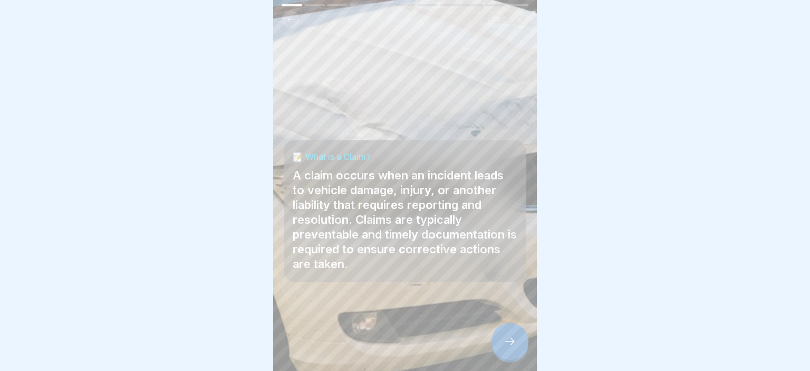
click at [494, 336] on div at bounding box center [509, 341] width 37 height 37
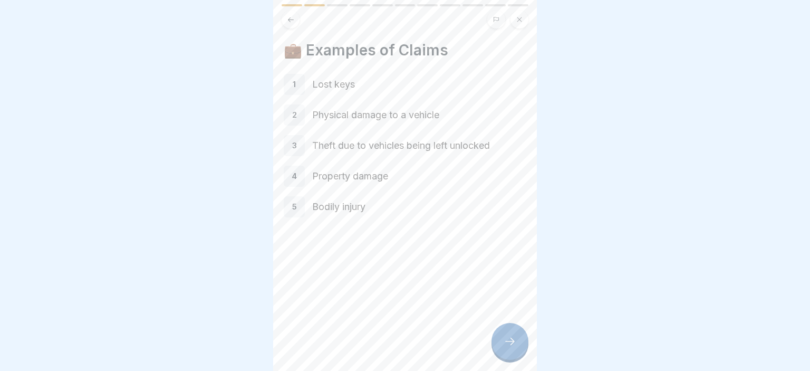
click at [514, 347] on icon at bounding box center [509, 341] width 13 height 13
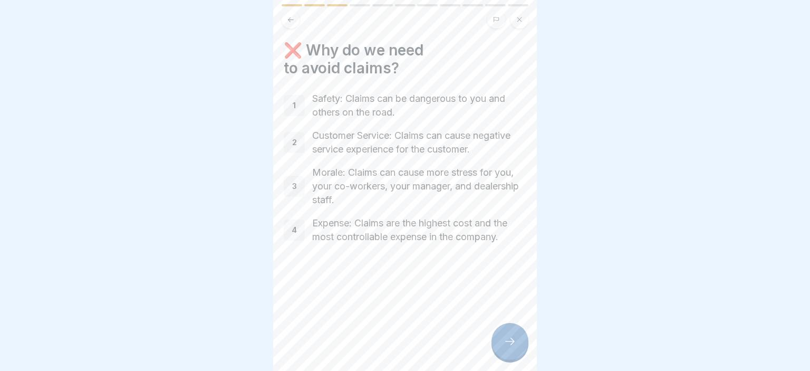
click at [506, 336] on icon at bounding box center [509, 341] width 13 height 13
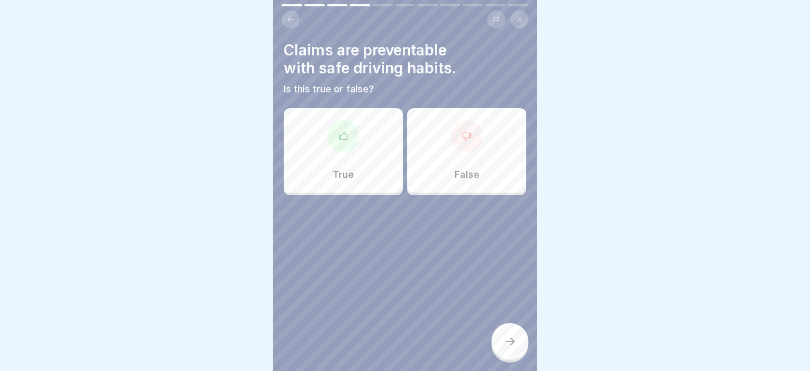
click at [364, 125] on div "True" at bounding box center [343, 150] width 119 height 84
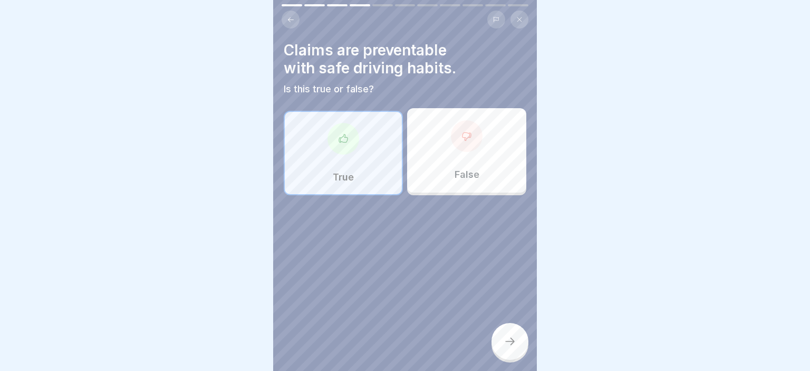
click at [512, 352] on div at bounding box center [509, 341] width 37 height 37
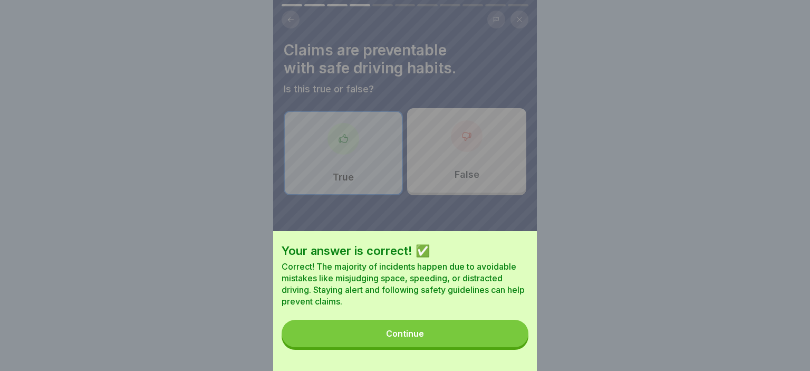
click at [407, 326] on button "Continue" at bounding box center [404, 332] width 247 height 27
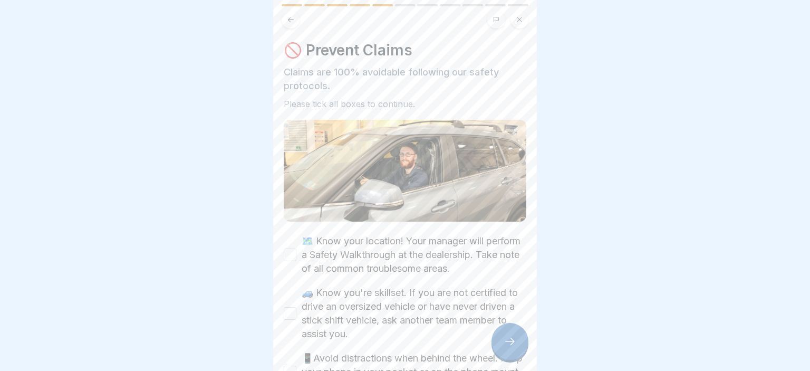
click at [375, 243] on label "🗺️ Know your location! Your manager will perform a Safety Walkthrough at the de…" at bounding box center [413, 254] width 225 height 41
click at [296, 248] on button "🗺️ Know your location! Your manager will perform a Safety Walkthrough at the de…" at bounding box center [290, 254] width 13 height 13
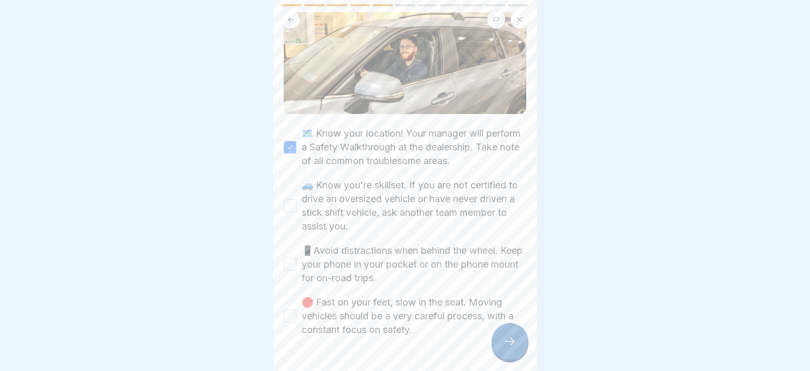
scroll to position [109, 0]
click at [284, 205] on button "🚙 Know you're skillset. If you are not certified to drive an oversized vehicle …" at bounding box center [290, 204] width 13 height 13
click at [288, 264] on button "📱Avoid distractions when behind the wheel. Keep your phone in your pocket or on…" at bounding box center [290, 263] width 13 height 13
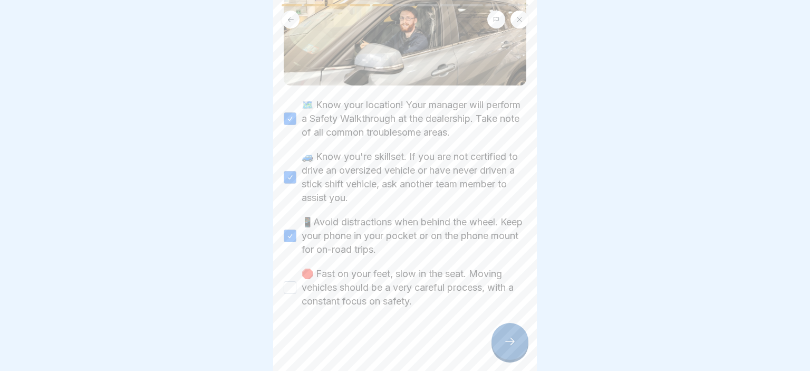
click at [294, 281] on button "🛑 Fast on your feet, slow in the seat. Moving vehicles should be a very careful…" at bounding box center [290, 287] width 13 height 13
click at [513, 332] on div at bounding box center [509, 341] width 37 height 37
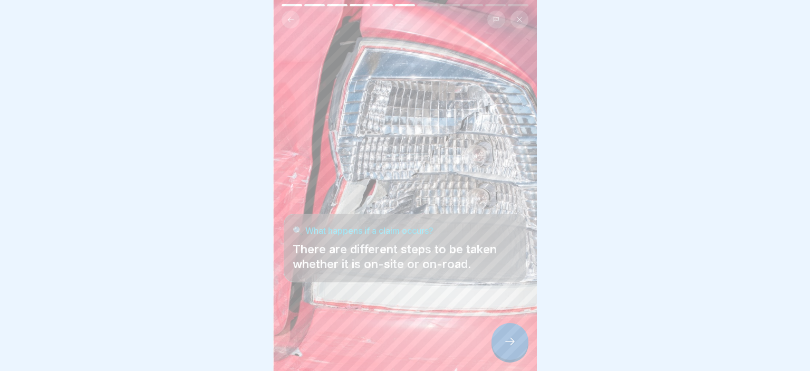
click at [515, 340] on icon at bounding box center [509, 341] width 13 height 13
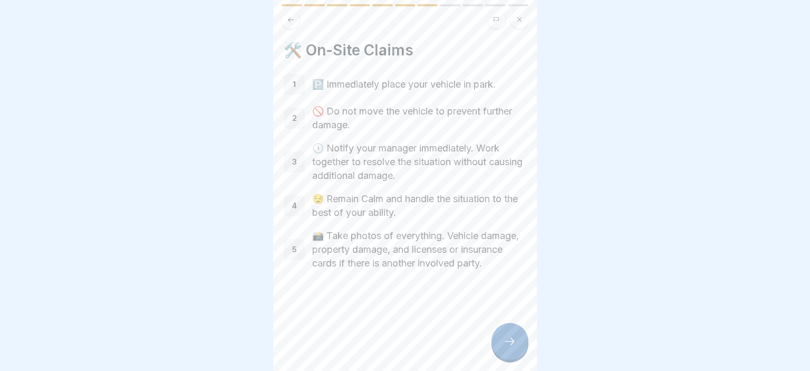
click at [504, 338] on icon at bounding box center [509, 341] width 13 height 13
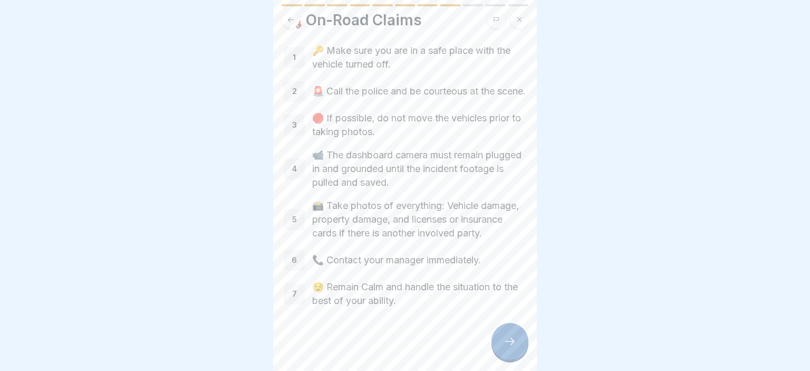
scroll to position [36, 0]
click at [506, 339] on icon at bounding box center [509, 341] width 13 height 13
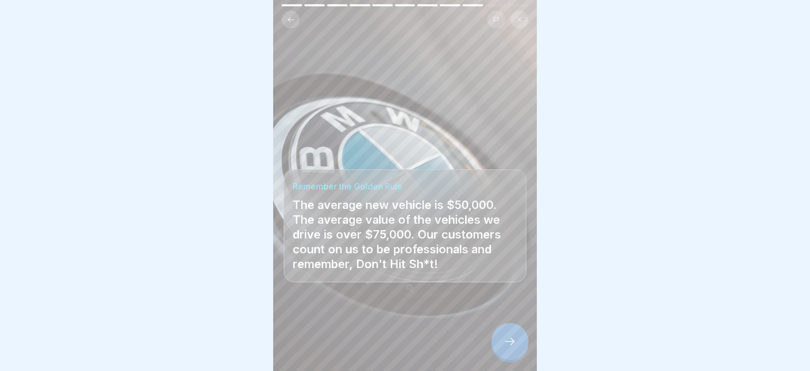
click at [515, 344] on icon at bounding box center [509, 341] width 13 height 13
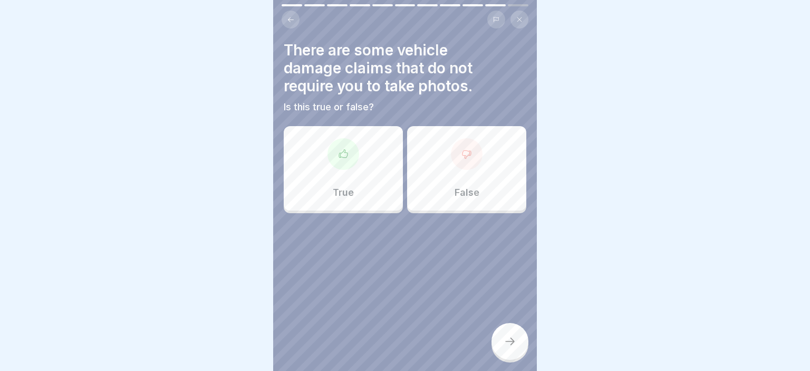
click at [438, 204] on div "False" at bounding box center [466, 168] width 119 height 84
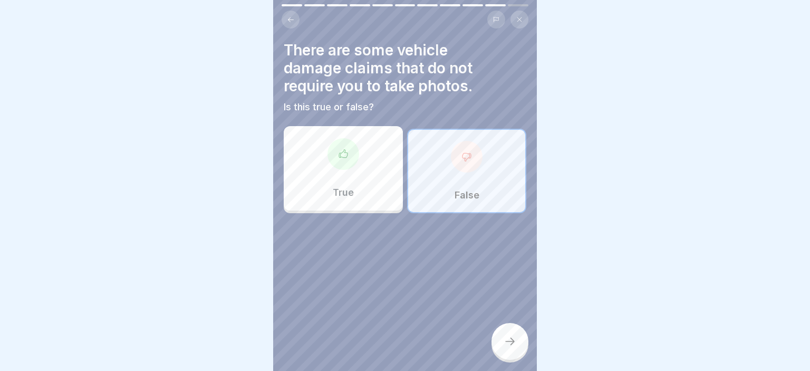
click at [508, 334] on div at bounding box center [509, 341] width 37 height 37
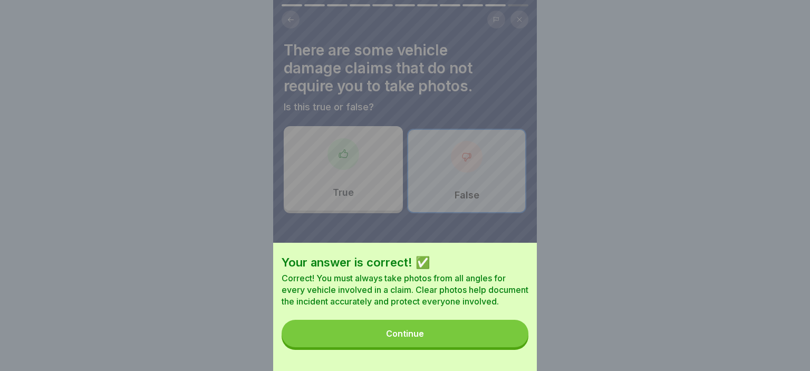
click at [442, 332] on button "Continue" at bounding box center [404, 332] width 247 height 27
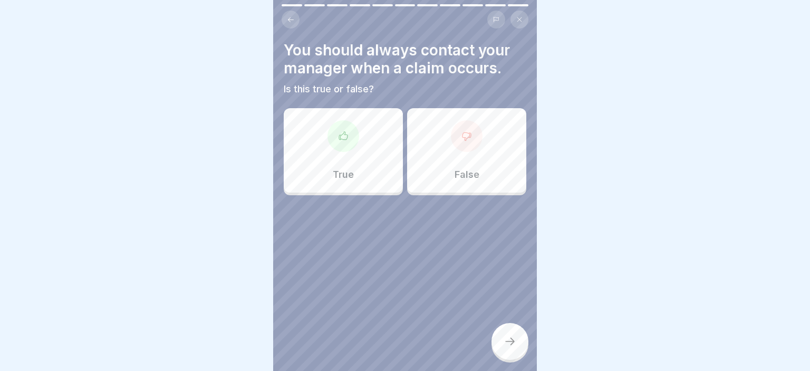
click at [363, 164] on div "True" at bounding box center [343, 150] width 119 height 84
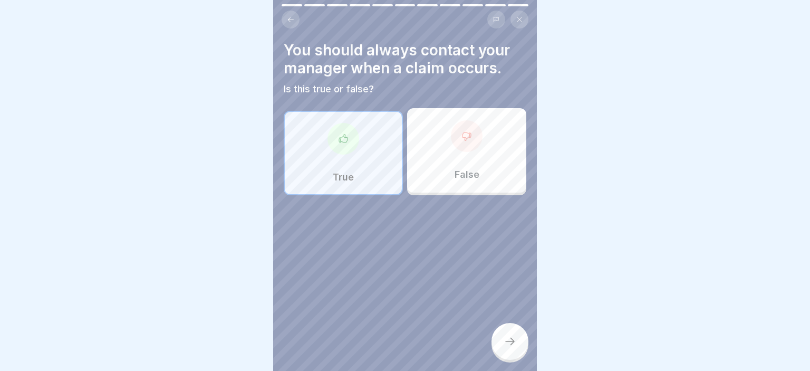
click at [509, 332] on div at bounding box center [509, 341] width 37 height 37
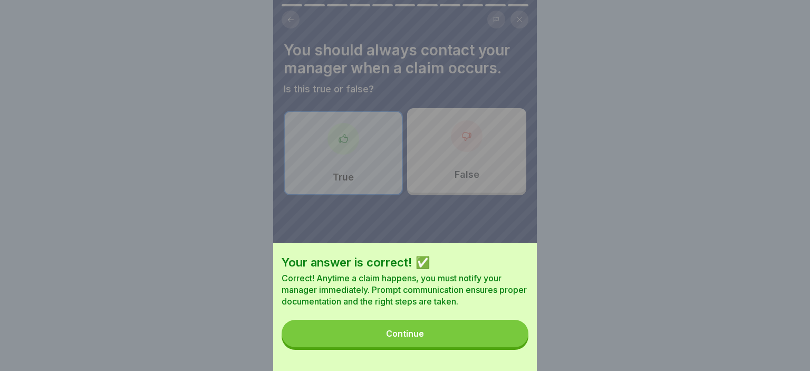
click at [376, 320] on div "Your answer is correct! ✅ Correct! Anytime a claim happens, you must notify you…" at bounding box center [405, 306] width 264 height 128
click at [446, 334] on button "Continue" at bounding box center [404, 332] width 247 height 27
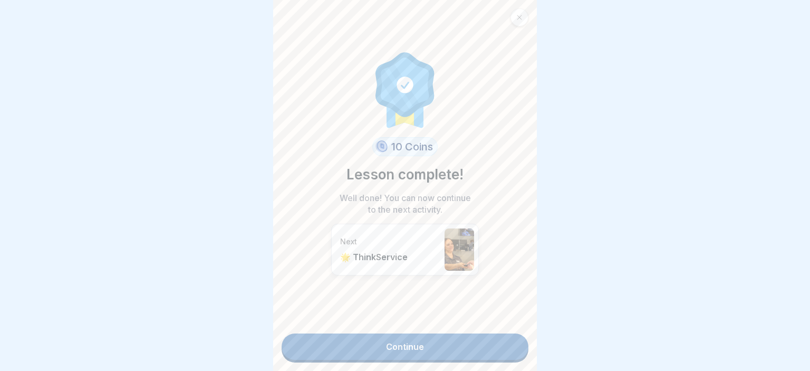
click at [421, 347] on link "Continue" at bounding box center [404, 346] width 247 height 26
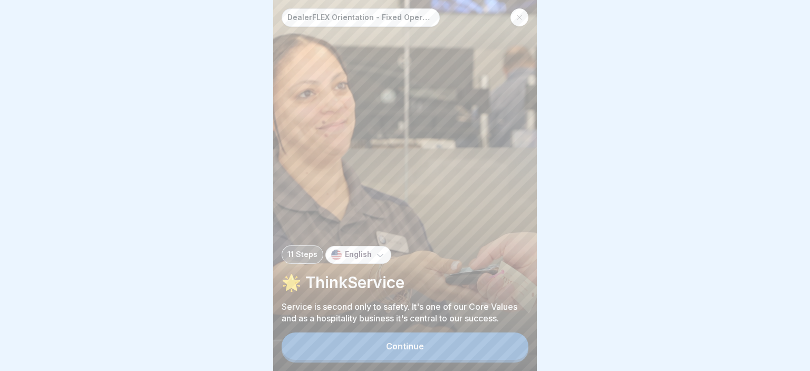
click at [404, 346] on div "Continue" at bounding box center [405, 345] width 38 height 9
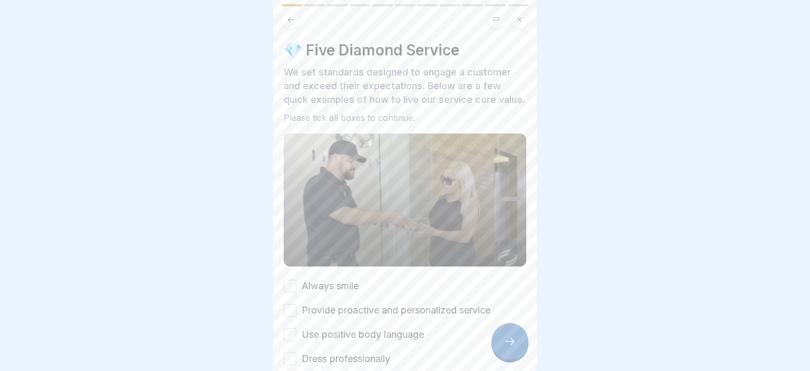
click at [530, 262] on div "💎 Five Diamond Service We set standards designed to engage a customer and excee…" at bounding box center [405, 185] width 264 height 371
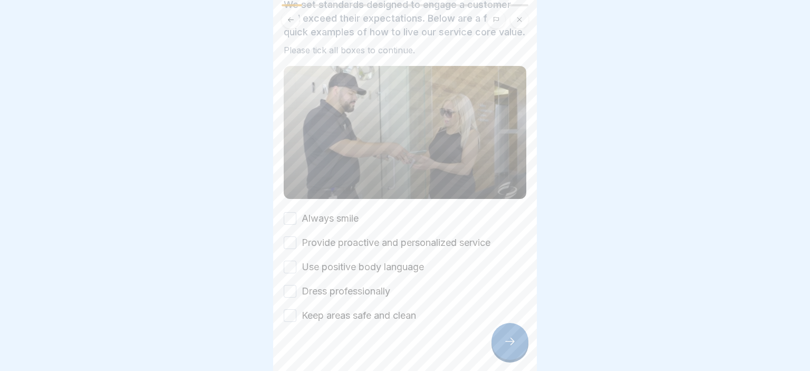
scroll to position [71, 0]
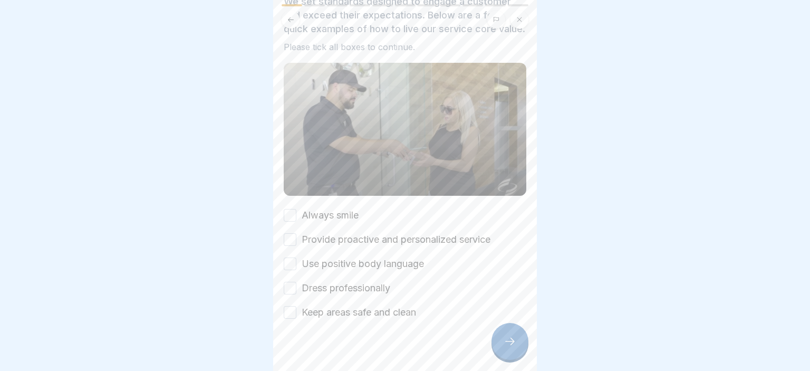
click at [546, 315] on body "DealerFLEX Orientation - Fixed Operations Division 11 Steps English 🌟 ThinkServ…" at bounding box center [405, 185] width 810 height 371
click at [290, 221] on div "Always smile Provide proactive and personalized service Use positive body langu…" at bounding box center [405, 263] width 242 height 111
click at [287, 217] on button "Always smile" at bounding box center [290, 214] width 13 height 13
click at [289, 233] on button "Provide proactive and personalized service" at bounding box center [290, 238] width 13 height 13
click at [293, 265] on button "Use positive body language" at bounding box center [290, 263] width 13 height 13
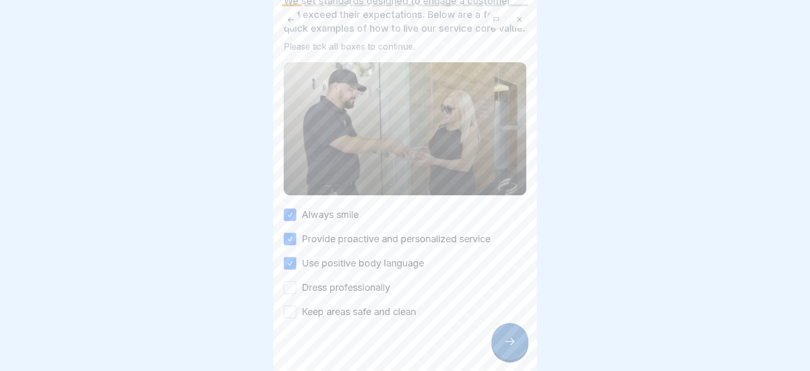
click at [296, 290] on button "Dress professionally" at bounding box center [290, 287] width 13 height 13
click at [296, 313] on div "Keep areas safe and clean" at bounding box center [350, 312] width 132 height 14
click at [298, 310] on div "Keep areas safe and clean" at bounding box center [350, 312] width 132 height 14
click at [279, 307] on div "💎 Five Diamond Service We set standards designed to engage a customer and excee…" at bounding box center [405, 185] width 264 height 371
click at [286, 310] on button "Keep areas safe and clean" at bounding box center [290, 311] width 13 height 13
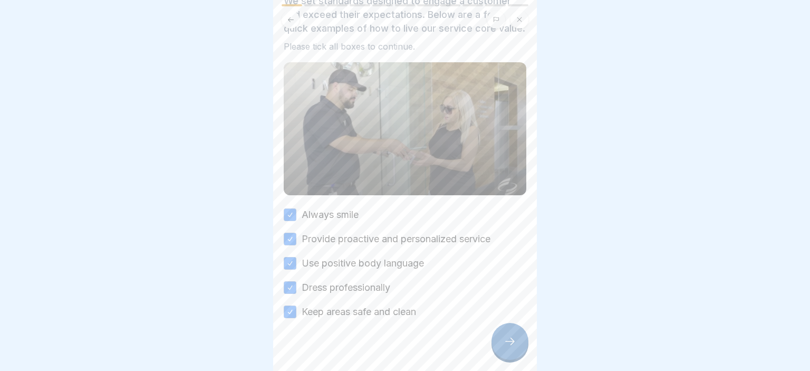
click at [506, 349] on div at bounding box center [509, 341] width 37 height 37
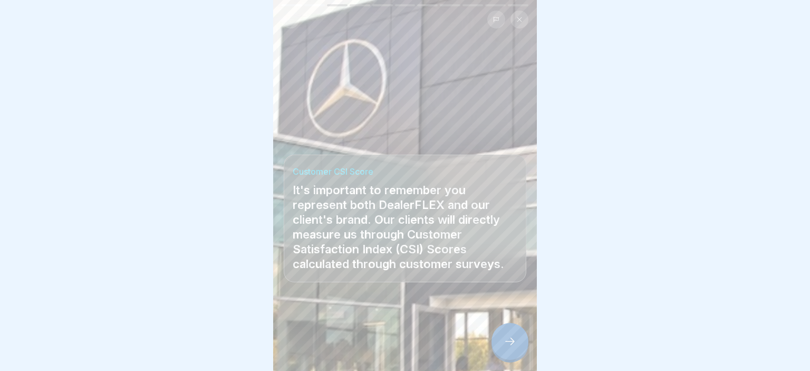
click at [505, 334] on div at bounding box center [509, 341] width 37 height 37
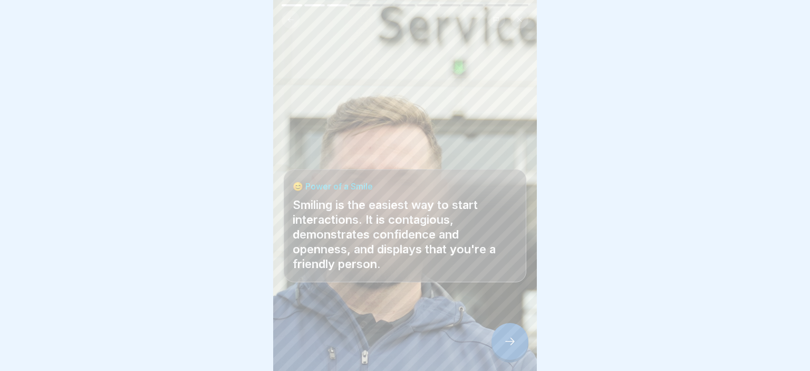
click at [505, 338] on icon at bounding box center [509, 341] width 13 height 13
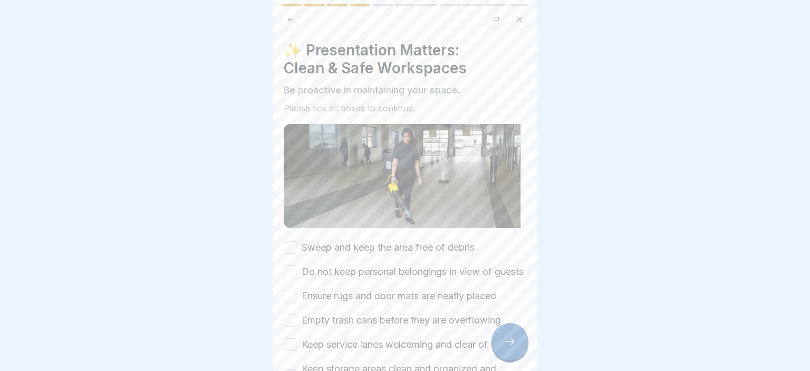
click at [286, 250] on button "Sweep and keep the area free of debris" at bounding box center [290, 247] width 13 height 13
click at [289, 277] on button "Do not keep personal belongings in view of guests" at bounding box center [290, 271] width 13 height 13
click at [286, 299] on div "Sweep and keep the area free of debris Do not keep personal belongings in view …" at bounding box center [405, 333] width 242 height 187
click at [286, 302] on button "Ensure rugs and door mats are neatly placed" at bounding box center [290, 295] width 13 height 13
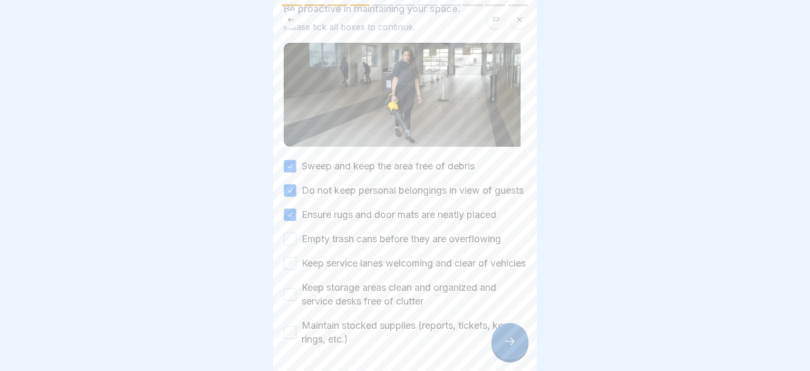
scroll to position [103, 0]
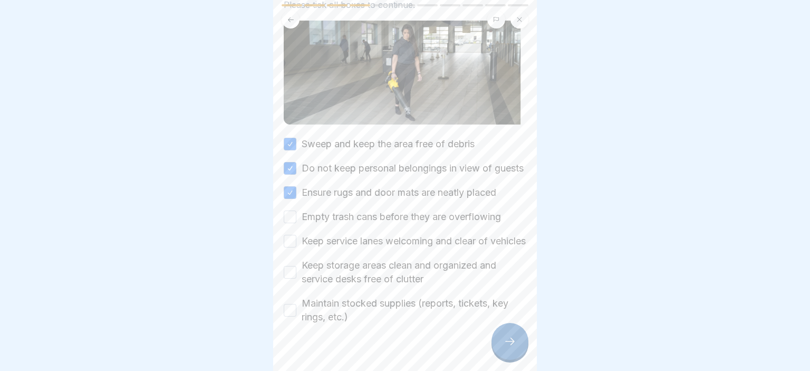
click at [539, 274] on body "DealerFLEX Orientation - Fixed Operations Division 11 Steps English 🌟 ThinkServ…" at bounding box center [405, 185] width 810 height 371
click at [279, 236] on div "✨ Presentation Matters: Clean & Safe Workspaces Be proactive in maintaining you…" at bounding box center [405, 185] width 264 height 371
click at [295, 223] on button "Empty trash cans before they are overflowing" at bounding box center [290, 216] width 13 height 13
click at [288, 248] on div "Keep service lanes welcoming and clear of vehicles" at bounding box center [405, 241] width 242 height 14
click at [287, 248] on div "Keep service lanes welcoming and clear of vehicles" at bounding box center [405, 241] width 242 height 14
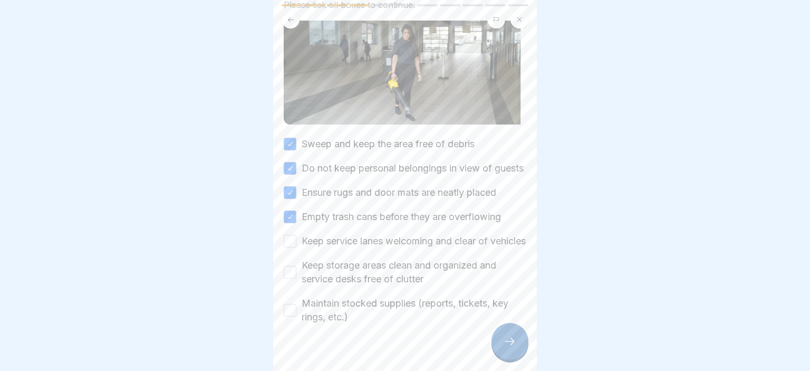
click at [286, 247] on button "Keep service lanes welcoming and clear of vehicles" at bounding box center [290, 241] width 13 height 13
click at [288, 278] on button "Keep storage areas clean and organized and service desks free of clutter" at bounding box center [290, 272] width 13 height 13
click at [284, 316] on button "Maintain stocked supplies (reports, tickets, key rings, etc.)" at bounding box center [290, 310] width 13 height 13
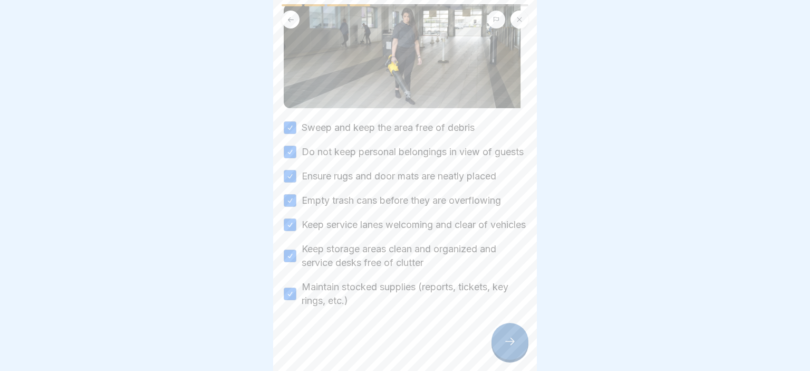
click at [535, 365] on div "✨ Presentation Matters: Clean & Safe Workspaces Be proactive in maintaining you…" at bounding box center [405, 185] width 264 height 371
click at [504, 338] on icon at bounding box center [509, 341] width 13 height 13
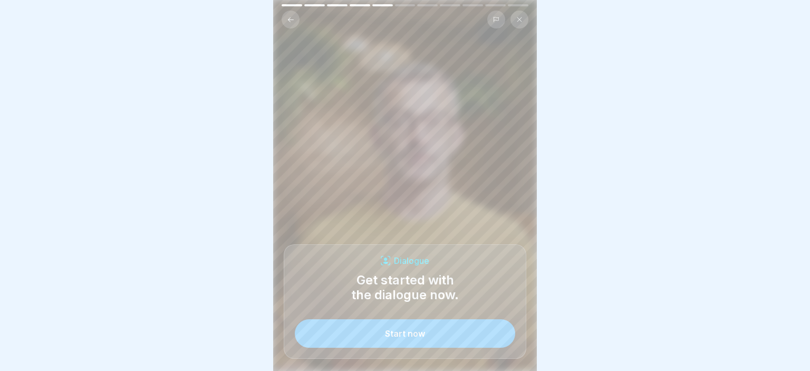
click at [435, 329] on button "Start now" at bounding box center [405, 333] width 220 height 28
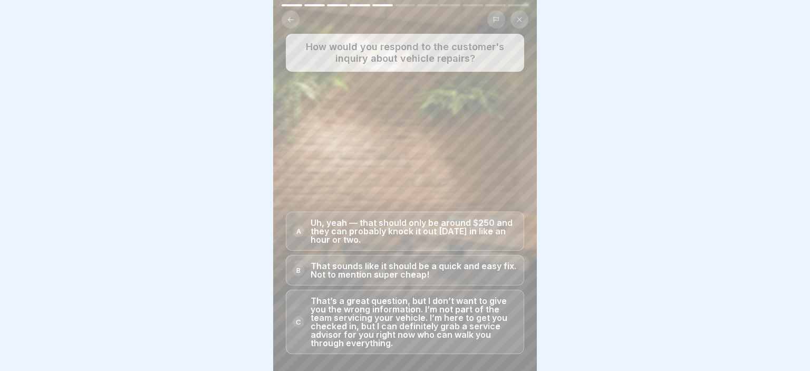
click at [479, 328] on p "That’s a great question, but I don’t want to give you the wrong information. I’…" at bounding box center [413, 321] width 207 height 51
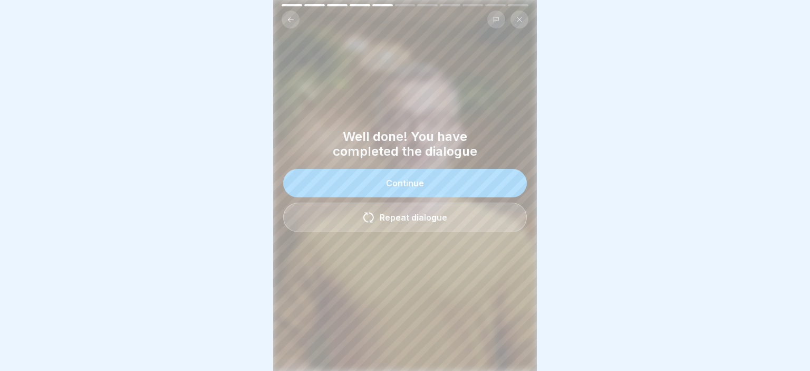
click at [454, 188] on button "Continue" at bounding box center [404, 183] width 243 height 28
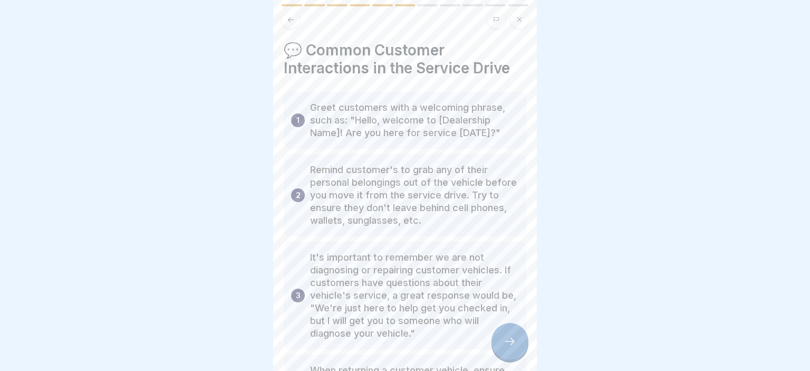
click at [530, 186] on div "💬 Common Customer Interactions in the Service Drive 1 Greet customers with a we…" at bounding box center [405, 185] width 264 height 371
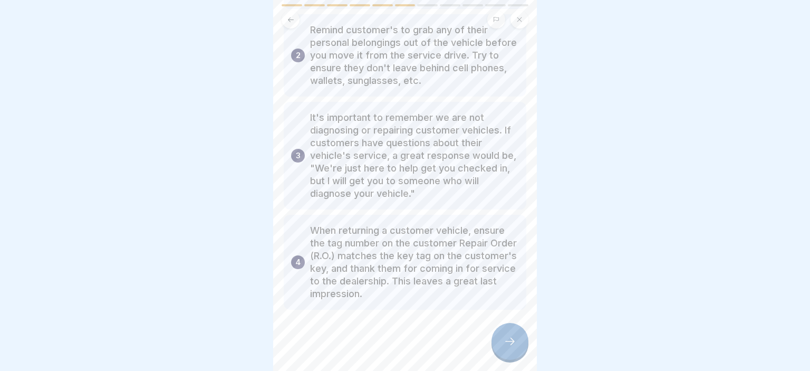
scroll to position [141, 0]
click at [537, 288] on body "DealerFLEX Orientation - Fixed Operations Division 11 Steps English 🌟 ThinkServ…" at bounding box center [405, 185] width 810 height 371
click at [502, 336] on div at bounding box center [509, 341] width 37 height 37
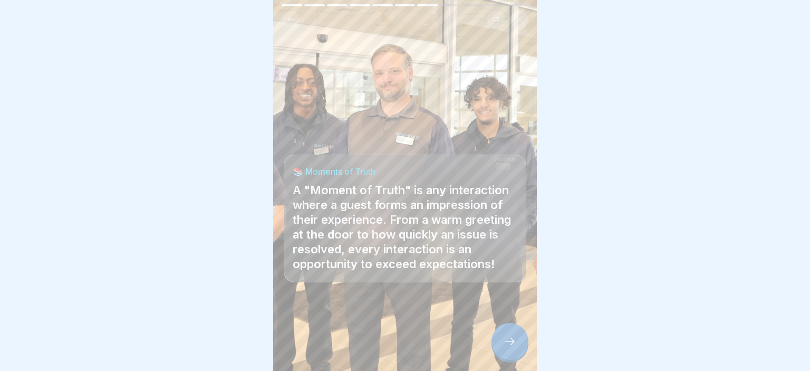
click at [515, 334] on div at bounding box center [509, 341] width 37 height 37
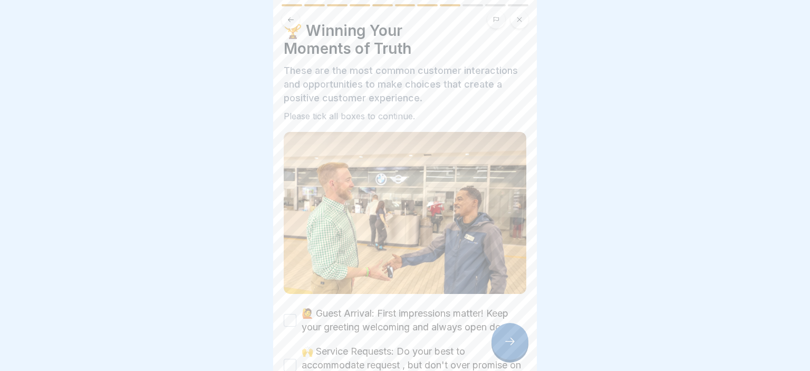
scroll to position [21, 0]
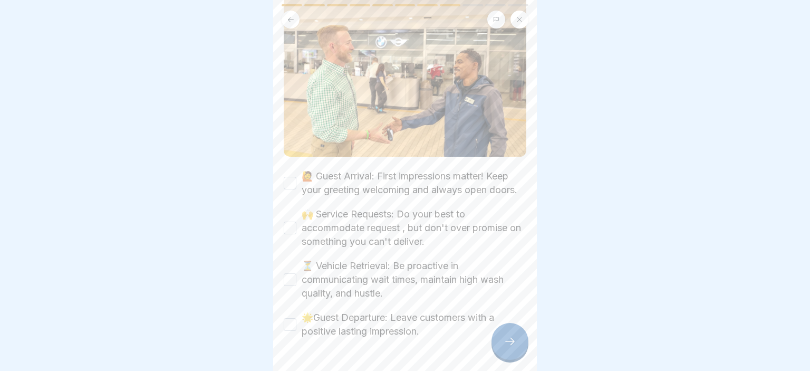
click at [525, 285] on div "🏆 Winning Your Moments of Truth These are the most common customer interactions…" at bounding box center [405, 185] width 264 height 371
click at [285, 179] on button "🙋 Guest Arrival: First impressions matter! Keep your greeting welcoming and alw…" at bounding box center [290, 182] width 13 height 13
click at [287, 226] on button "🙌 Service Requests: Do your best to accommodate request , but don't over promis…" at bounding box center [290, 226] width 13 height 13
click at [291, 275] on button "⏳ Vehicle Retrieval: Be proactive in communicating wait times, maintain high wa…" at bounding box center [290, 278] width 13 height 13
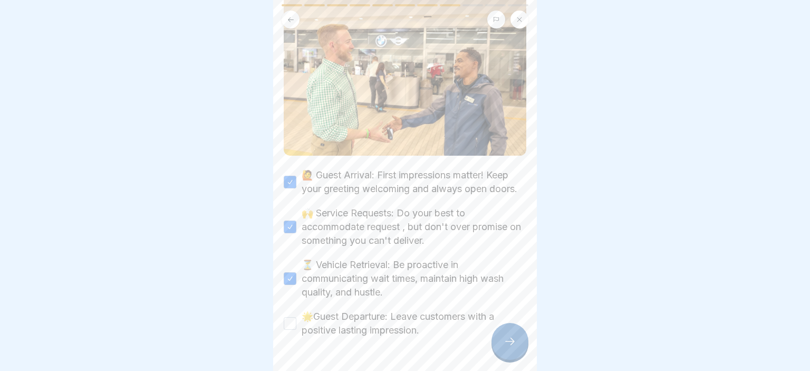
click at [280, 321] on div "🏆 Winning Your Moments of Truth These are the most common customer interactions…" at bounding box center [405, 185] width 264 height 371
click at [284, 321] on button "🌟Guest Departure: Leave customers with a positive lasting impression." at bounding box center [290, 323] width 13 height 13
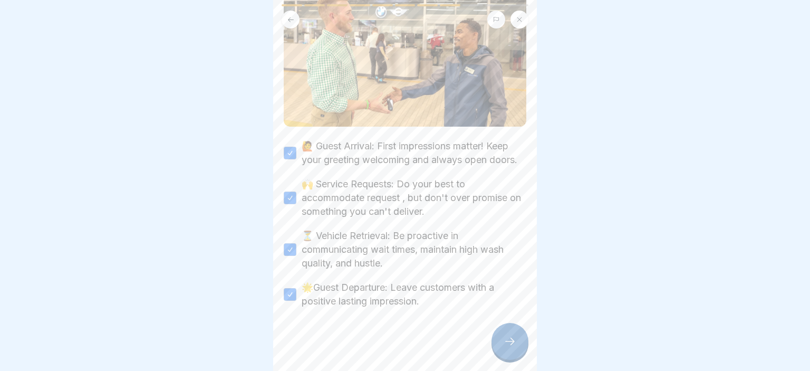
click at [501, 339] on div at bounding box center [509, 341] width 37 height 37
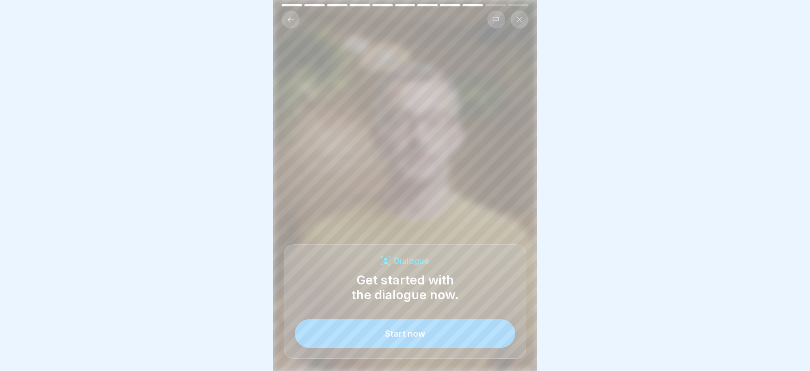
click at [416, 327] on button "Start now" at bounding box center [405, 333] width 220 height 28
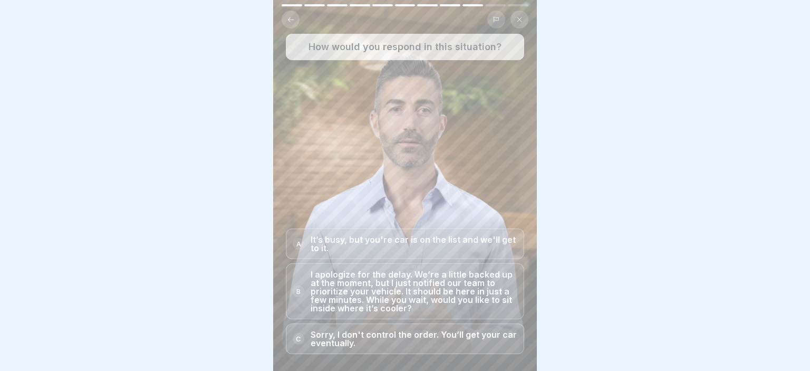
click at [463, 283] on p "I apologize for the delay. We’re a little backed up at the moment, but I just n…" at bounding box center [413, 291] width 207 height 42
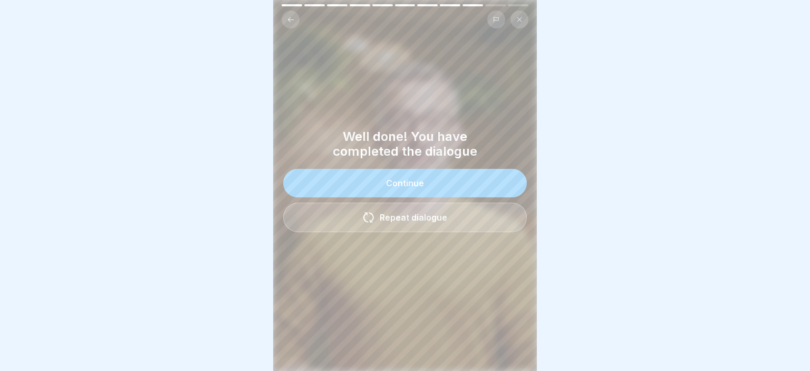
click at [400, 178] on div "Continue" at bounding box center [405, 182] width 38 height 9
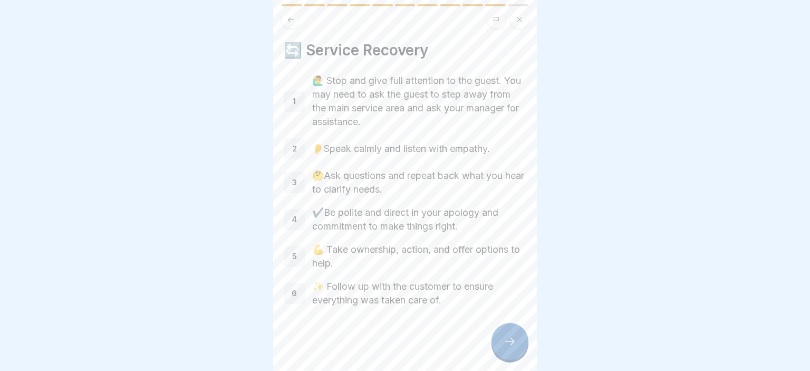
click at [504, 330] on div at bounding box center [509, 341] width 37 height 37
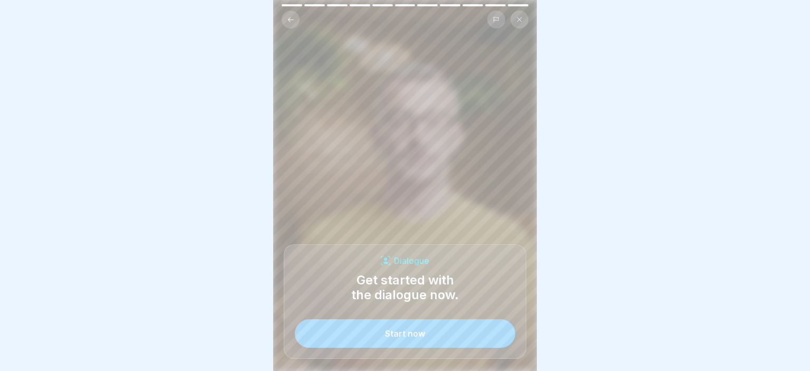
click at [442, 329] on button "Start now" at bounding box center [405, 333] width 220 height 28
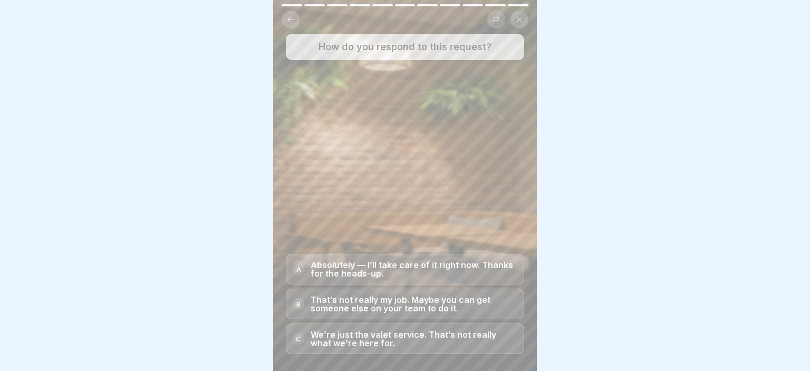
click at [480, 275] on p "Absolutely — I’ll take care of it right now. Thanks for the heads-up." at bounding box center [413, 268] width 207 height 17
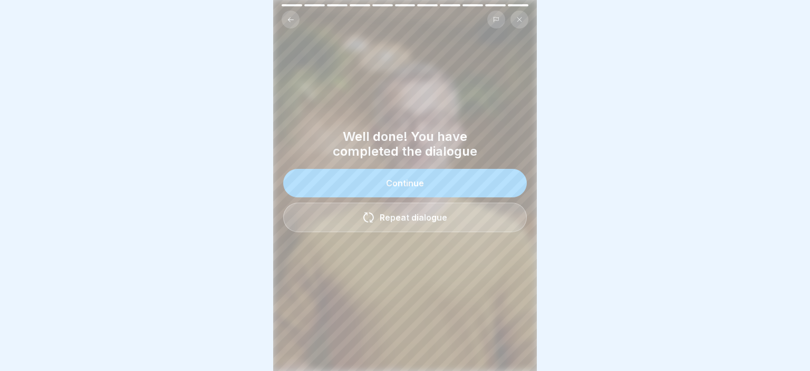
click at [513, 189] on button "Continue" at bounding box center [404, 183] width 243 height 28
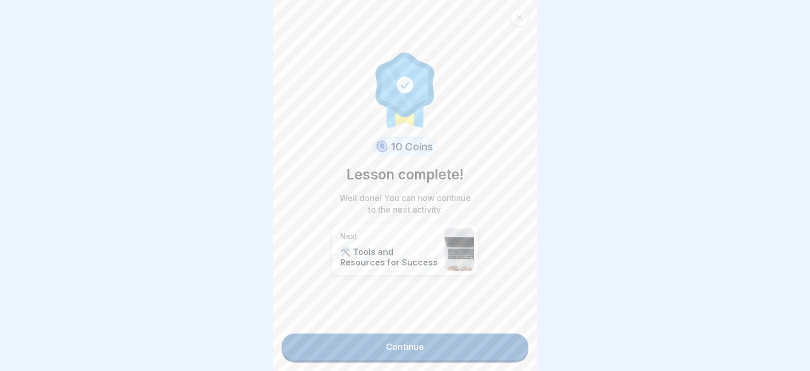
click at [444, 340] on link "Continue" at bounding box center [404, 346] width 247 height 26
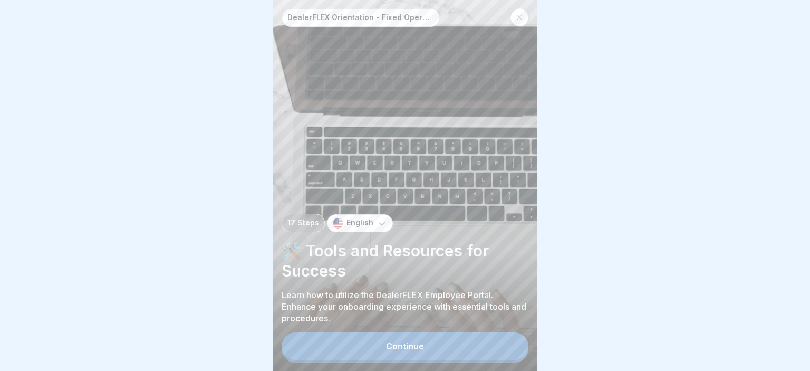
click at [399, 344] on div "Continue" at bounding box center [405, 345] width 38 height 9
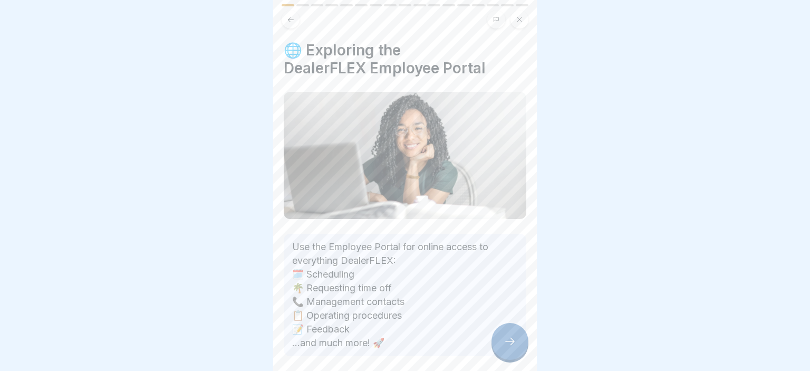
scroll to position [48, 0]
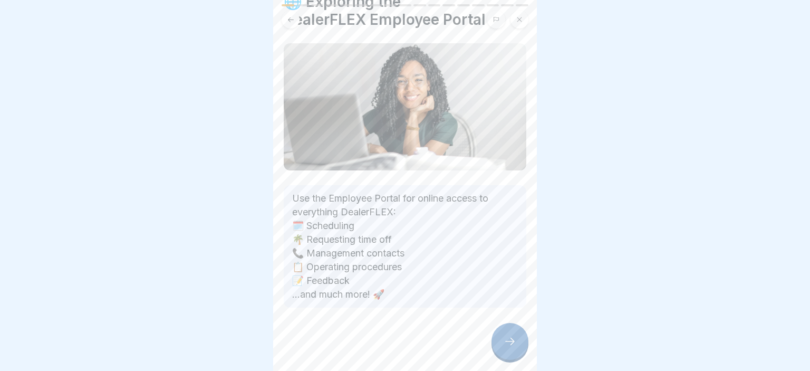
click at [500, 345] on div at bounding box center [509, 341] width 37 height 37
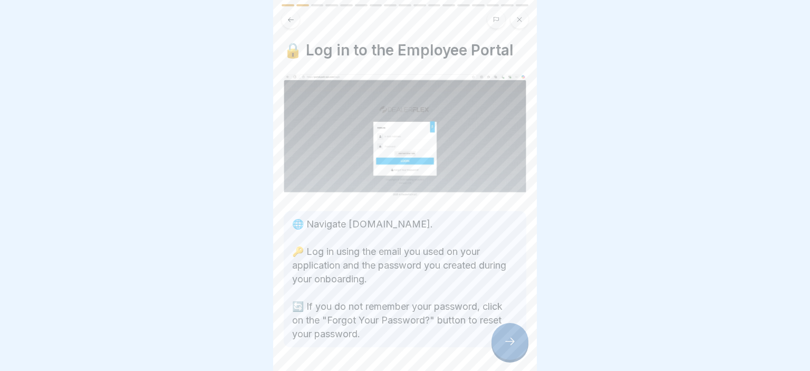
scroll to position [40, 0]
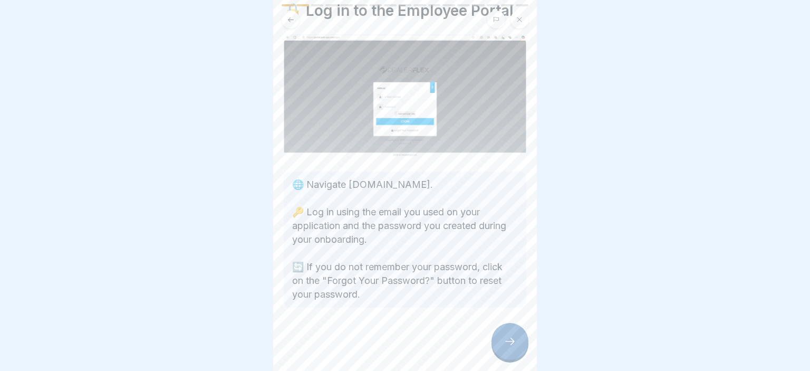
click at [500, 338] on div at bounding box center [509, 341] width 37 height 37
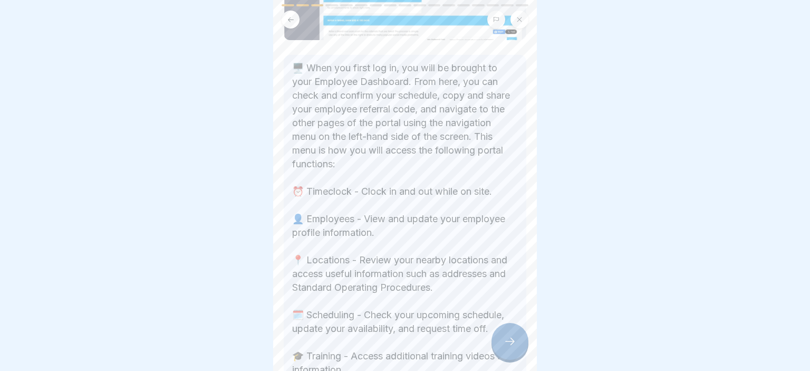
scroll to position [177, 0]
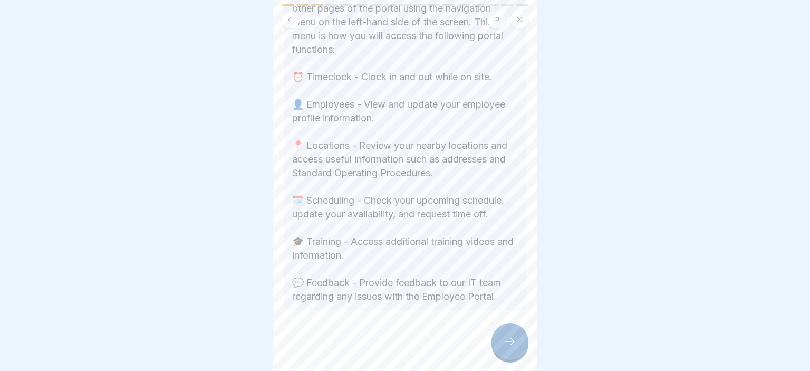
click at [539, 345] on body "DealerFLEX Orientation - Fixed Operations Division 17 Steps English 🛠️ Tools an…" at bounding box center [405, 185] width 810 height 371
click at [511, 338] on icon at bounding box center [509, 340] width 9 height 7
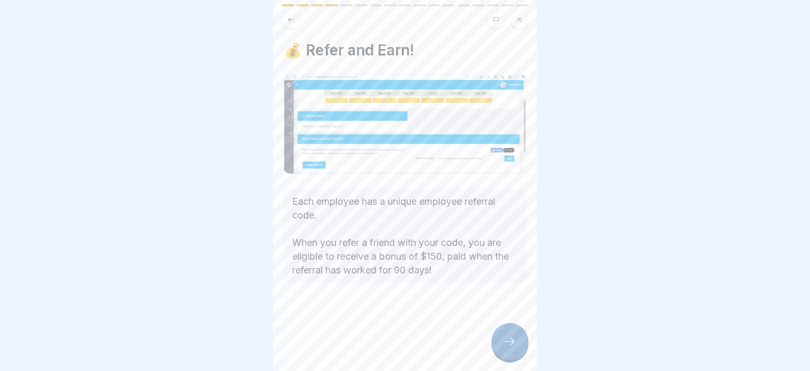
click at [512, 338] on icon at bounding box center [509, 341] width 13 height 13
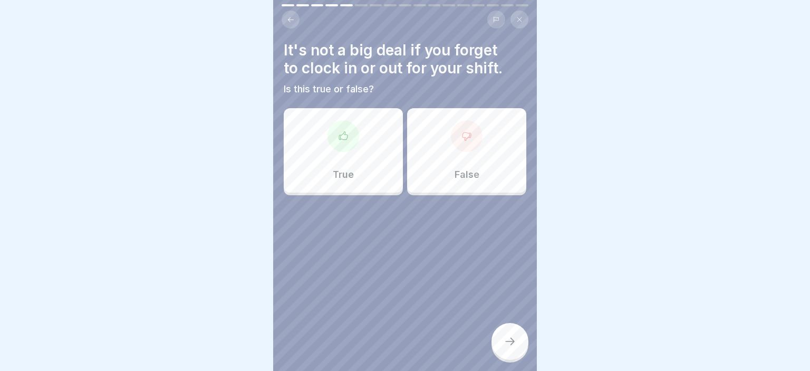
click at [457, 155] on div "False" at bounding box center [466, 150] width 119 height 84
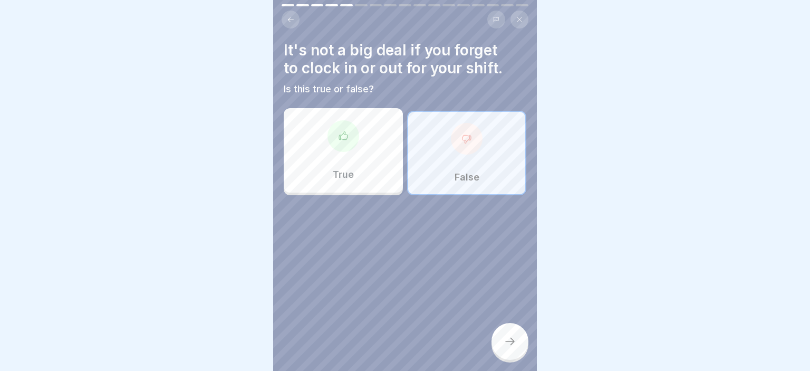
click at [514, 336] on icon at bounding box center [509, 341] width 13 height 13
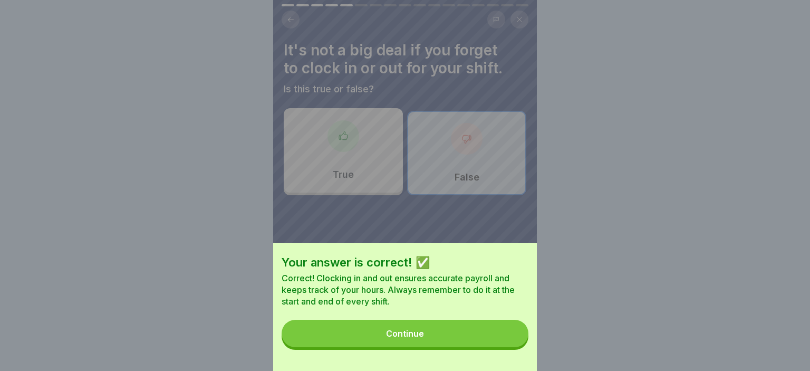
click at [409, 328] on button "Continue" at bounding box center [404, 332] width 247 height 27
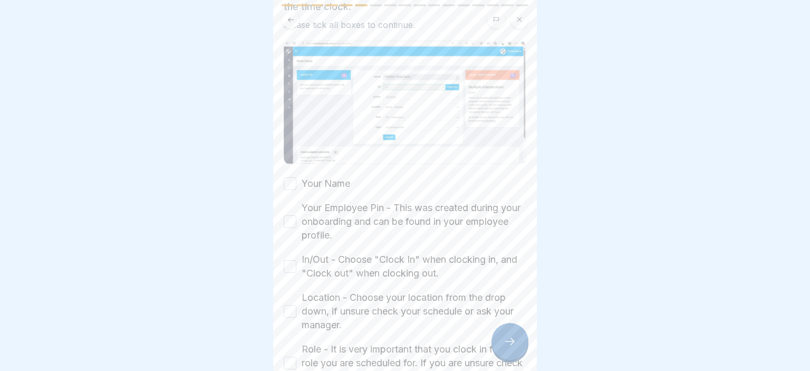
scroll to position [124, 0]
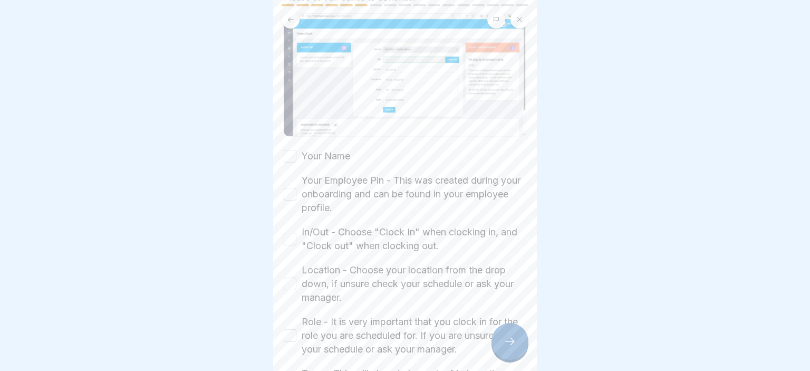
click at [566, 246] on body "DealerFLEX Orientation - Fixed Operations Division 17 Steps English 🛠️ Tools an…" at bounding box center [405, 185] width 810 height 371
click at [333, 152] on label "Your Name" at bounding box center [325, 156] width 48 height 14
click at [296, 152] on button "Your Name" at bounding box center [290, 156] width 13 height 13
click at [317, 192] on label "Your Employee Pin - This was created during your onboarding and can be found in…" at bounding box center [413, 193] width 225 height 41
click at [296, 192] on button "Your Employee Pin - This was created during your onboarding and can be found in…" at bounding box center [290, 194] width 13 height 13
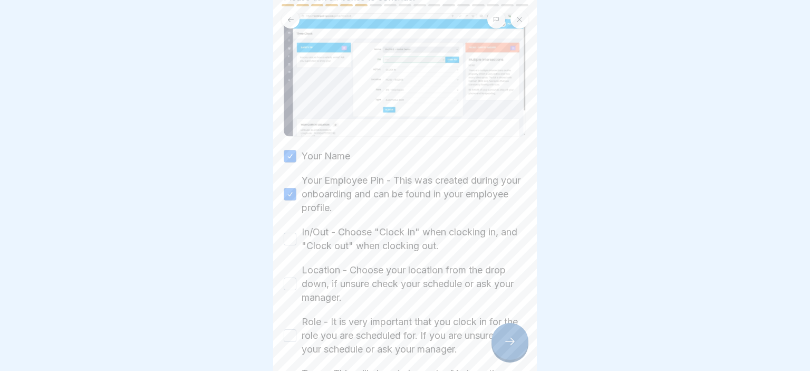
click at [354, 233] on label "In/Out - Choose "Clock In" when clocking in, and "Clock out" when clocking out." at bounding box center [413, 238] width 225 height 27
click at [296, 233] on button "In/Out - Choose "Clock In" when clocking in, and "Clock out" when clocking out." at bounding box center [290, 238] width 13 height 13
click at [355, 268] on label "Location - Choose your location from the drop down, if unsure check your schedu…" at bounding box center [413, 283] width 225 height 41
click at [296, 277] on button "Location - Choose your location from the drop down, if unsure check your schedu…" at bounding box center [290, 283] width 13 height 13
click at [367, 321] on label "Role - It is very important that you clock in for the role you are scheduled fo…" at bounding box center [413, 335] width 225 height 41
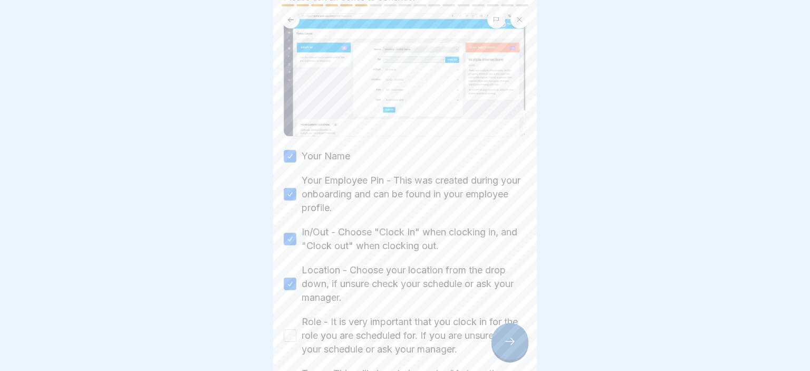
click at [296, 329] on button "Role - It is very important that you clock in for the role you are scheduled fo…" at bounding box center [290, 335] width 13 height 13
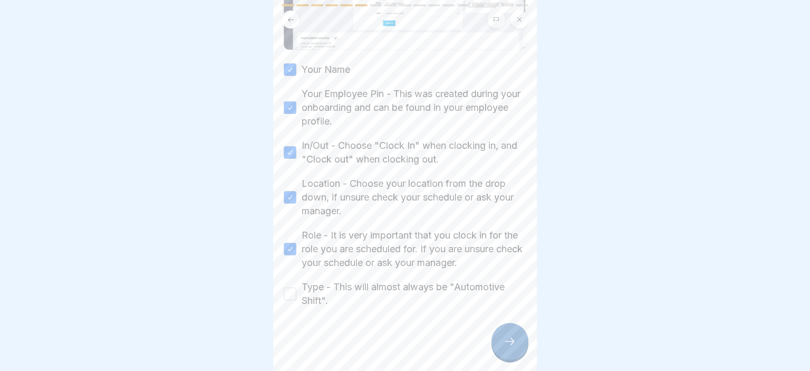
click at [348, 288] on label "Type - This will almost always be "Automotive Shift"." at bounding box center [413, 293] width 225 height 27
click at [296, 288] on button "Type - This will almost always be "Automotive Shift"." at bounding box center [290, 293] width 13 height 13
click at [499, 338] on div at bounding box center [509, 341] width 37 height 37
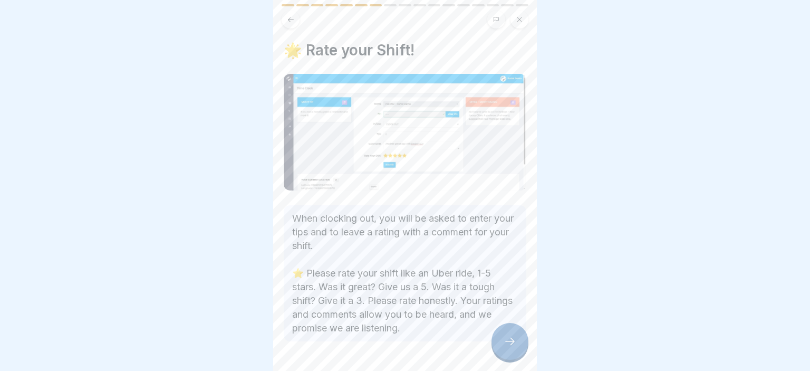
scroll to position [34, 0]
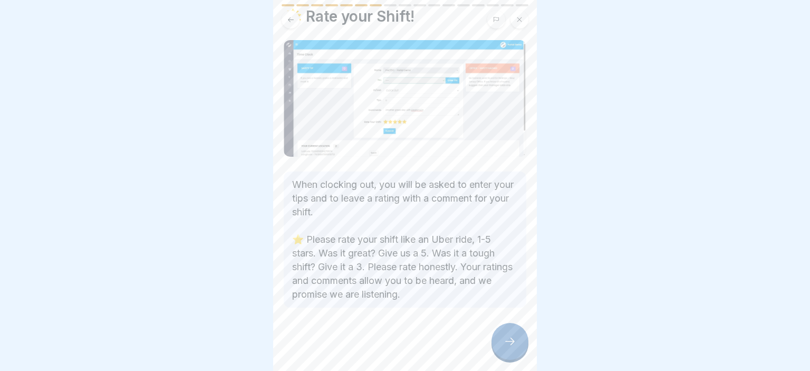
click at [539, 227] on body "DealerFLEX Orientation - Fixed Operations Division 17 Steps English 🛠️ Tools an…" at bounding box center [405, 185] width 810 height 371
click at [501, 335] on div at bounding box center [509, 341] width 37 height 37
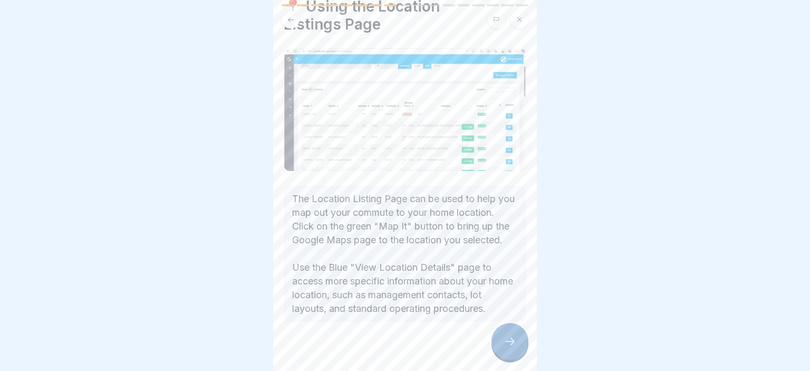
scroll to position [71, 0]
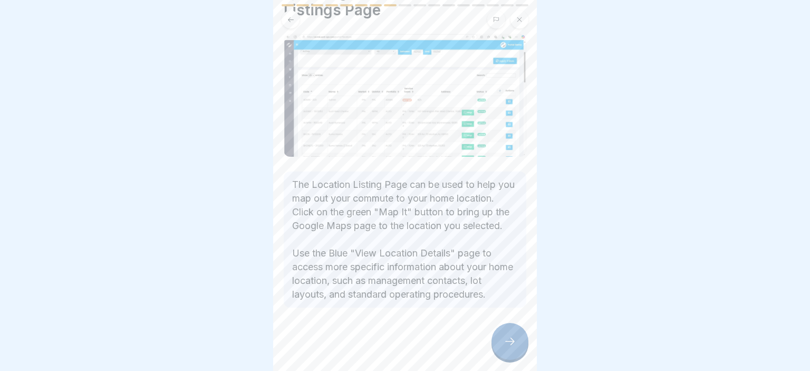
click at [542, 220] on body "DealerFLEX Orientation - Fixed Operations Division 17 Steps English 🛠️ Tools an…" at bounding box center [405, 185] width 810 height 371
click at [511, 335] on div at bounding box center [509, 341] width 37 height 37
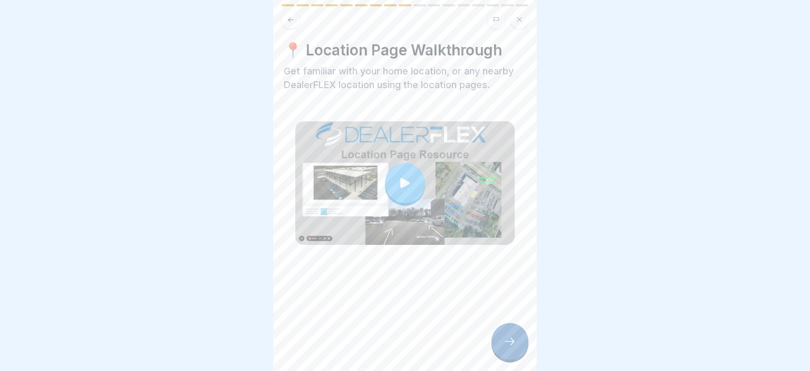
click at [418, 192] on div at bounding box center [405, 183] width 40 height 40
click at [510, 342] on icon at bounding box center [509, 341] width 13 height 13
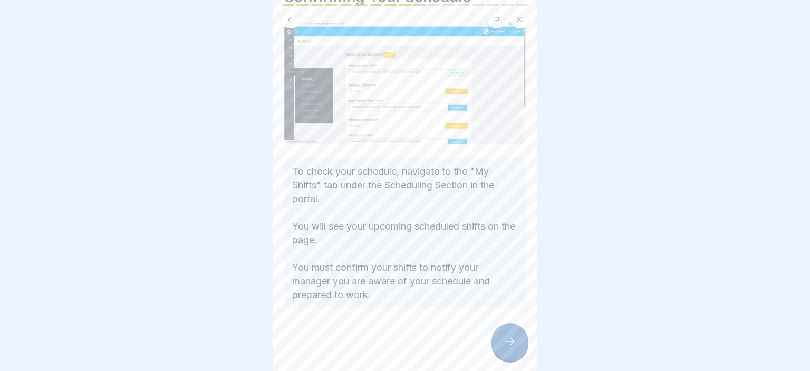
click at [509, 342] on icon at bounding box center [509, 341] width 13 height 13
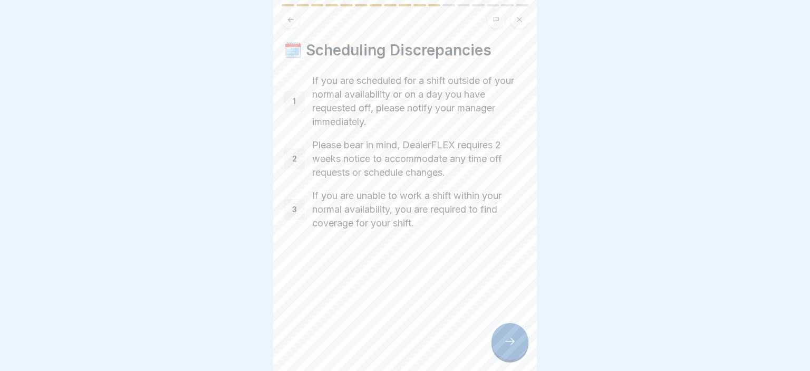
click at [508, 339] on icon at bounding box center [509, 341] width 13 height 13
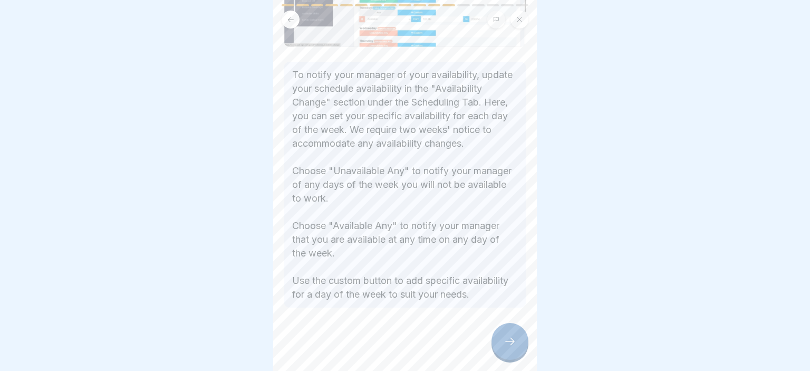
scroll to position [163, 0]
click at [499, 334] on div at bounding box center [509, 341] width 37 height 37
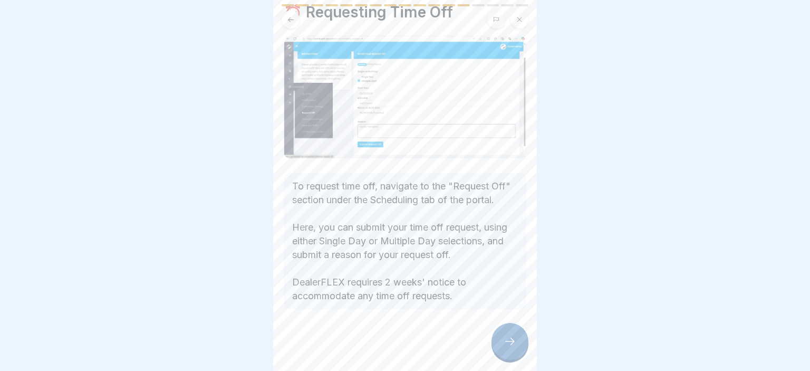
click at [538, 192] on body "DealerFLEX Orientation - Fixed Operations Division 17 Steps English 🛠️ Tools an…" at bounding box center [405, 185] width 810 height 371
click at [496, 334] on div at bounding box center [509, 341] width 37 height 37
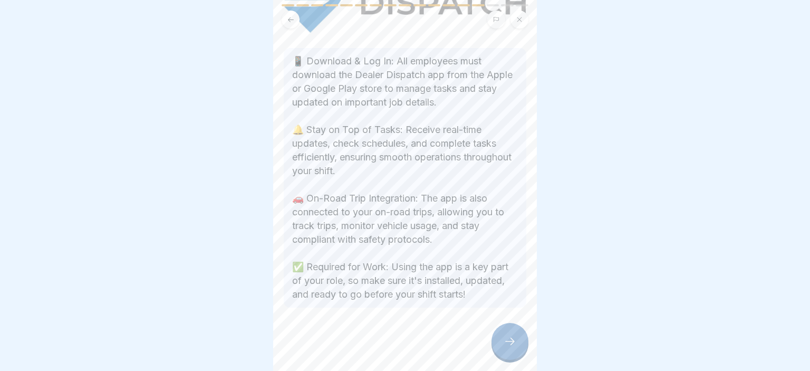
scroll to position [151, 0]
click at [541, 249] on body "DealerFLEX Orientation - Fixed Operations Division 17 Steps English 🛠️ Tools an…" at bounding box center [405, 185] width 810 height 371
click at [513, 334] on div at bounding box center [509, 341] width 37 height 37
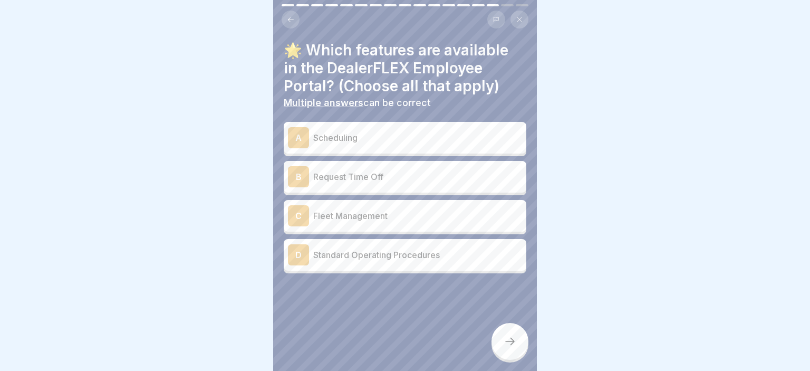
click at [431, 134] on p "Scheduling" at bounding box center [417, 137] width 209 height 13
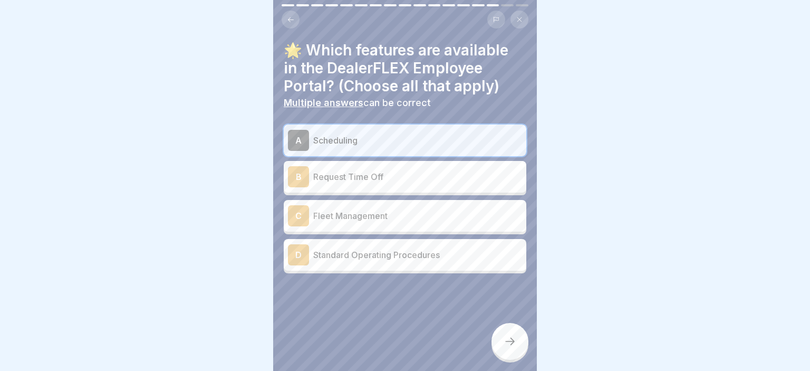
click at [430, 152] on div "A Scheduling" at bounding box center [405, 140] width 242 height 32
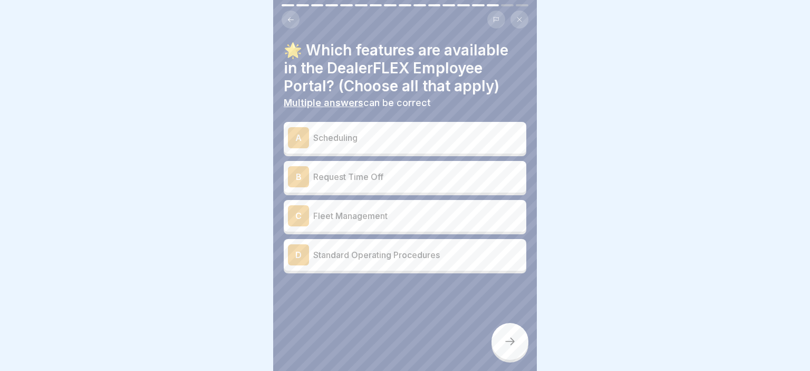
click at [415, 142] on p "Scheduling" at bounding box center [417, 137] width 209 height 13
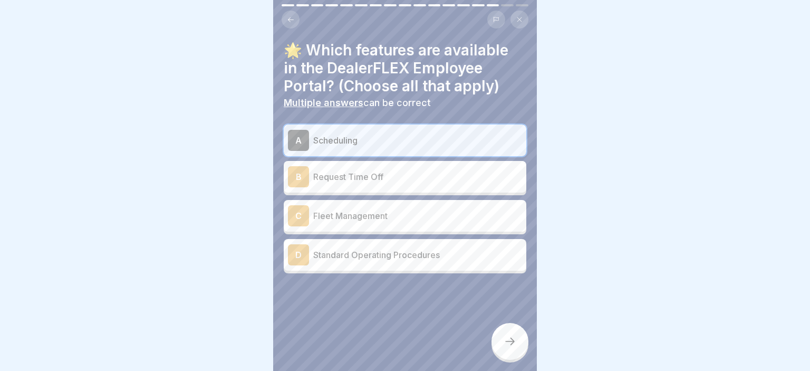
click at [421, 168] on div "B Request Time Off" at bounding box center [405, 176] width 234 height 21
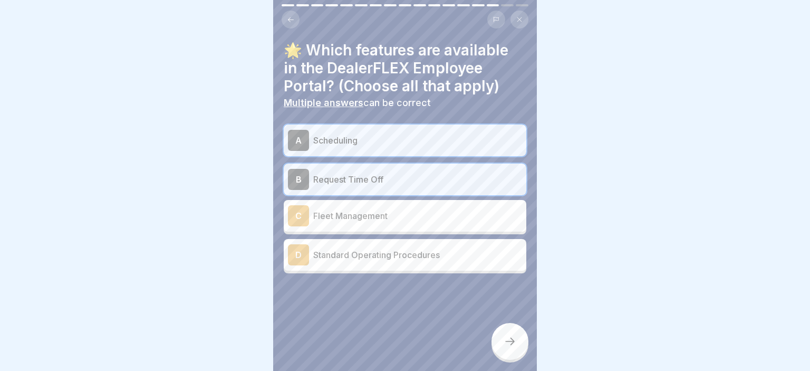
click at [422, 253] on p "Standard Operating Procedures" at bounding box center [417, 254] width 209 height 13
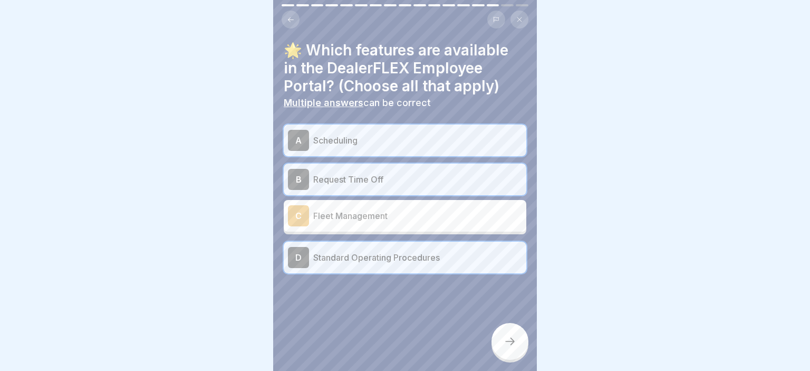
click at [502, 326] on div at bounding box center [509, 341] width 37 height 37
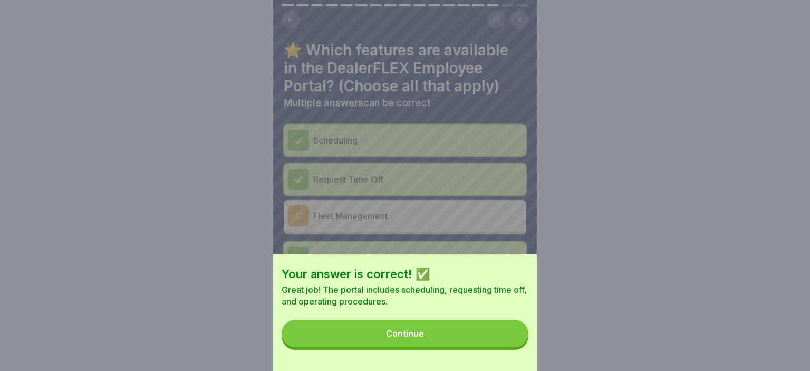
click at [430, 333] on button "Continue" at bounding box center [404, 332] width 247 height 27
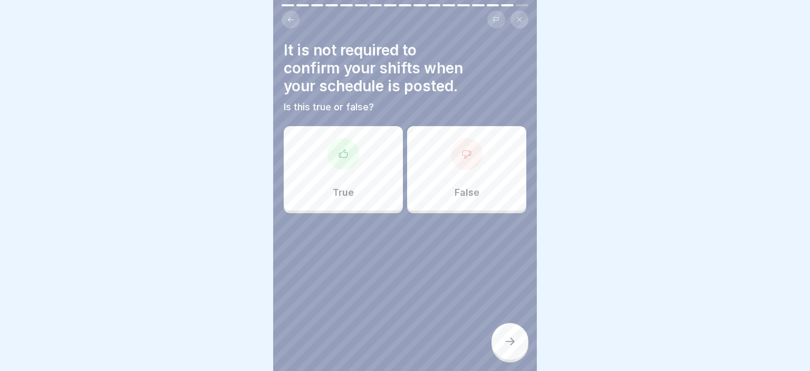
click at [438, 218] on div at bounding box center [405, 244] width 242 height 63
click at [450, 193] on div "False" at bounding box center [466, 168] width 119 height 84
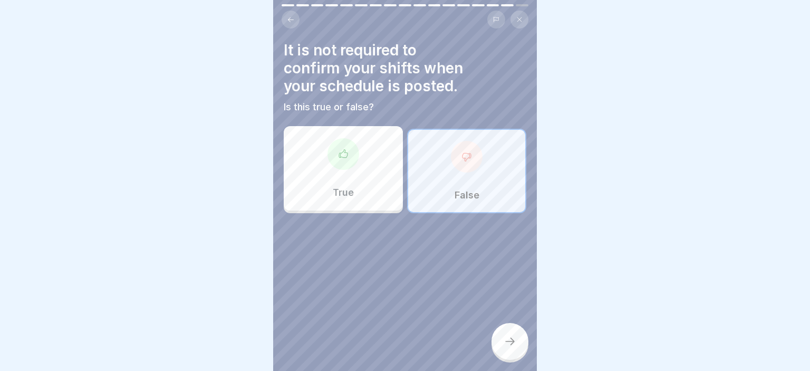
click at [508, 336] on icon at bounding box center [509, 341] width 13 height 13
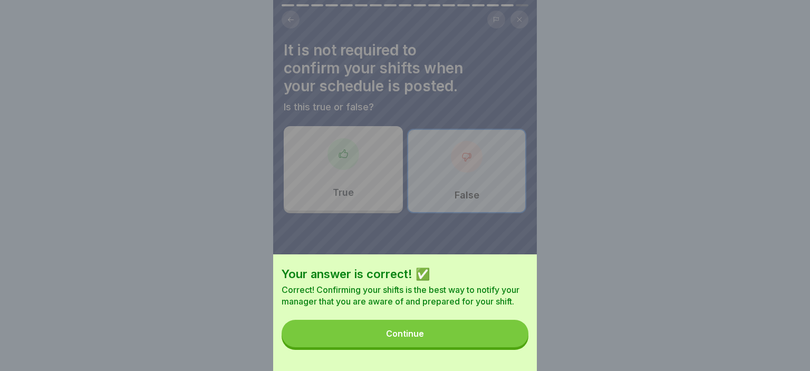
click at [460, 337] on button "Continue" at bounding box center [404, 332] width 247 height 27
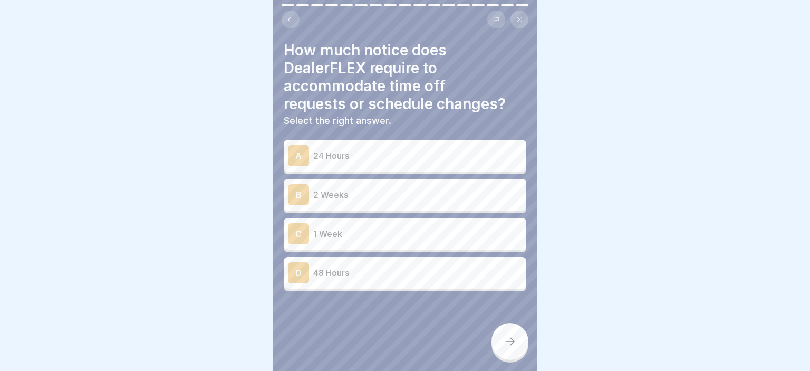
click at [411, 193] on p "2 Weeks" at bounding box center [417, 194] width 209 height 13
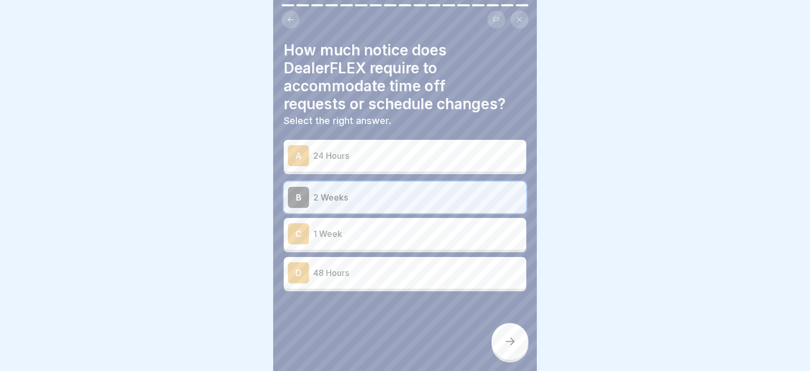
click at [515, 337] on icon at bounding box center [509, 341] width 13 height 13
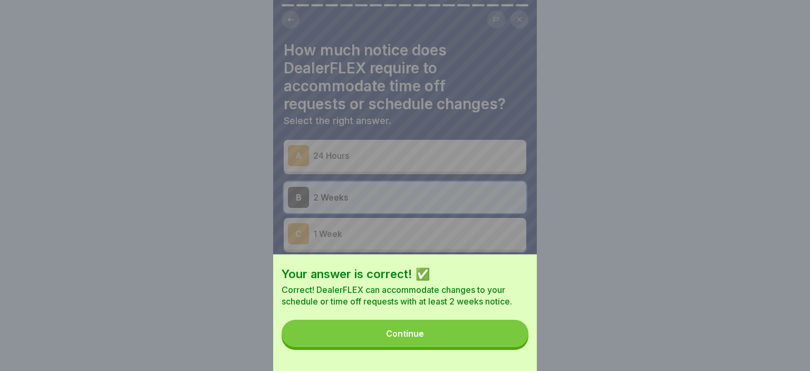
click at [447, 333] on button "Continue" at bounding box center [404, 332] width 247 height 27
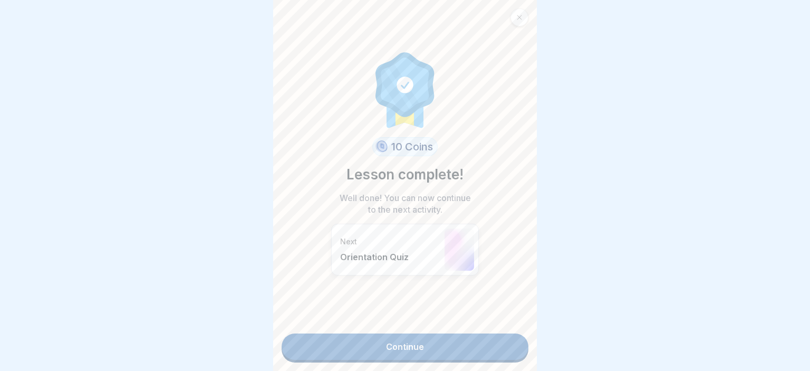
click at [428, 338] on link "Continue" at bounding box center [404, 346] width 247 height 26
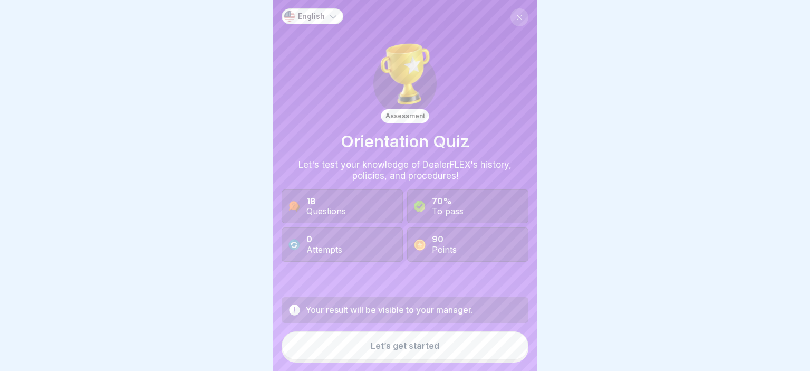
click at [402, 345] on div "Let’s get started" at bounding box center [405, 344] width 69 height 9
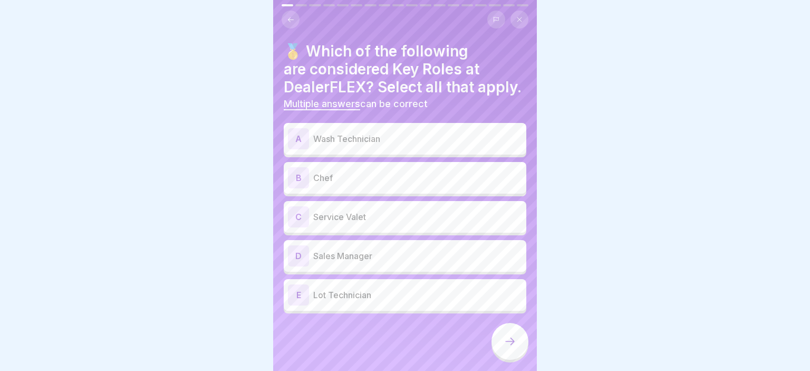
click at [418, 223] on div "C Service Valet" at bounding box center [405, 216] width 234 height 21
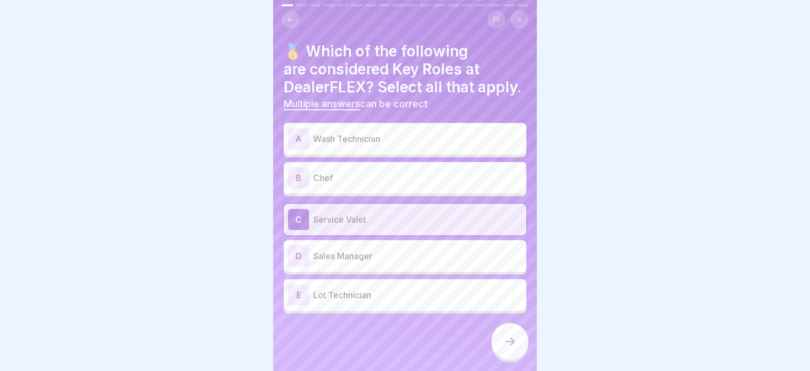
click at [410, 250] on p "Sales Manager" at bounding box center [417, 255] width 209 height 13
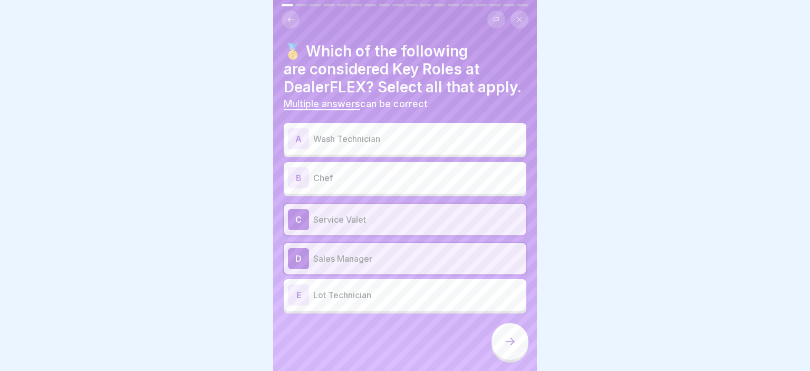
click at [403, 287] on div "E Lot Technician" at bounding box center [405, 294] width 234 height 21
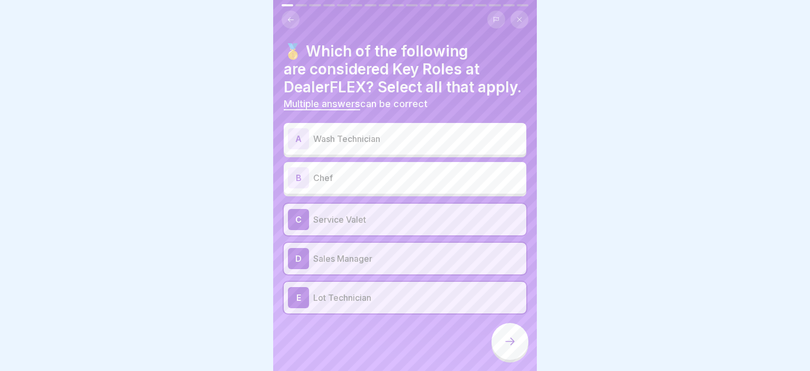
click at [414, 148] on div "A Wash Technician" at bounding box center [405, 138] width 234 height 21
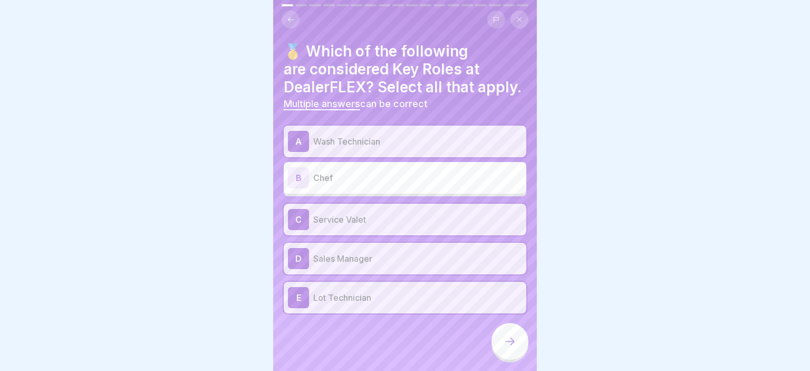
click at [503, 355] on div at bounding box center [509, 341] width 37 height 37
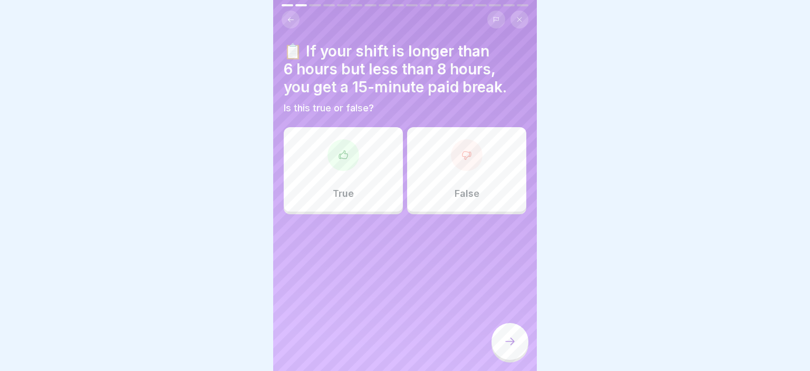
click at [367, 193] on div "True" at bounding box center [343, 169] width 119 height 84
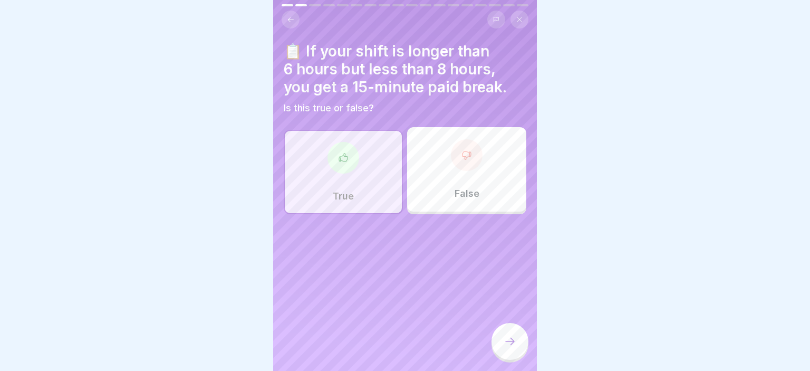
click at [514, 346] on icon at bounding box center [509, 341] width 13 height 13
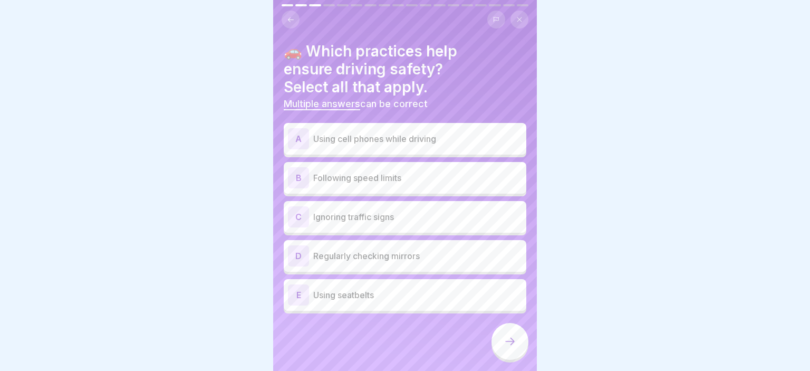
click at [443, 178] on p "Following speed limits" at bounding box center [417, 177] width 209 height 13
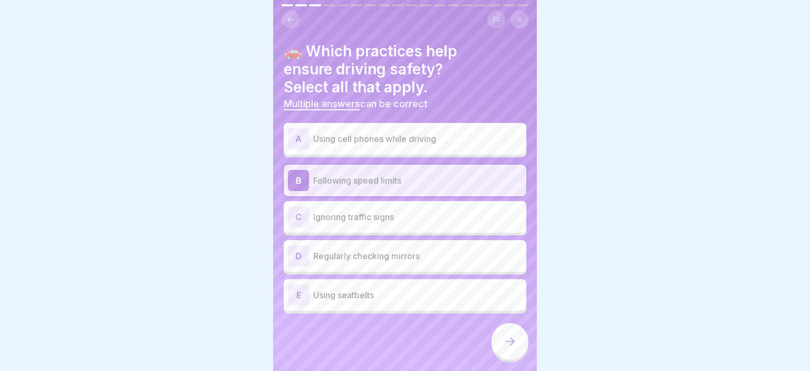
click at [451, 262] on div "D Regularly checking mirrors" at bounding box center [405, 255] width 234 height 21
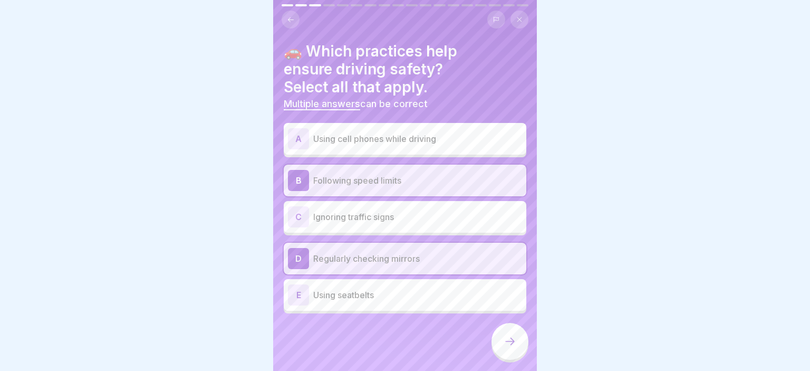
click at [458, 301] on div "E Using seatbelts" at bounding box center [405, 294] width 234 height 21
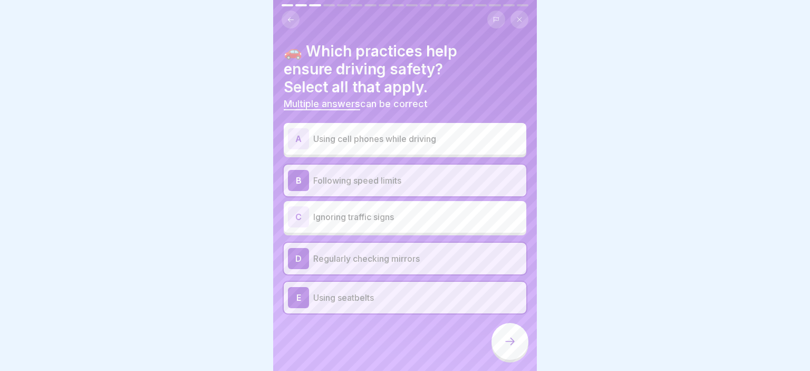
click at [494, 338] on div at bounding box center [509, 341] width 37 height 37
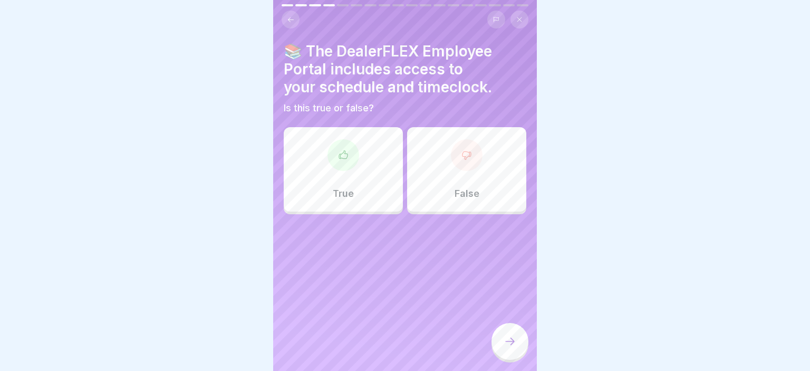
click at [352, 181] on div "True" at bounding box center [343, 169] width 119 height 84
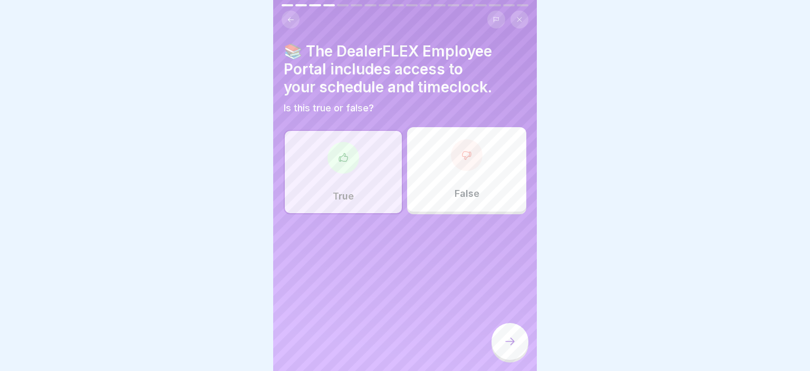
click at [512, 335] on div at bounding box center [509, 341] width 37 height 37
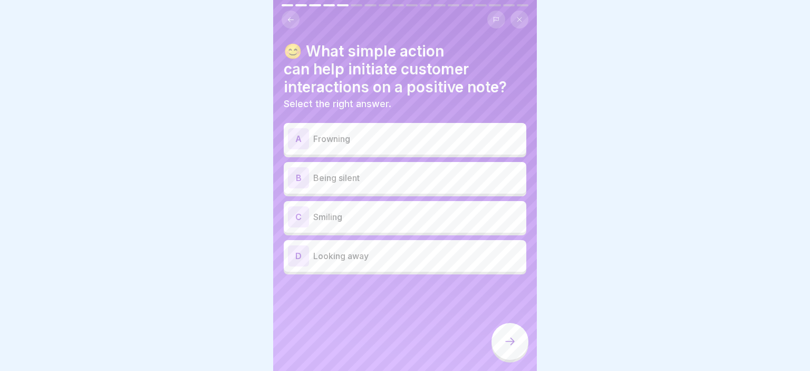
click at [391, 219] on p "Smiling" at bounding box center [417, 216] width 209 height 13
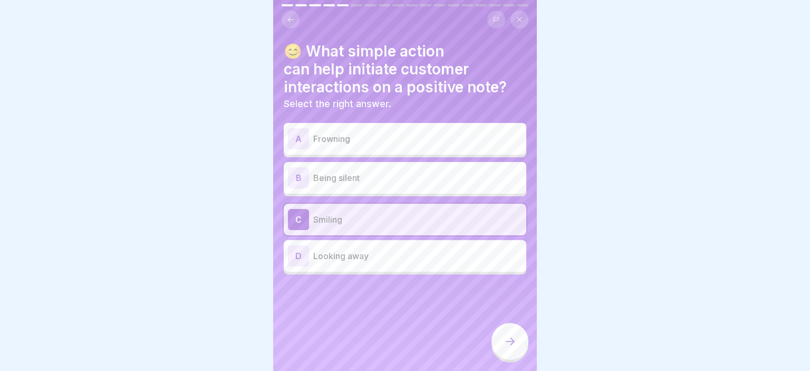
click at [518, 346] on div at bounding box center [509, 341] width 37 height 37
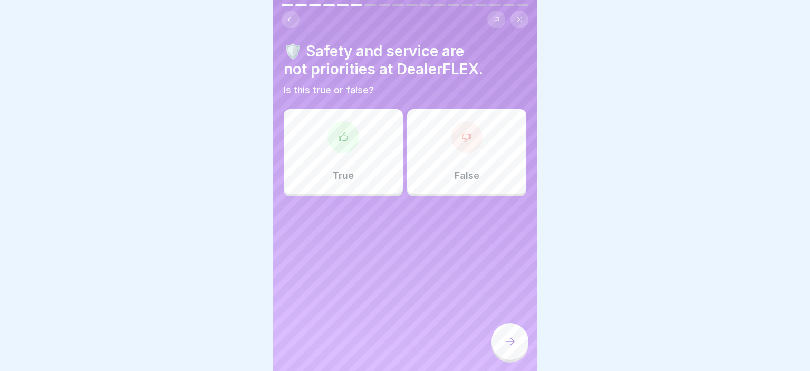
click at [440, 191] on div "False" at bounding box center [466, 151] width 119 height 84
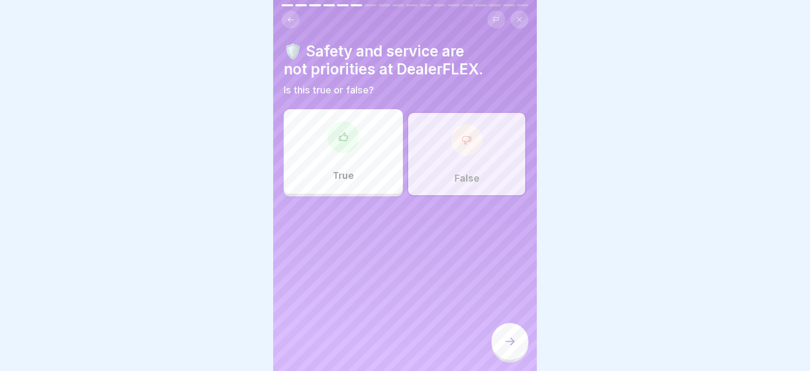
click at [511, 339] on icon at bounding box center [509, 341] width 13 height 13
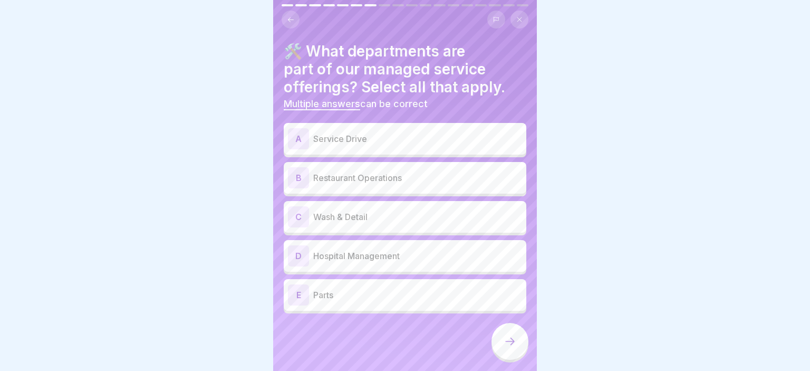
click at [406, 150] on div "A Service Drive" at bounding box center [405, 139] width 242 height 32
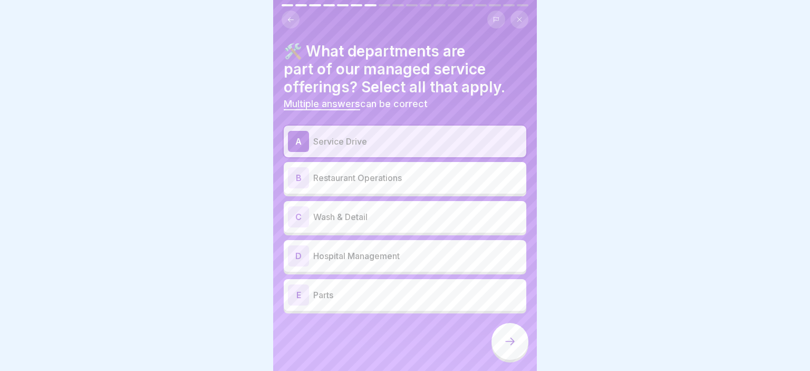
click at [416, 178] on p "Restaurant Operations" at bounding box center [417, 177] width 209 height 13
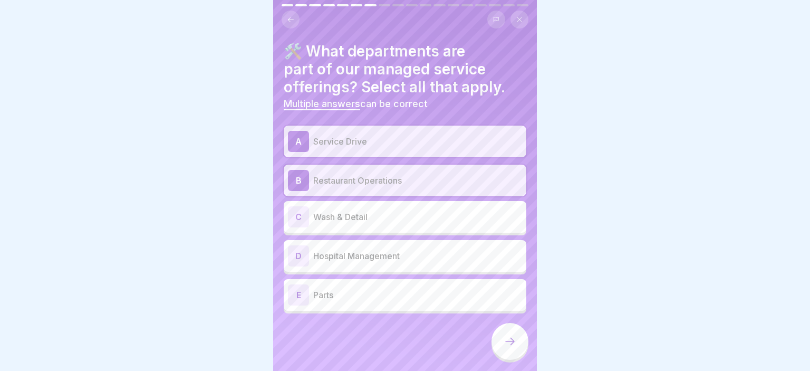
click at [421, 201] on div "C Wash & Detail" at bounding box center [405, 217] width 242 height 32
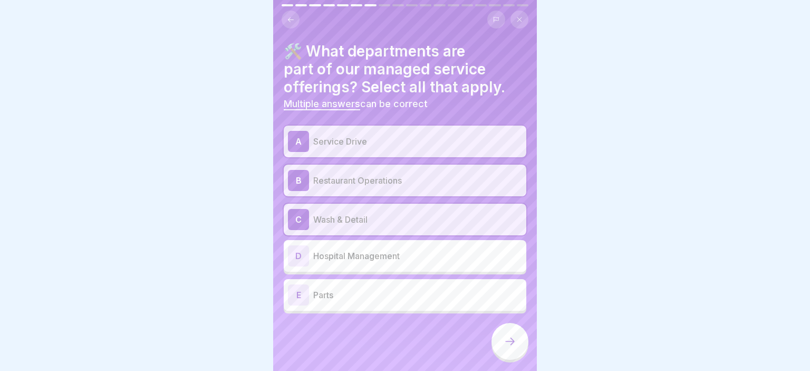
click at [425, 246] on div "D Hospital Management" at bounding box center [405, 255] width 234 height 21
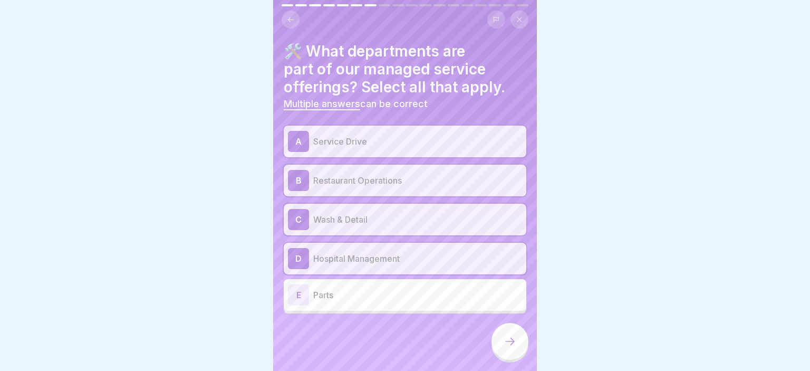
click at [431, 279] on div "E Parts" at bounding box center [405, 295] width 242 height 32
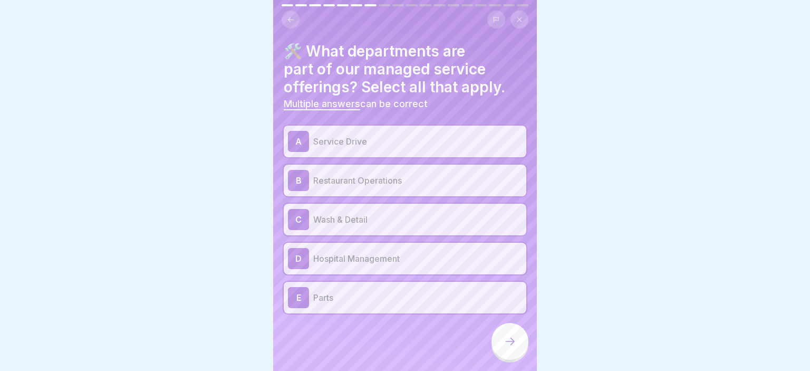
click at [496, 343] on div at bounding box center [509, 341] width 37 height 37
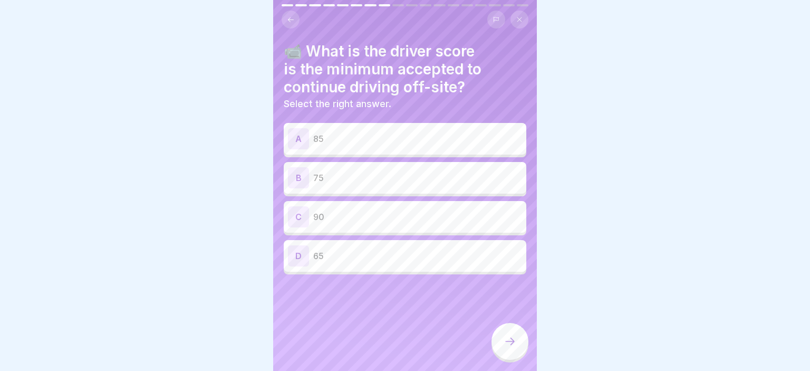
click at [418, 218] on p "90" at bounding box center [417, 216] width 209 height 13
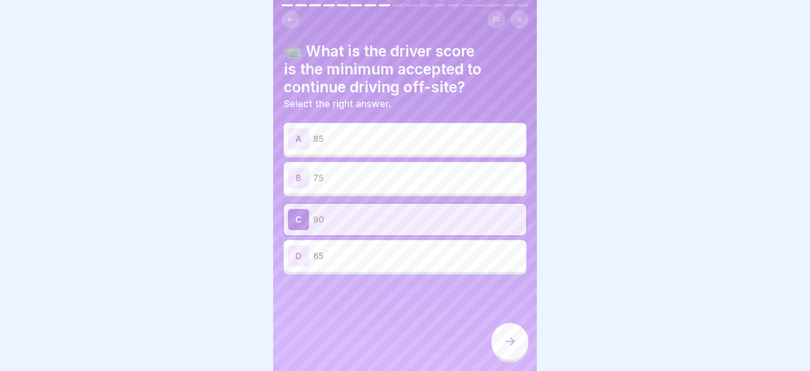
click at [506, 335] on div at bounding box center [509, 341] width 37 height 37
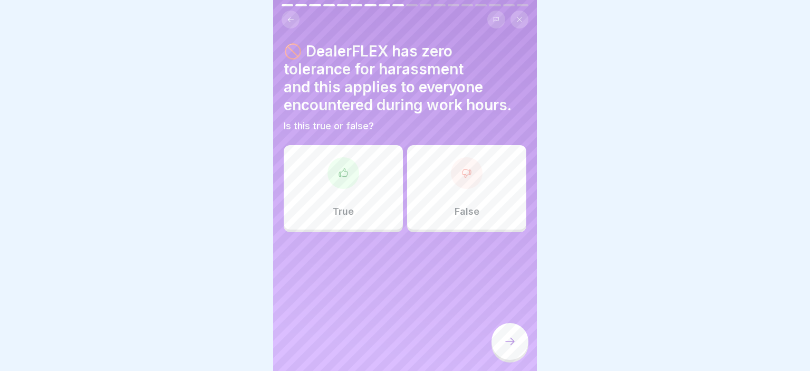
click at [365, 211] on div "True" at bounding box center [343, 187] width 119 height 84
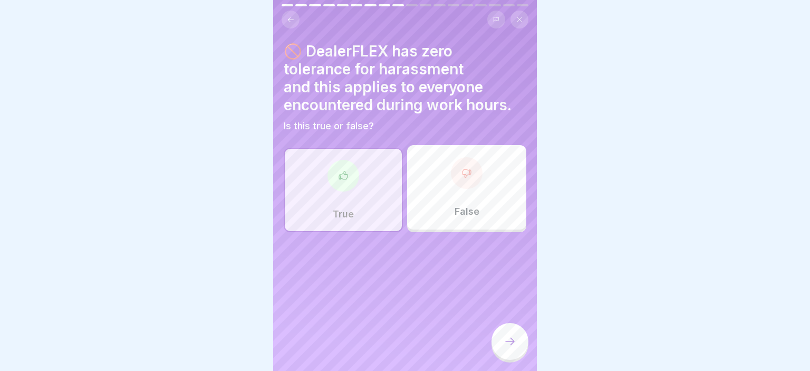
click at [518, 345] on div at bounding box center [509, 341] width 37 height 37
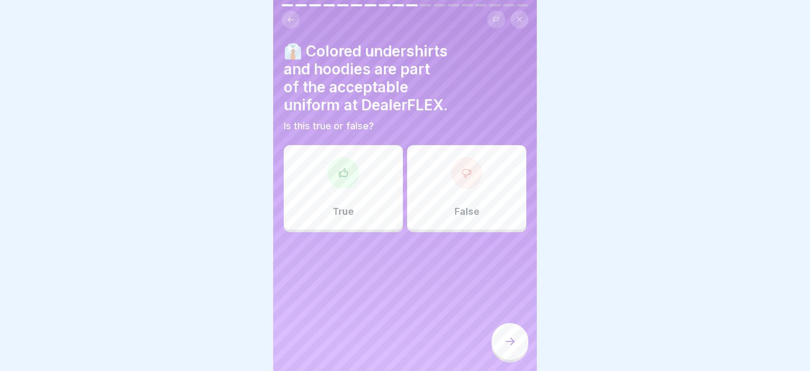
click at [375, 212] on div "True" at bounding box center [343, 187] width 119 height 84
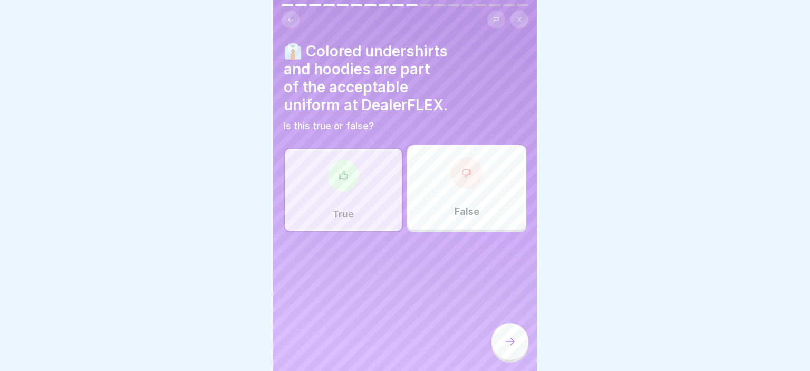
click at [473, 196] on div "False" at bounding box center [466, 187] width 119 height 84
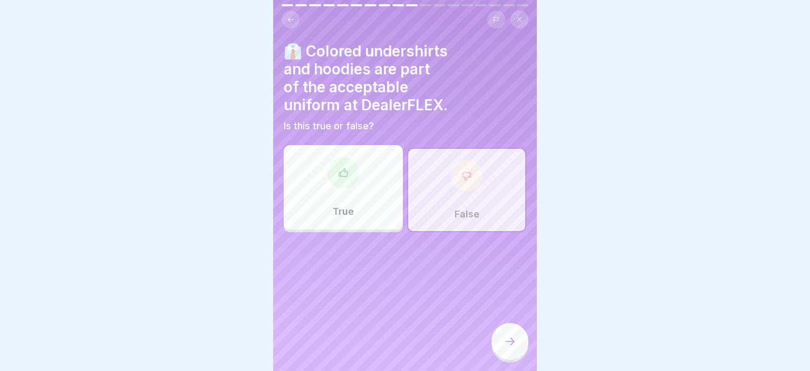
click at [503, 342] on icon at bounding box center [509, 341] width 13 height 13
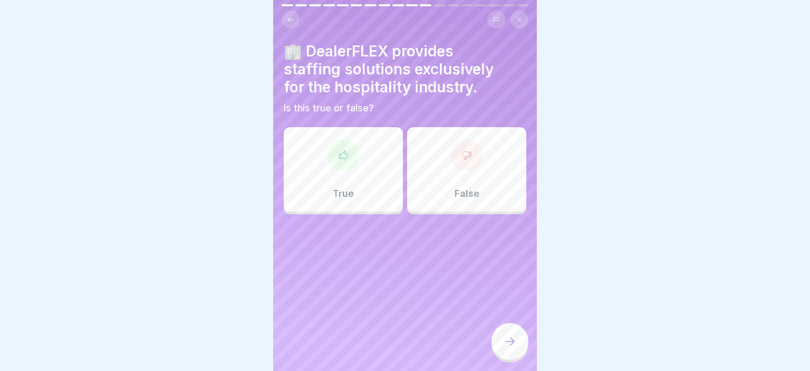
click at [434, 198] on div "False" at bounding box center [466, 169] width 119 height 84
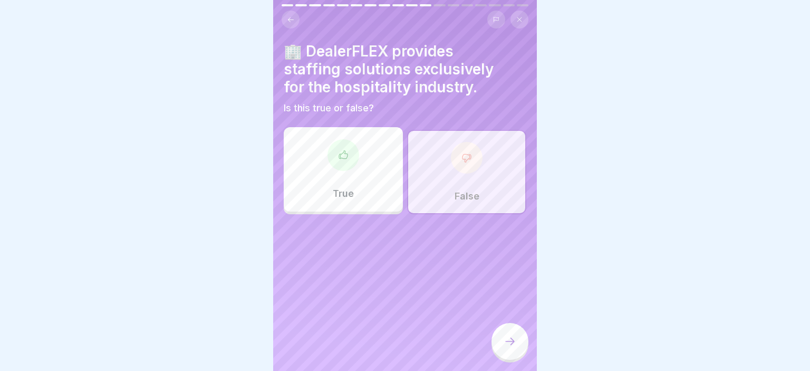
click at [512, 336] on icon at bounding box center [509, 341] width 13 height 13
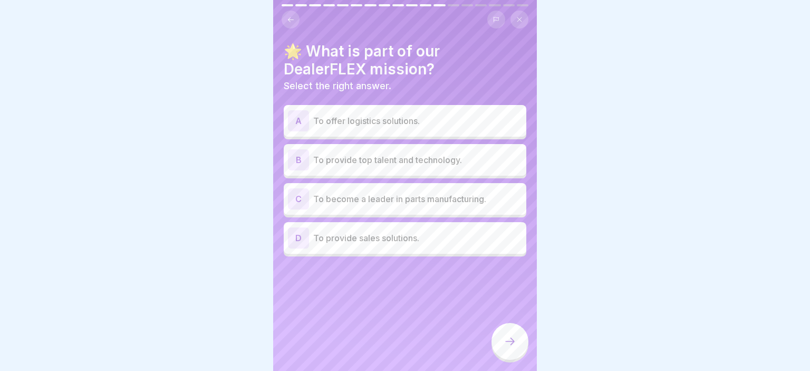
click at [418, 161] on p "To provide top talent and technology." at bounding box center [417, 159] width 209 height 13
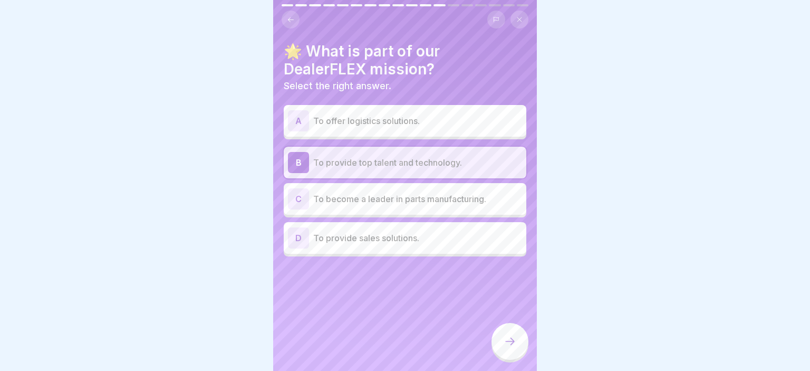
click at [395, 208] on div "C To become a leader in parts manufacturing." at bounding box center [405, 198] width 234 height 21
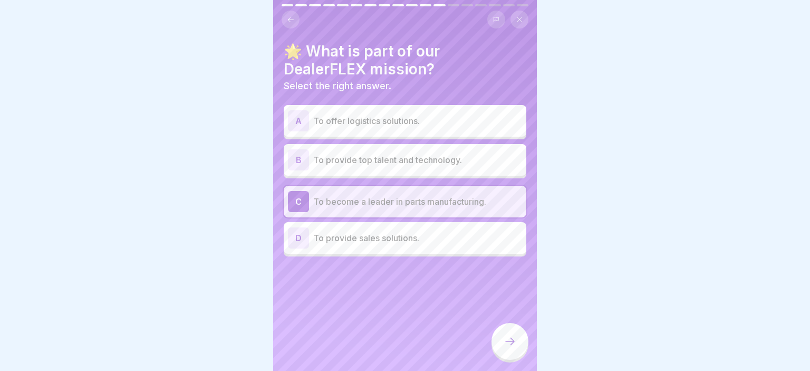
click at [396, 163] on p "To provide top talent and technology." at bounding box center [417, 159] width 209 height 13
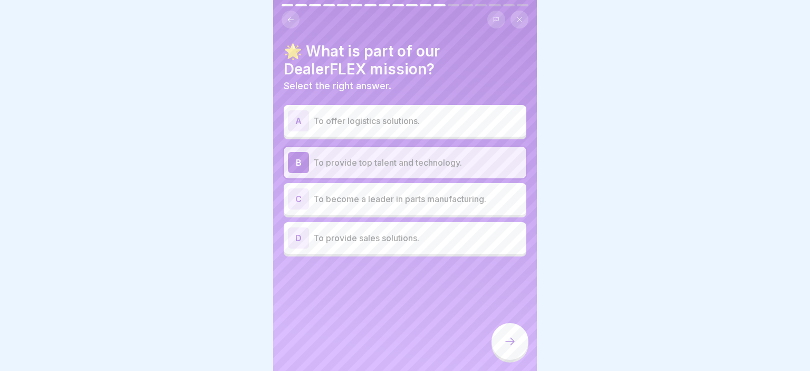
click at [498, 338] on div at bounding box center [509, 341] width 37 height 37
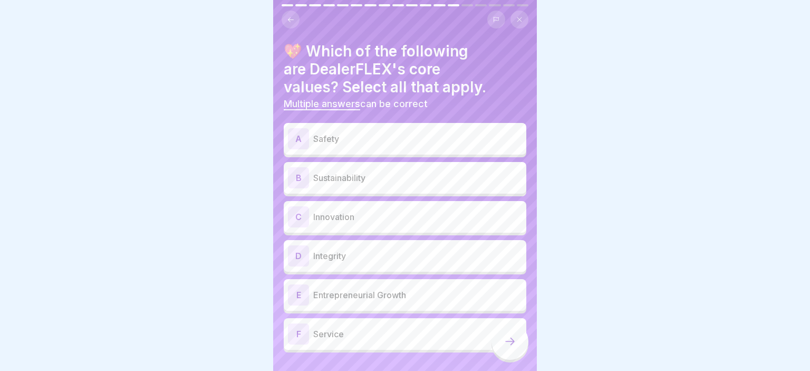
click at [500, 135] on p "Safety" at bounding box center [417, 138] width 209 height 13
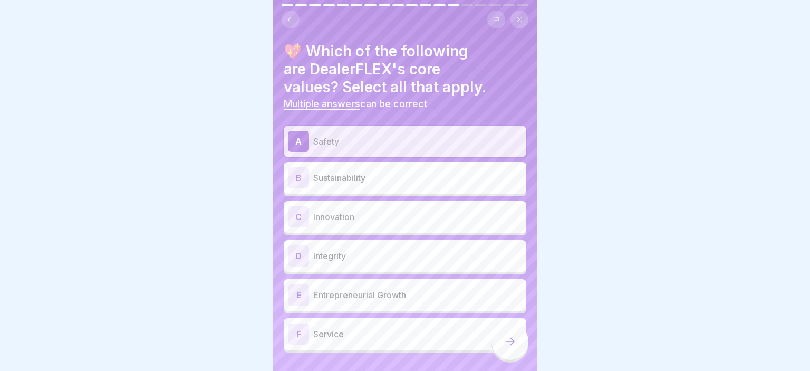
click at [442, 216] on p "Innovation" at bounding box center [417, 216] width 209 height 13
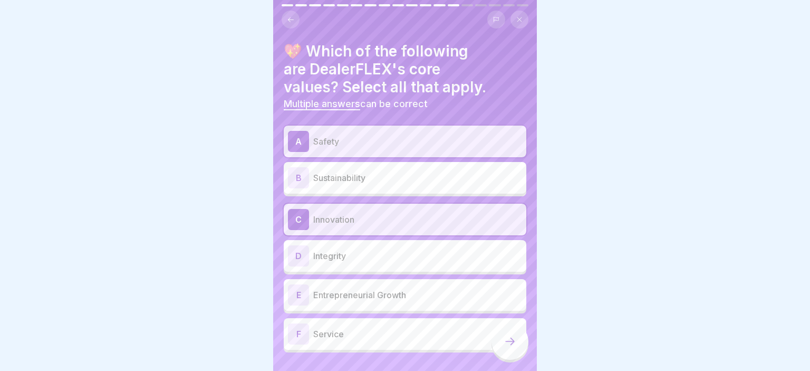
click at [421, 258] on p "Integrity" at bounding box center [417, 255] width 209 height 13
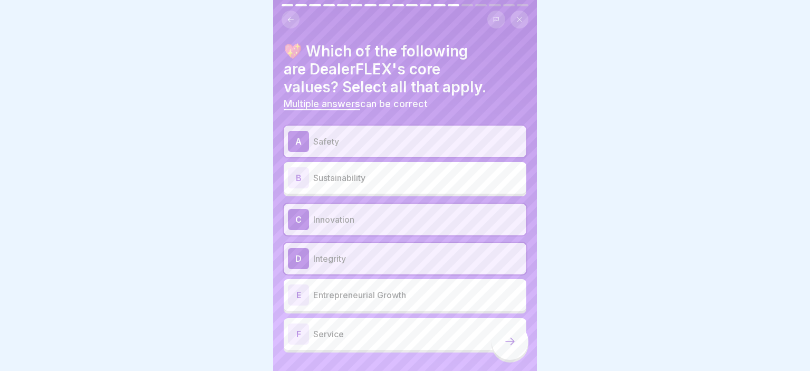
click at [415, 304] on div "E Entrepreneurial Growth" at bounding box center [405, 294] width 234 height 21
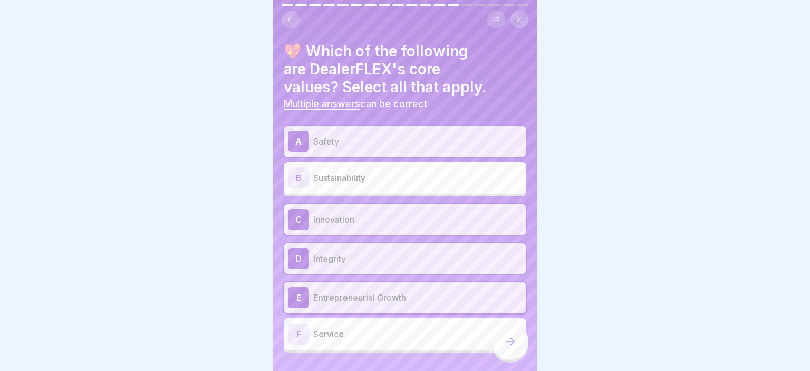
click at [432, 340] on div "F Service" at bounding box center [405, 333] width 234 height 21
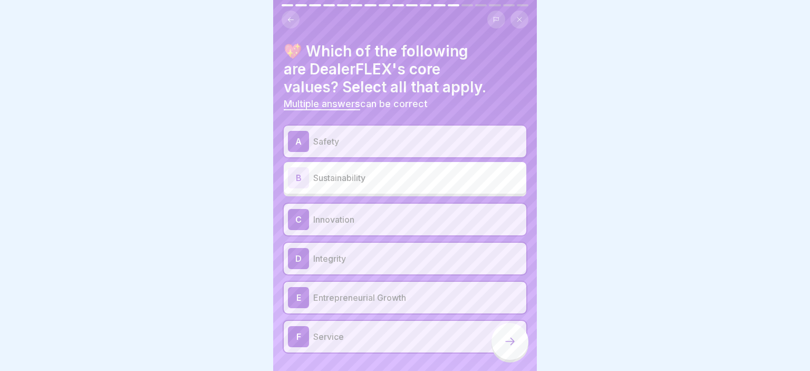
scroll to position [23, 0]
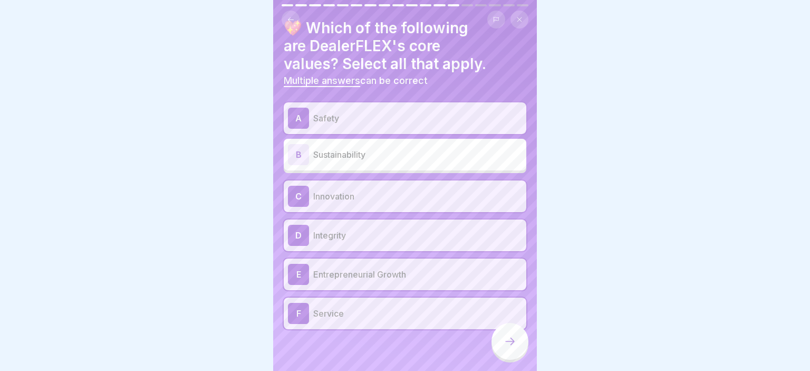
click at [506, 350] on div at bounding box center [509, 341] width 37 height 37
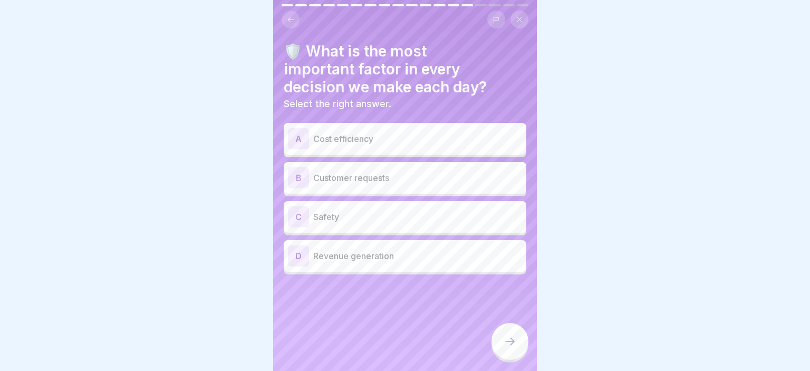
click at [409, 221] on p "Safety" at bounding box center [417, 216] width 209 height 13
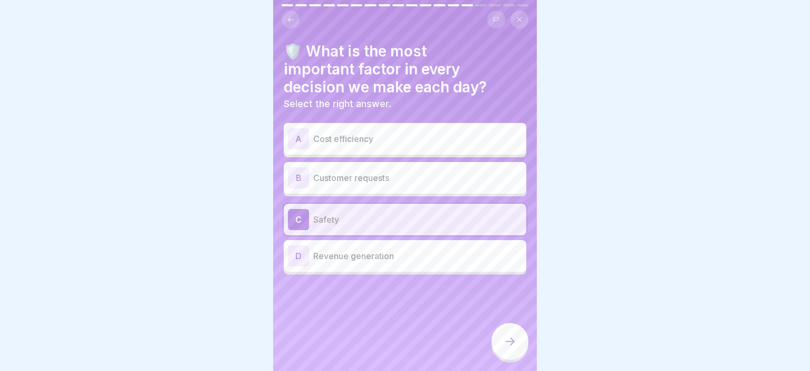
click at [509, 339] on icon at bounding box center [509, 341] width 13 height 13
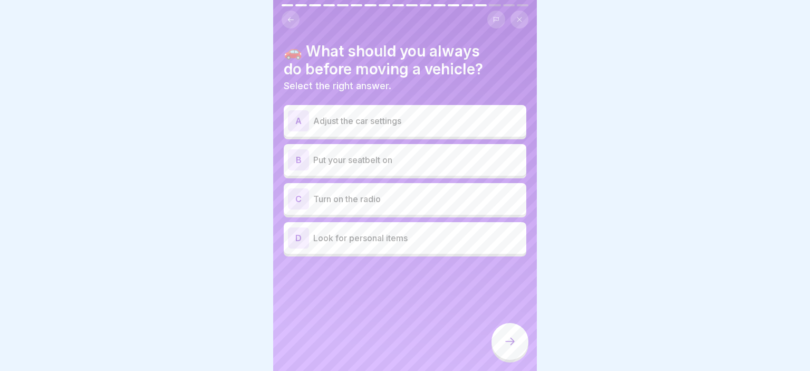
click at [415, 155] on p "Put your seatbelt on" at bounding box center [417, 159] width 209 height 13
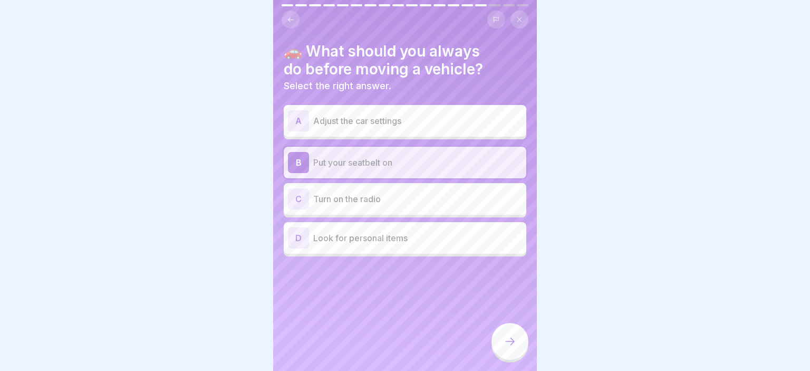
click at [499, 343] on div at bounding box center [509, 341] width 37 height 37
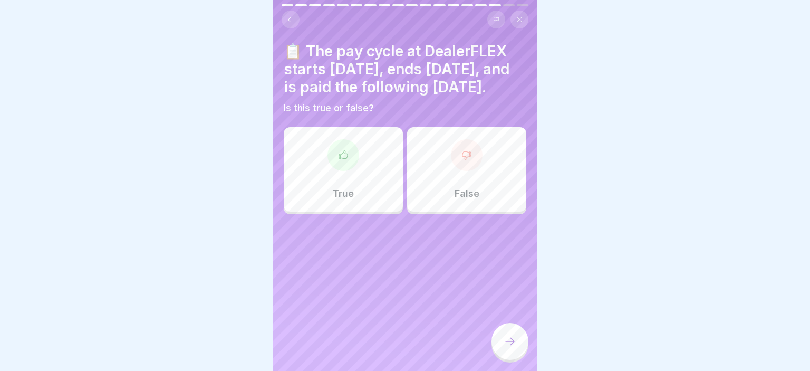
click at [359, 211] on div "True" at bounding box center [343, 169] width 119 height 84
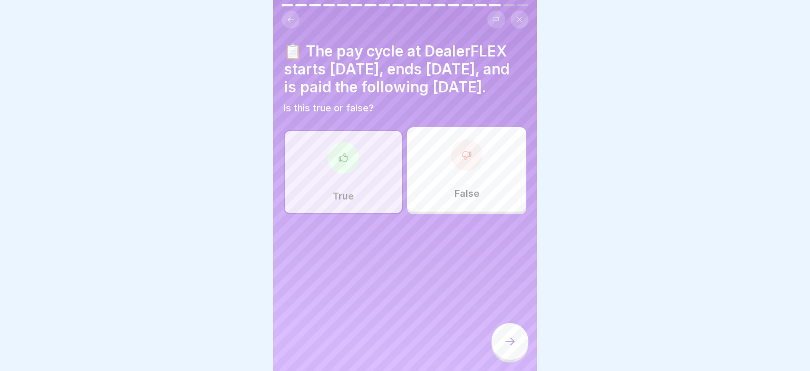
click at [519, 343] on div at bounding box center [509, 341] width 37 height 37
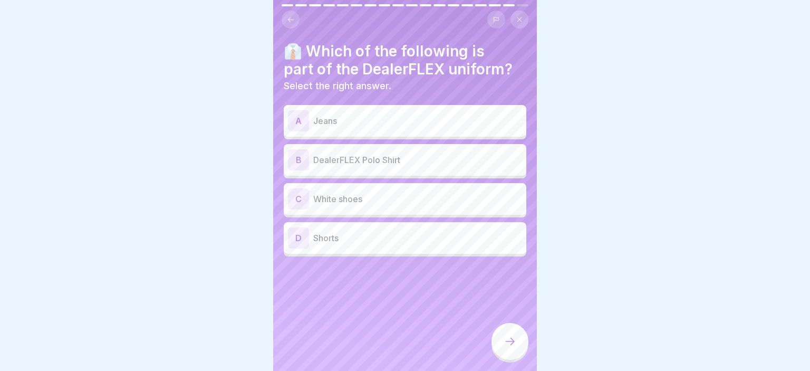
click at [402, 168] on div "B DealerFLEX Polo Shirt" at bounding box center [405, 159] width 234 height 21
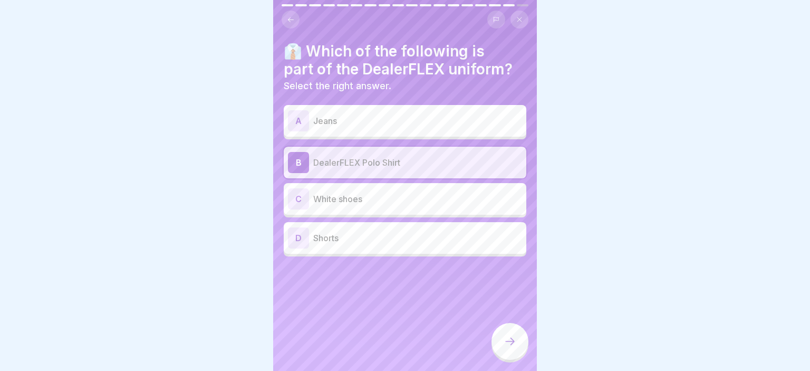
click at [506, 336] on icon at bounding box center [509, 341] width 13 height 13
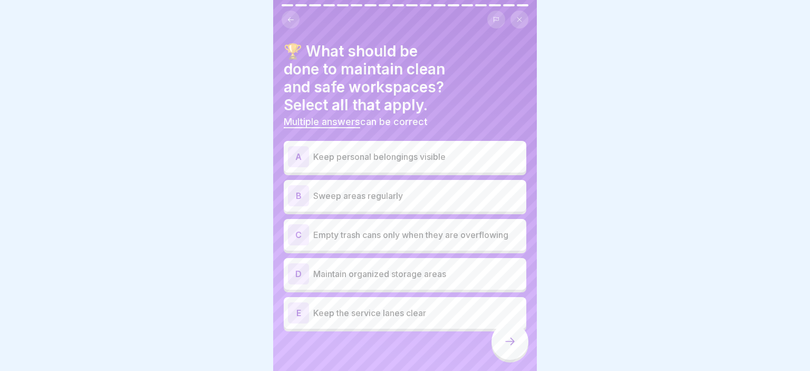
click at [449, 187] on div "B Sweep areas regularly" at bounding box center [405, 195] width 234 height 21
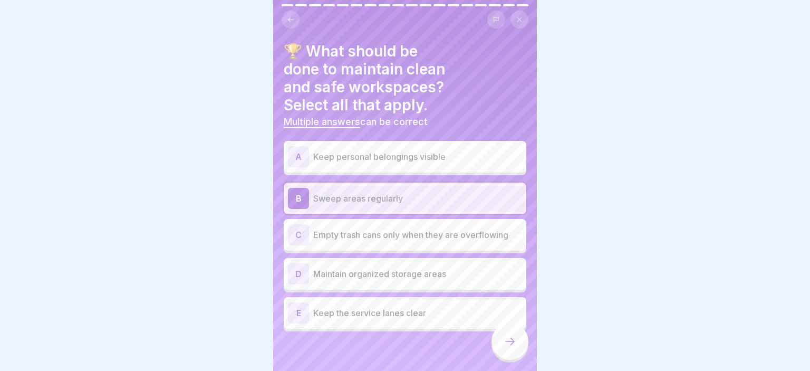
click at [448, 237] on p "Empty trash cans only when they are overflowing" at bounding box center [417, 234] width 209 height 13
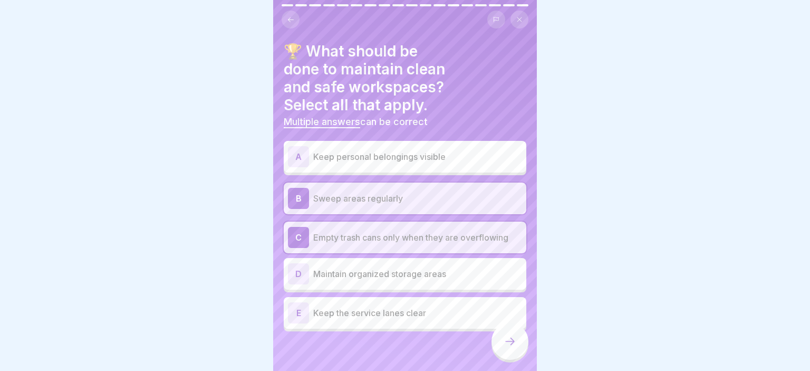
click at [435, 235] on p "Empty trash cans only when they are overflowing" at bounding box center [417, 237] width 209 height 13
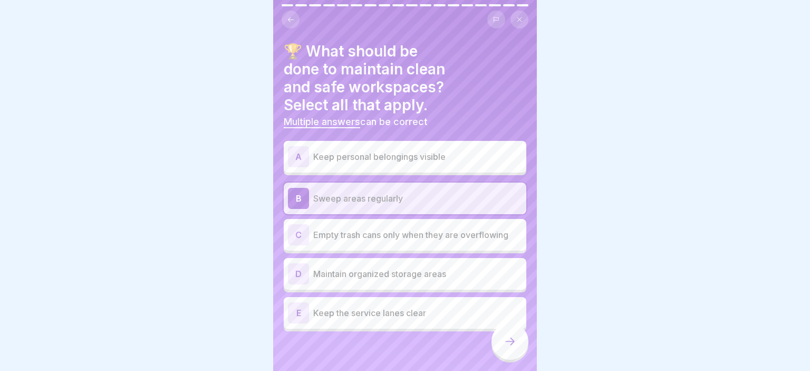
click at [428, 283] on div "D Maintain organized storage areas" at bounding box center [405, 273] width 234 height 21
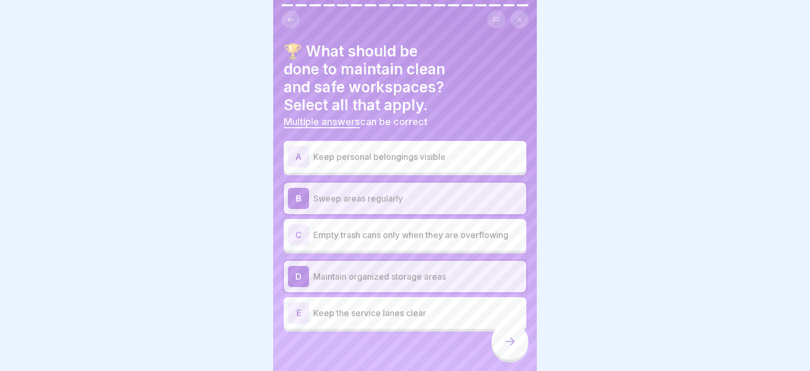
click at [383, 321] on div "E Keep the service lanes clear" at bounding box center [405, 312] width 234 height 21
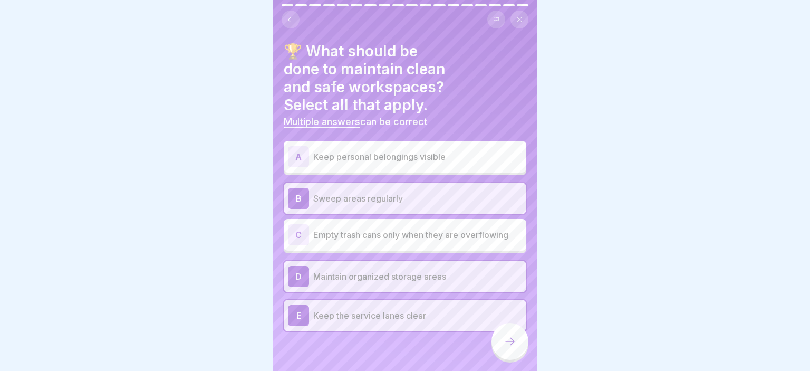
click at [511, 340] on icon at bounding box center [509, 341] width 13 height 13
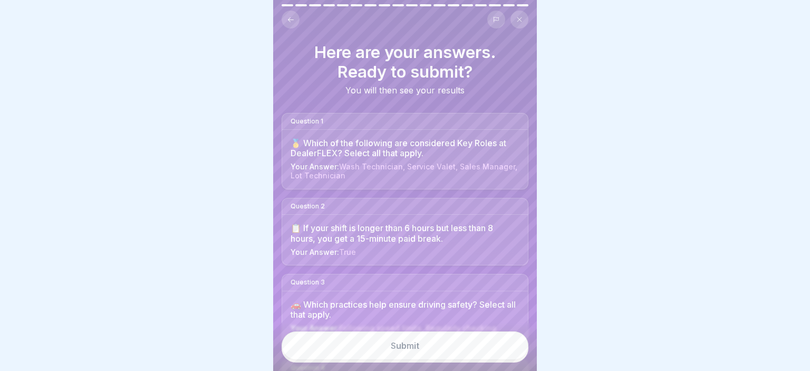
scroll to position [1164, 0]
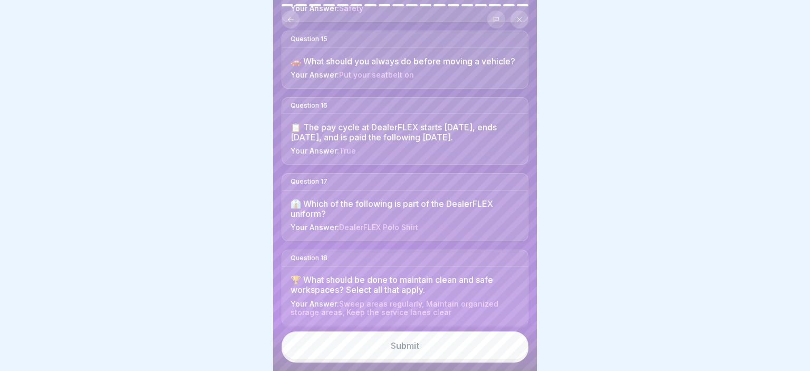
click at [417, 344] on div "Submit" at bounding box center [405, 344] width 28 height 9
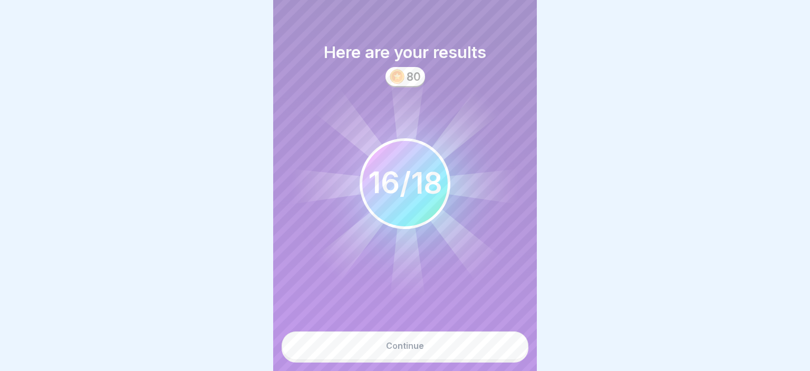
click at [439, 340] on button "Continue" at bounding box center [404, 345] width 247 height 28
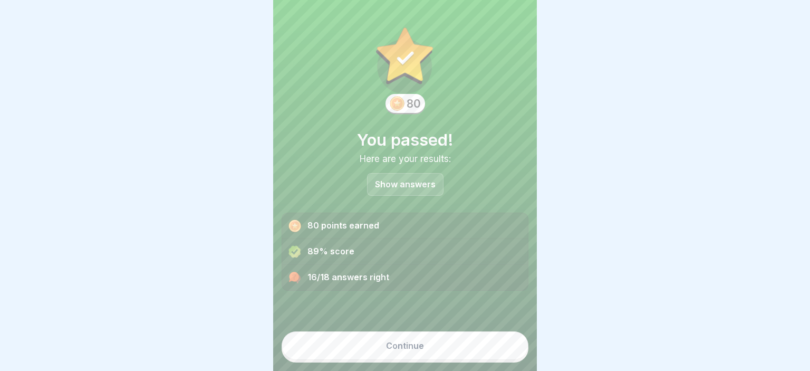
click at [434, 337] on button "Continue" at bounding box center [404, 345] width 247 height 28
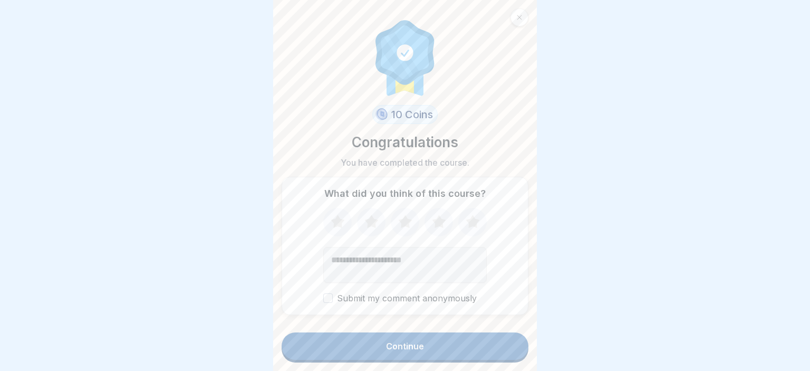
click at [470, 222] on icon at bounding box center [472, 221] width 14 height 13
click at [389, 302] on label "Submit my comment anonymously" at bounding box center [404, 298] width 163 height 10
click at [333, 302] on button "Submit my comment anonymously" at bounding box center [327, 297] width 9 height 9
click at [393, 301] on label "Submit my comment anonymously" at bounding box center [404, 298] width 163 height 10
click at [333, 301] on button "Submit my comment anonymously" at bounding box center [327, 297] width 9 height 9
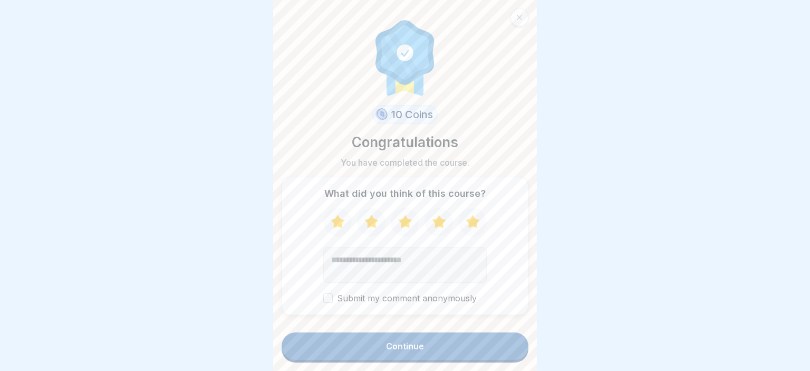
click at [399, 339] on button "Continue" at bounding box center [404, 345] width 247 height 27
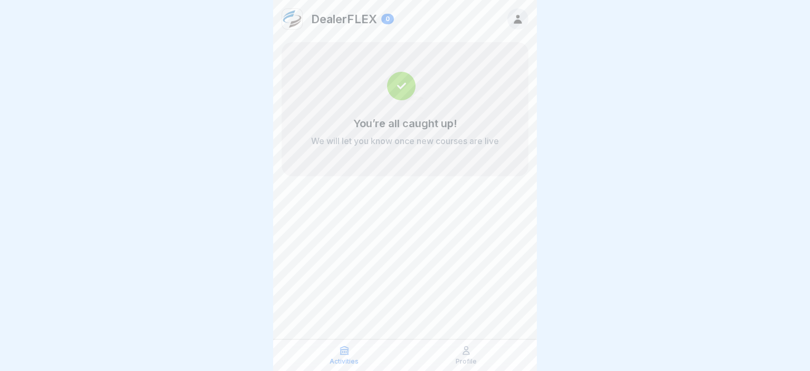
click at [457, 354] on div "Profile" at bounding box center [465, 355] width 116 height 20
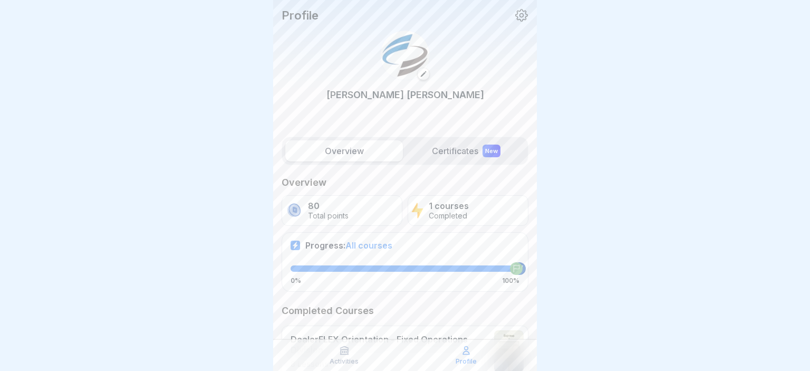
click at [339, 347] on icon at bounding box center [344, 350] width 11 height 11
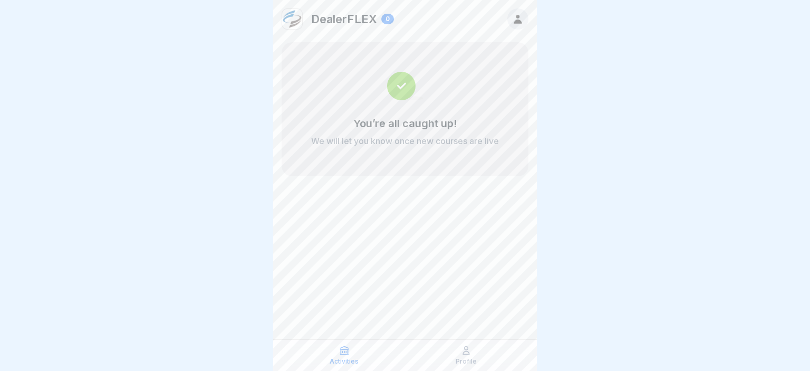
click at [461, 355] on div "Profile" at bounding box center [465, 355] width 116 height 20
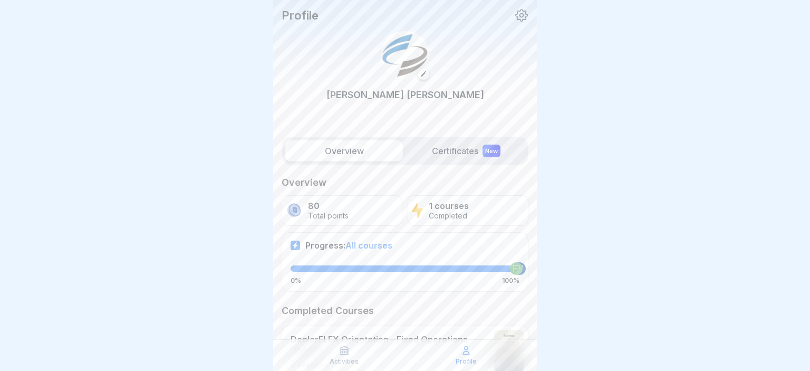
click at [519, 19] on icon at bounding box center [521, 15] width 13 height 13
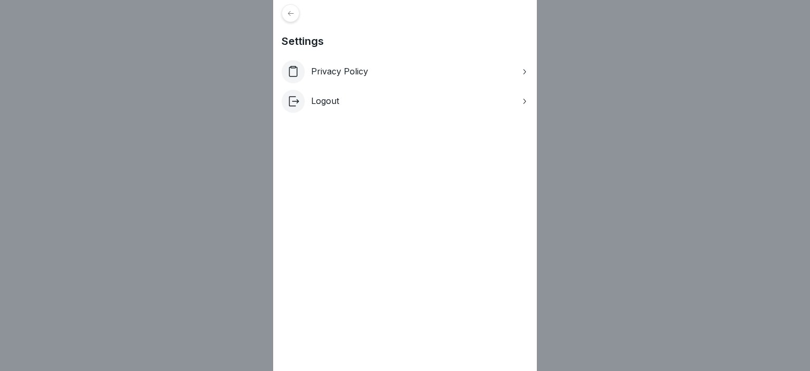
click at [587, 55] on div "Settings Privacy Policy Logout" at bounding box center [405, 185] width 810 height 371
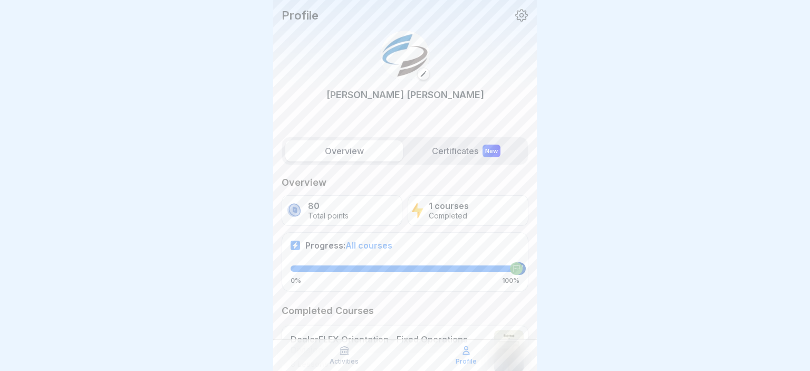
click at [521, 20] on icon at bounding box center [521, 15] width 14 height 14
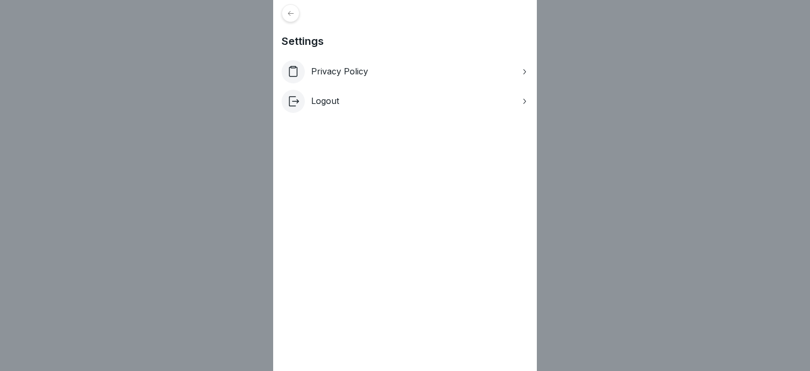
click at [411, 105] on div "Logout" at bounding box center [404, 101] width 247 height 23
